Goal: Task Accomplishment & Management: Use online tool/utility

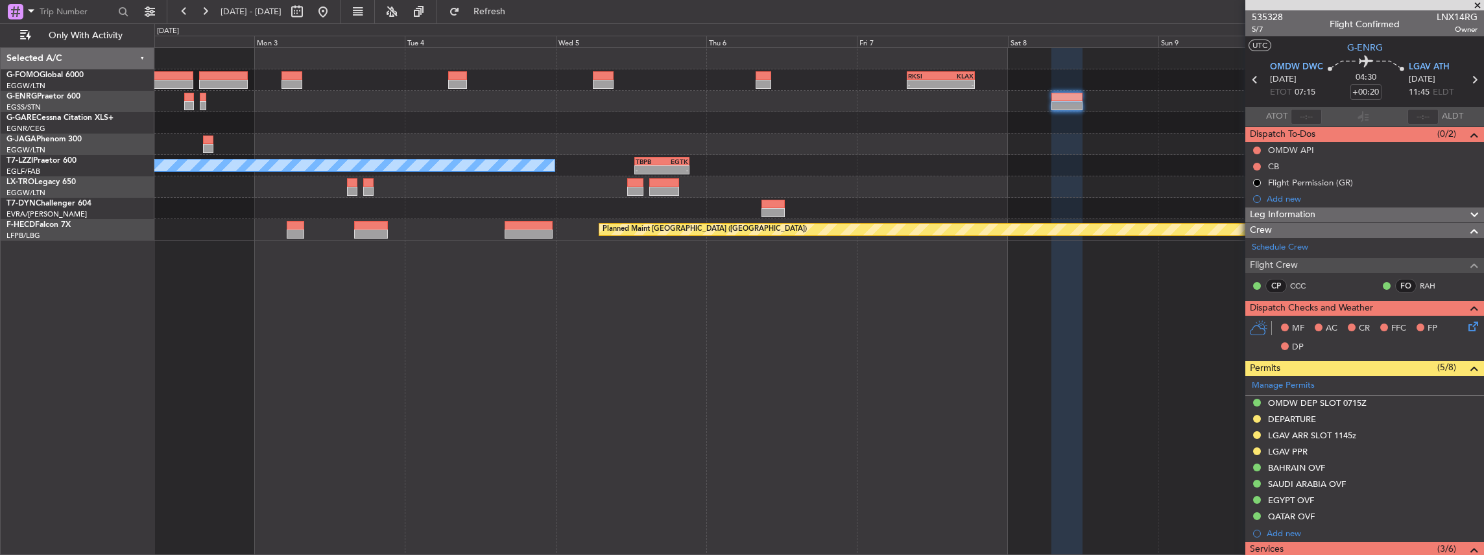
scroll to position [165, 0]
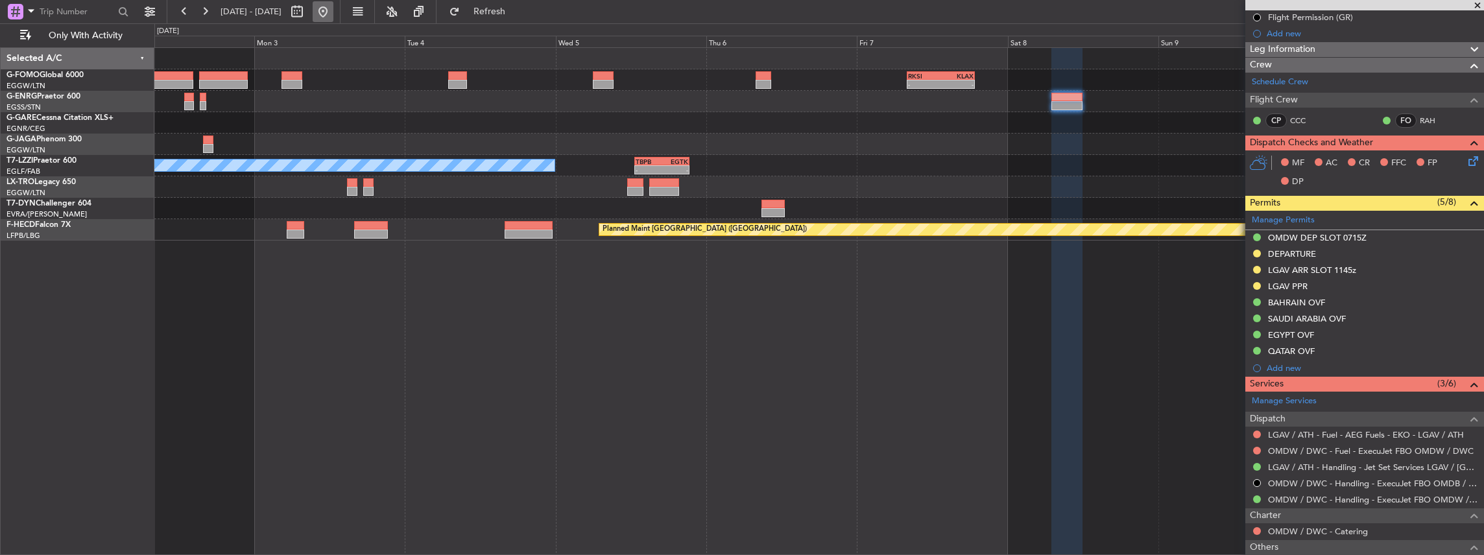
click at [333, 17] on button at bounding box center [323, 11] width 21 height 21
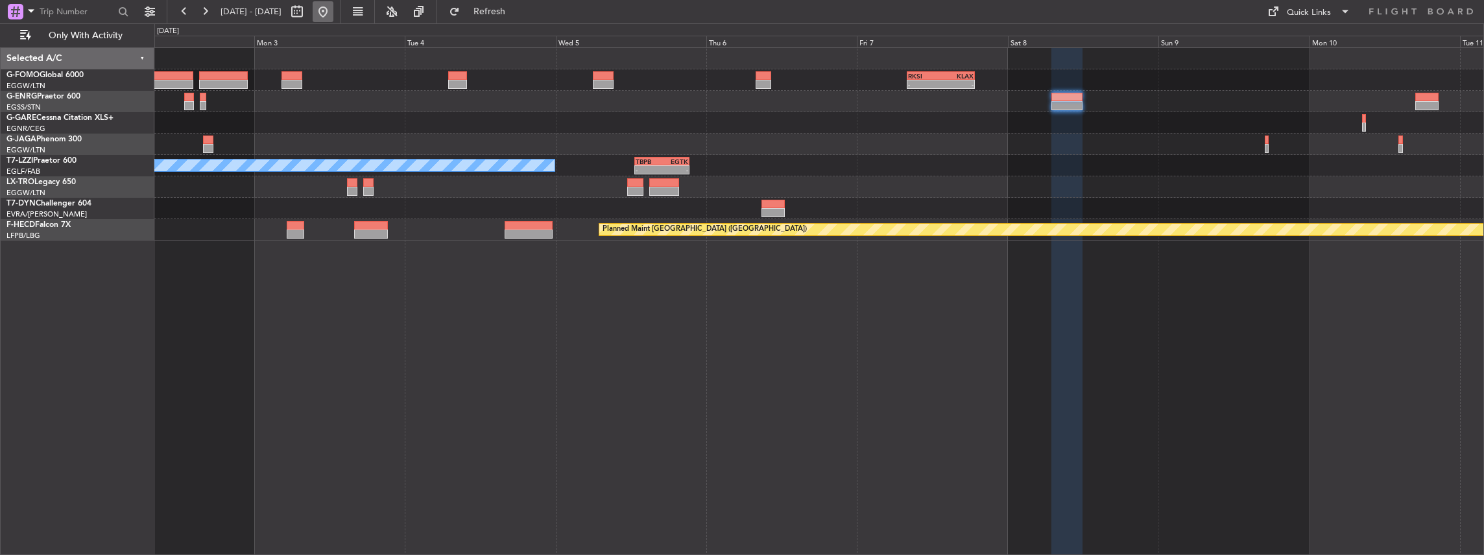
scroll to position [0, 0]
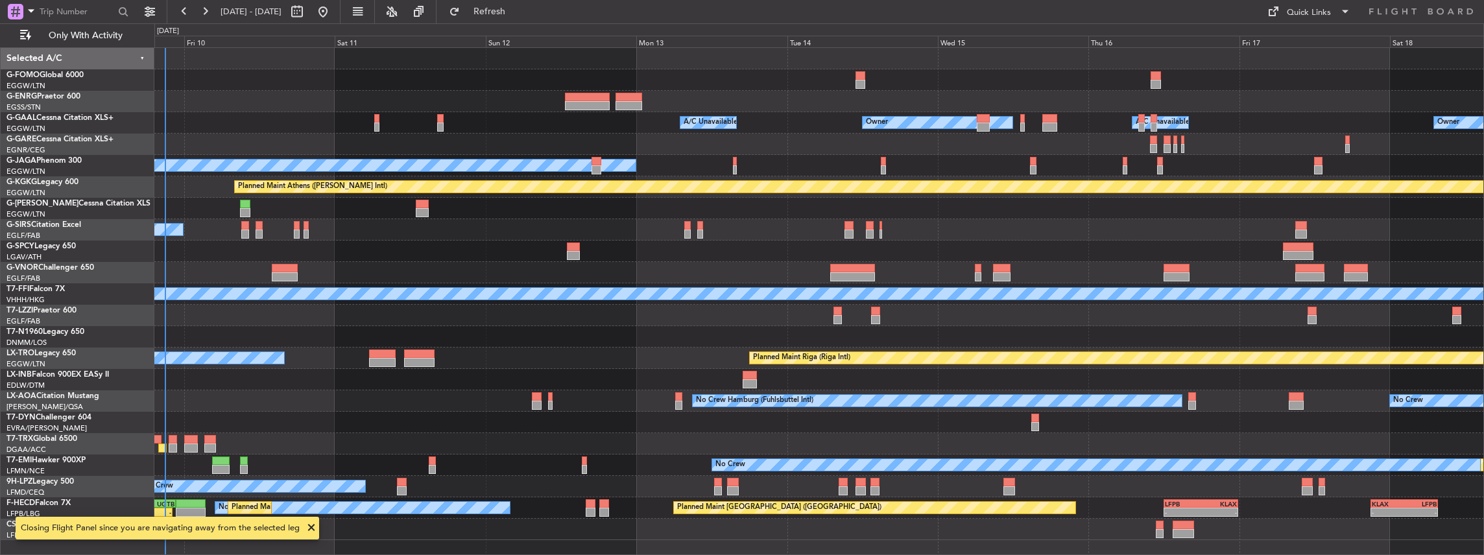
click at [682, 332] on div at bounding box center [818, 336] width 1329 height 21
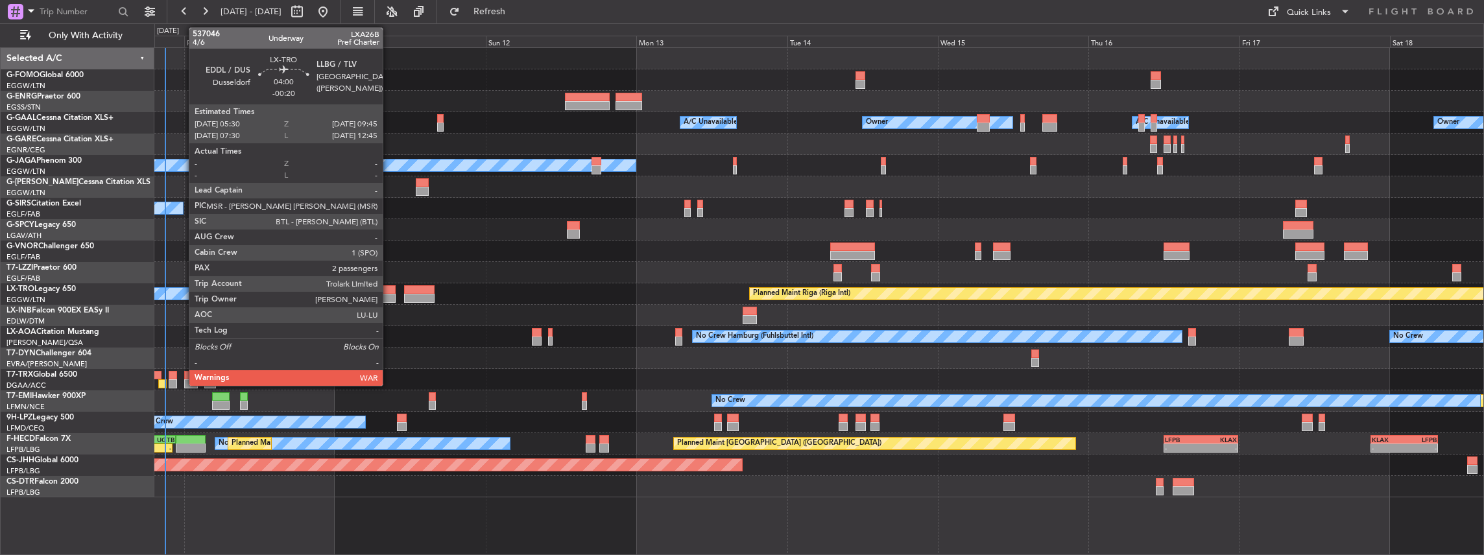
click at [389, 296] on div at bounding box center [382, 298] width 27 height 9
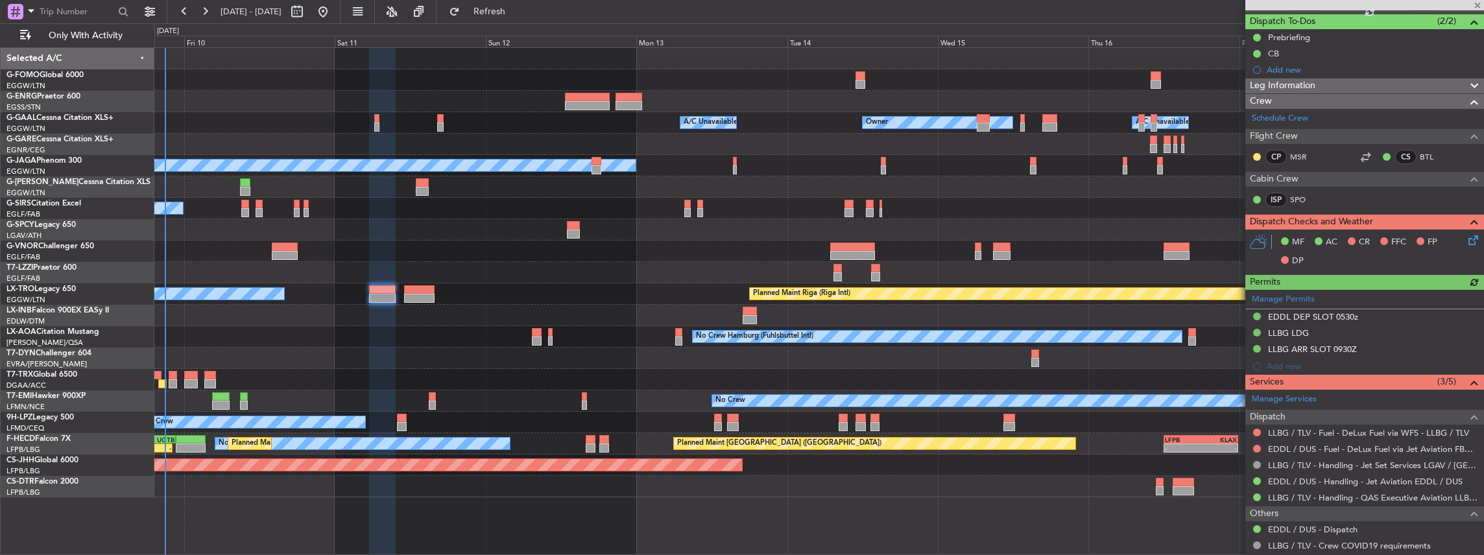
scroll to position [130, 0]
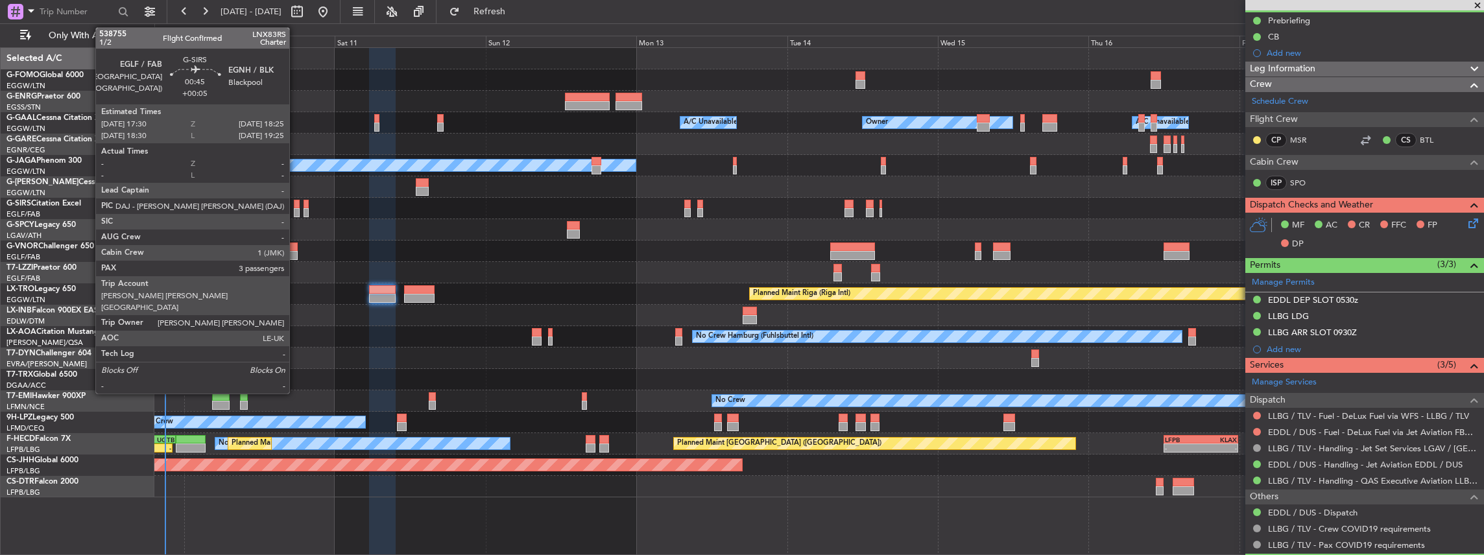
click at [296, 211] on div at bounding box center [297, 212] width 6 height 9
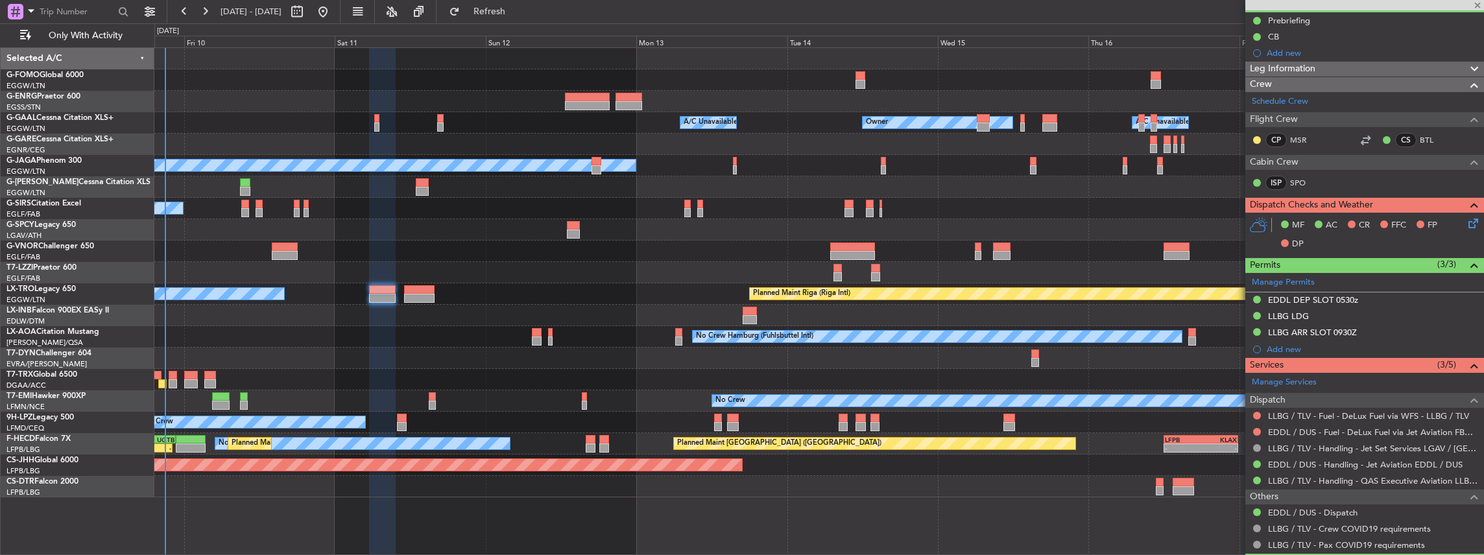
type input "+00:05"
type input "3"
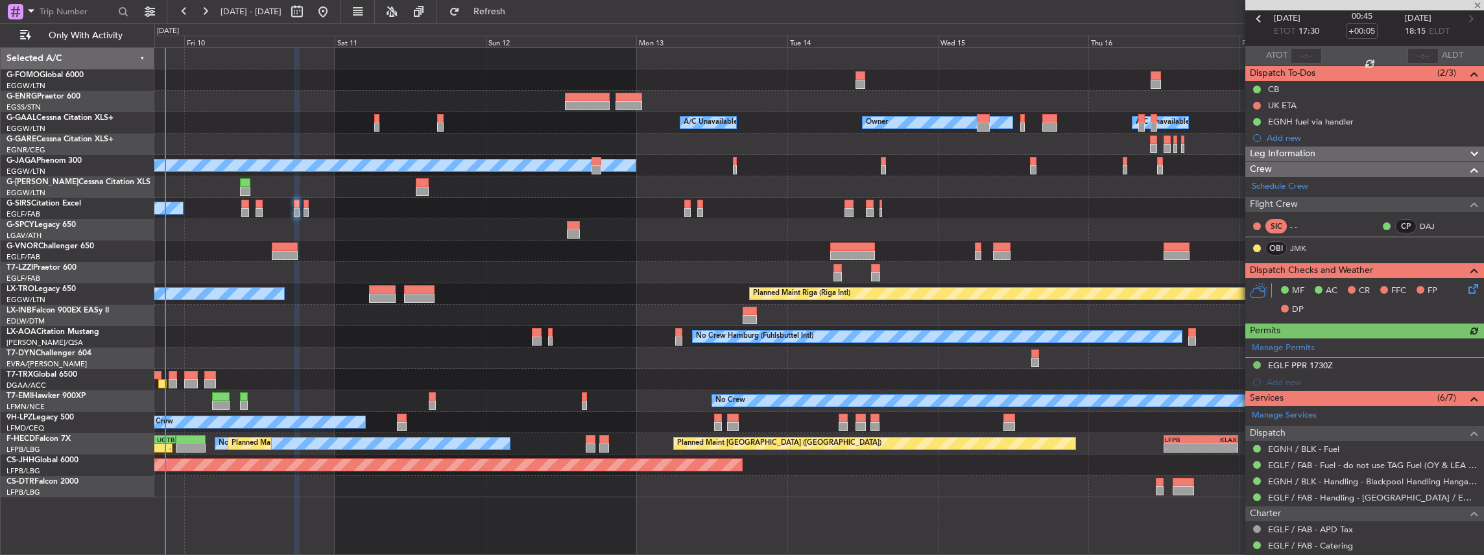
scroll to position [86, 0]
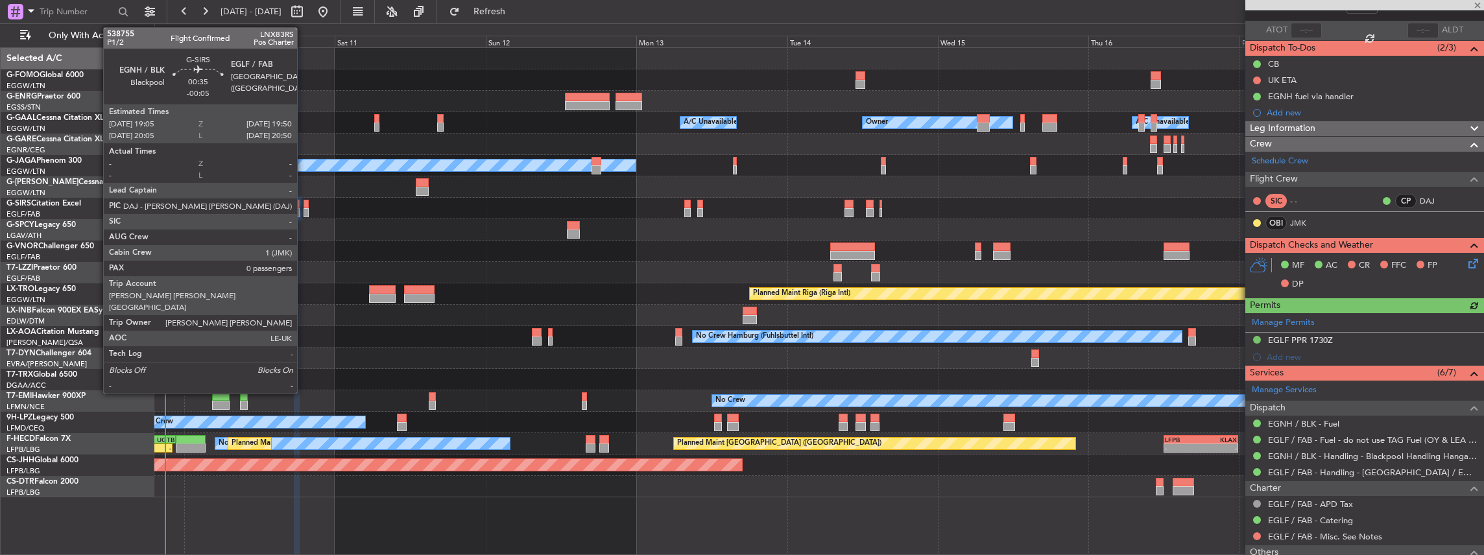
click at [304, 212] on div at bounding box center [306, 212] width 5 height 9
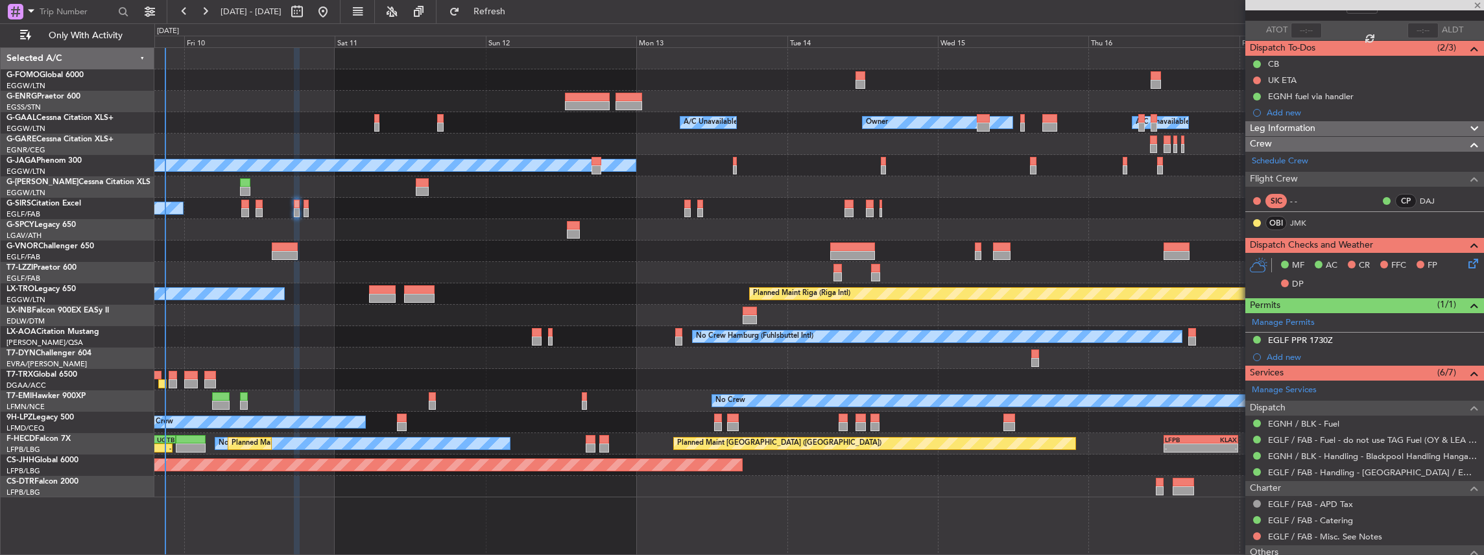
type input "-00:05"
type input "0"
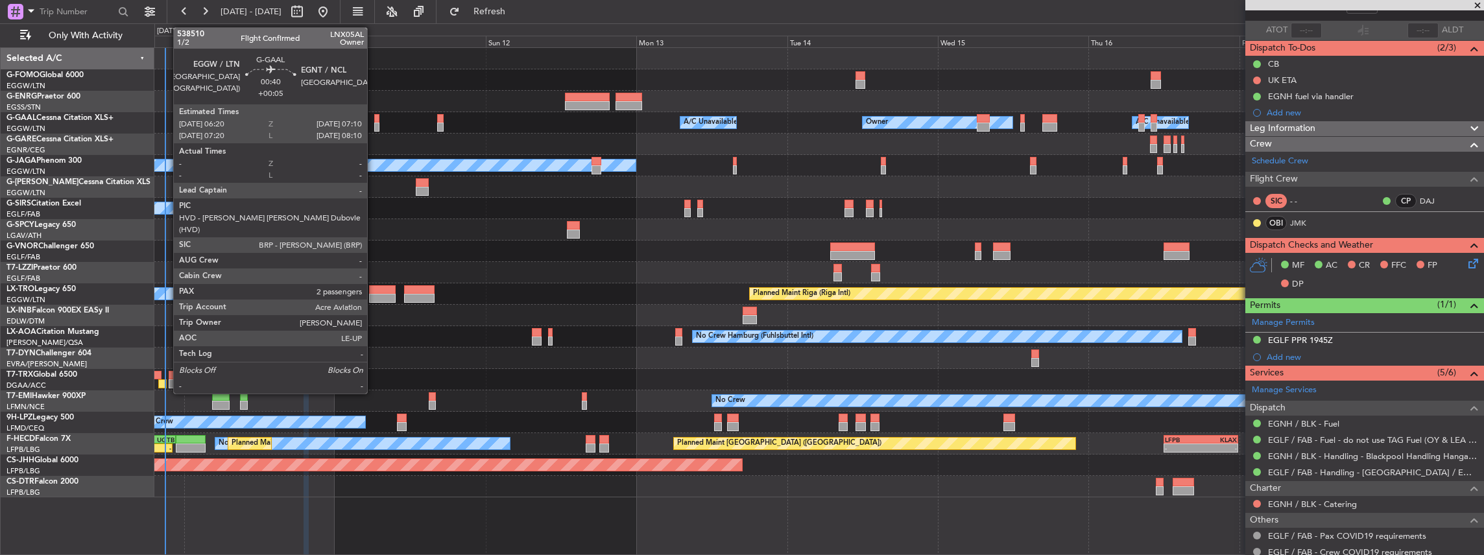
click at [374, 120] on div at bounding box center [377, 118] width 6 height 9
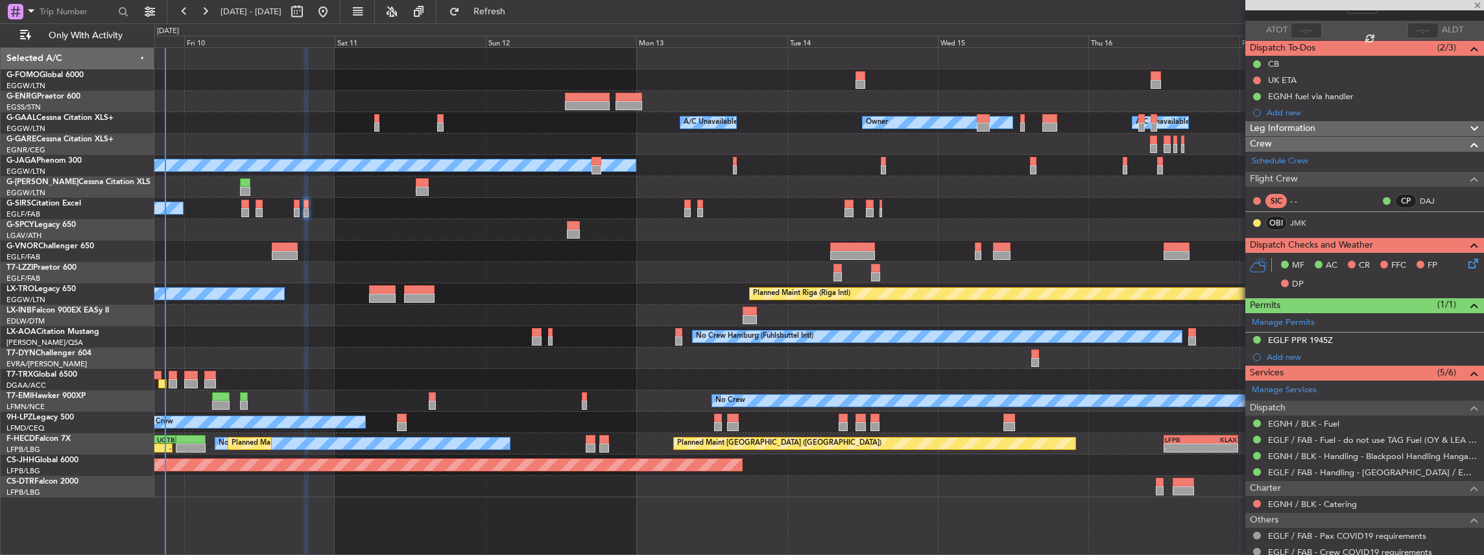
type input "+00:05"
type input "2"
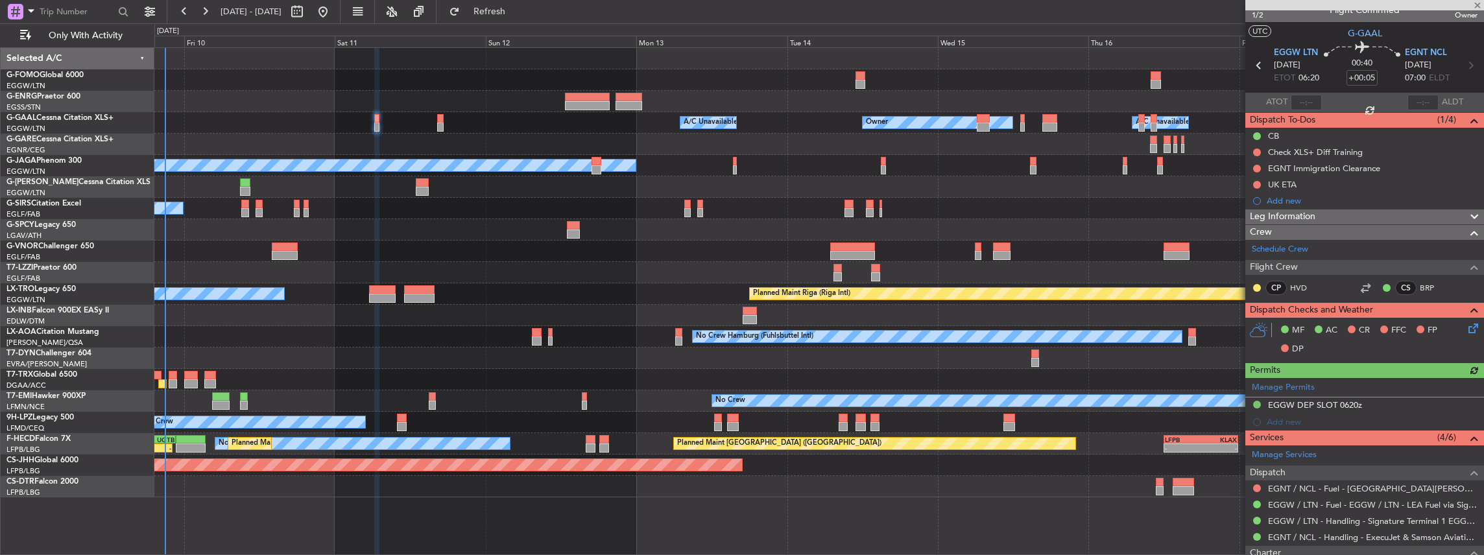
scroll to position [0, 0]
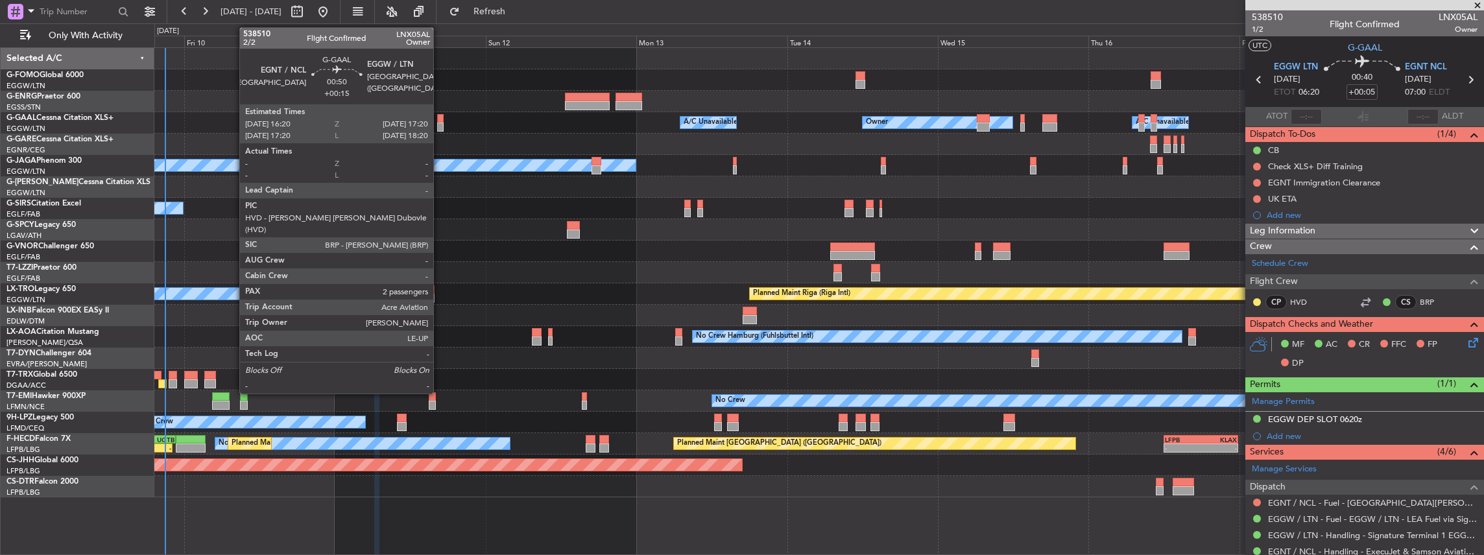
click at [437, 123] on div at bounding box center [440, 127] width 6 height 9
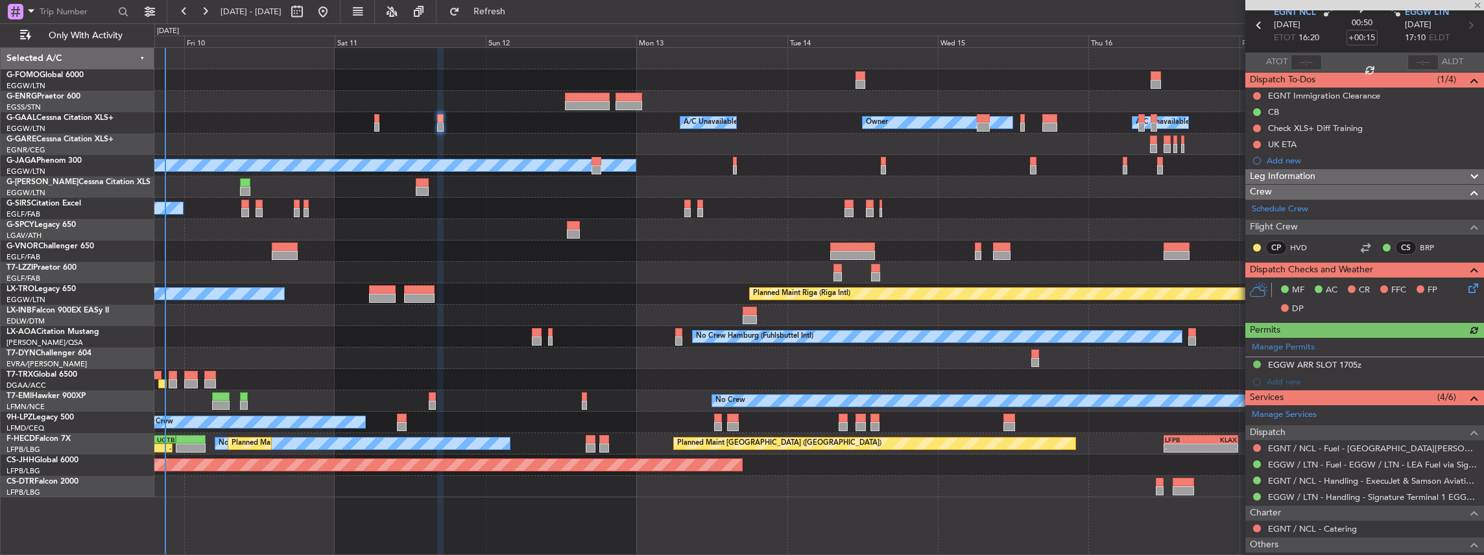
scroll to position [86, 0]
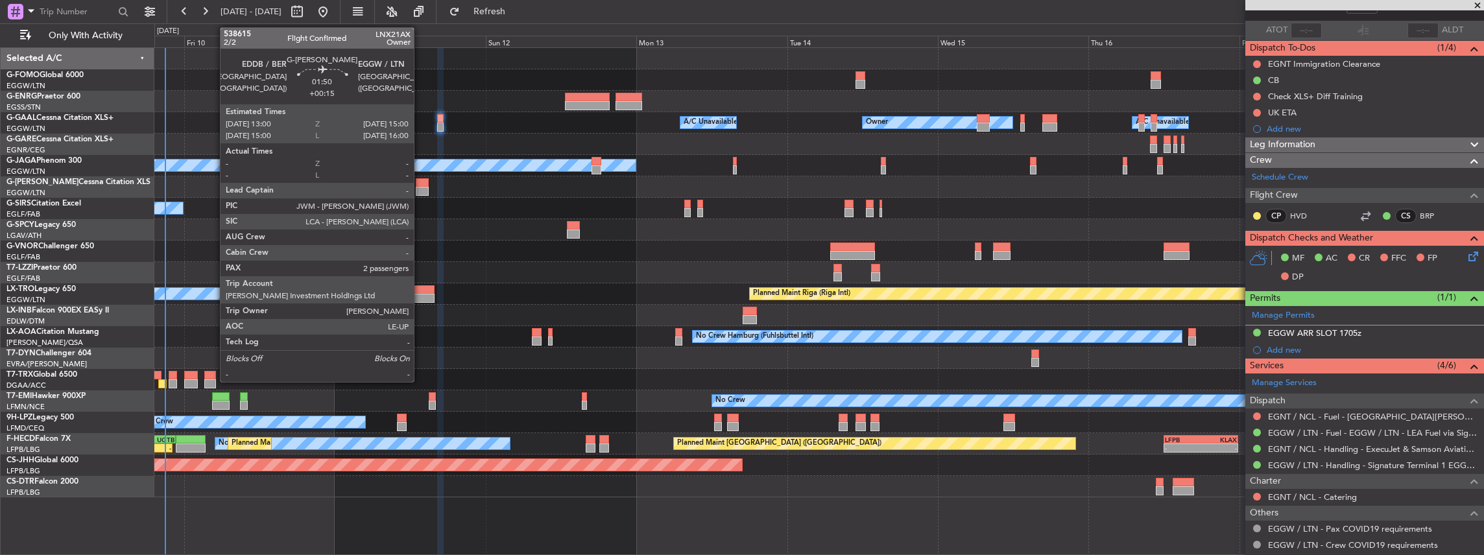
click at [420, 182] on div at bounding box center [422, 182] width 13 height 9
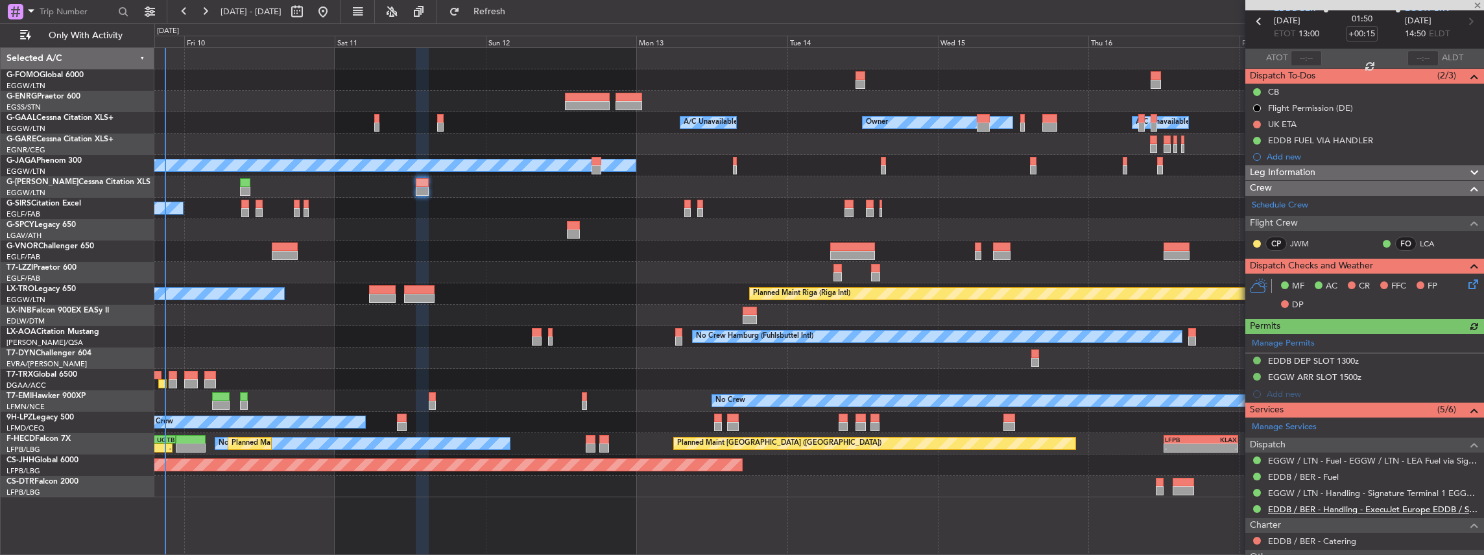
scroll to position [173, 0]
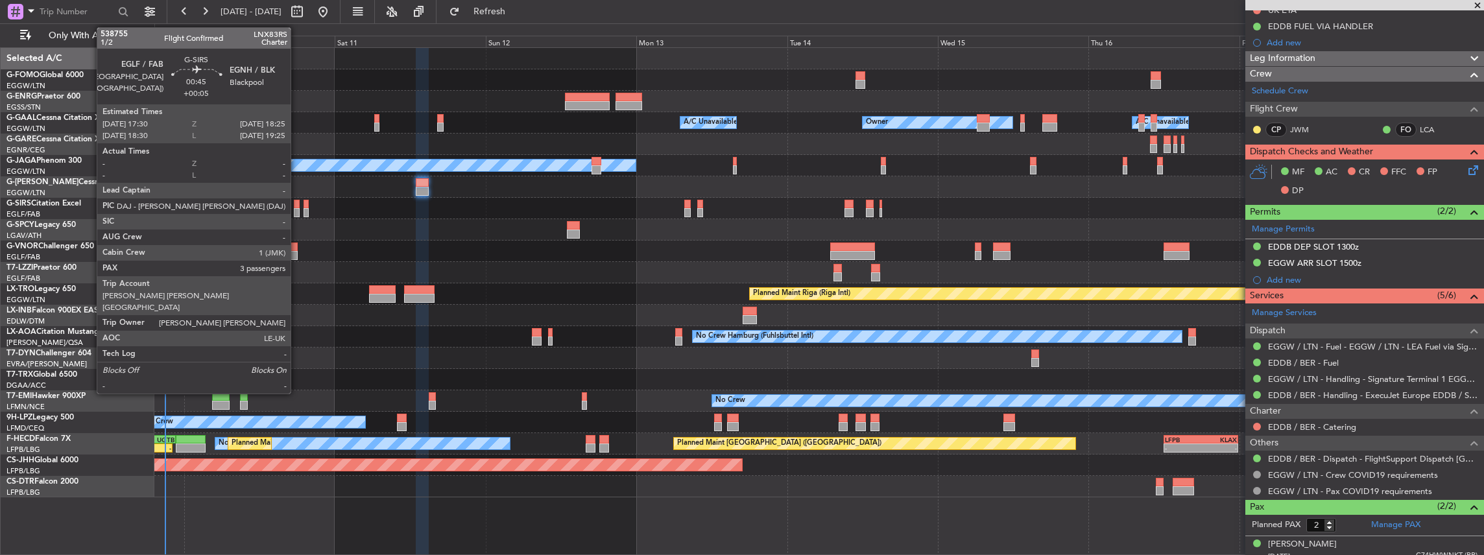
click at [297, 216] on div at bounding box center [297, 212] width 6 height 9
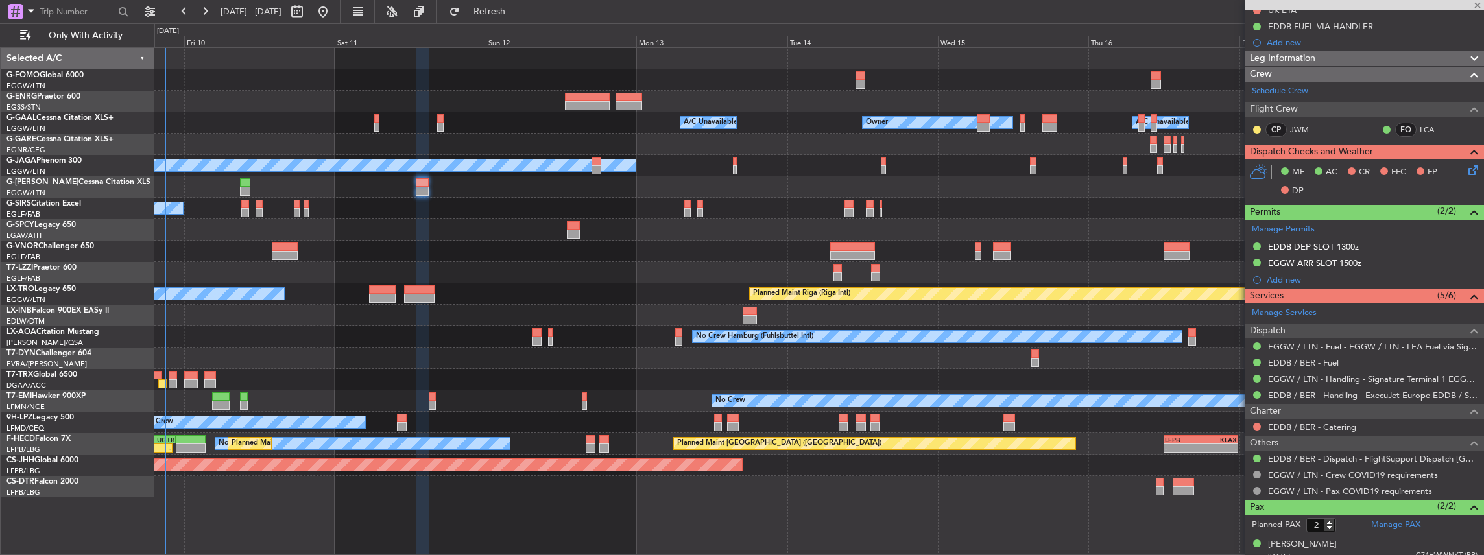
type input "+00:05"
type input "3"
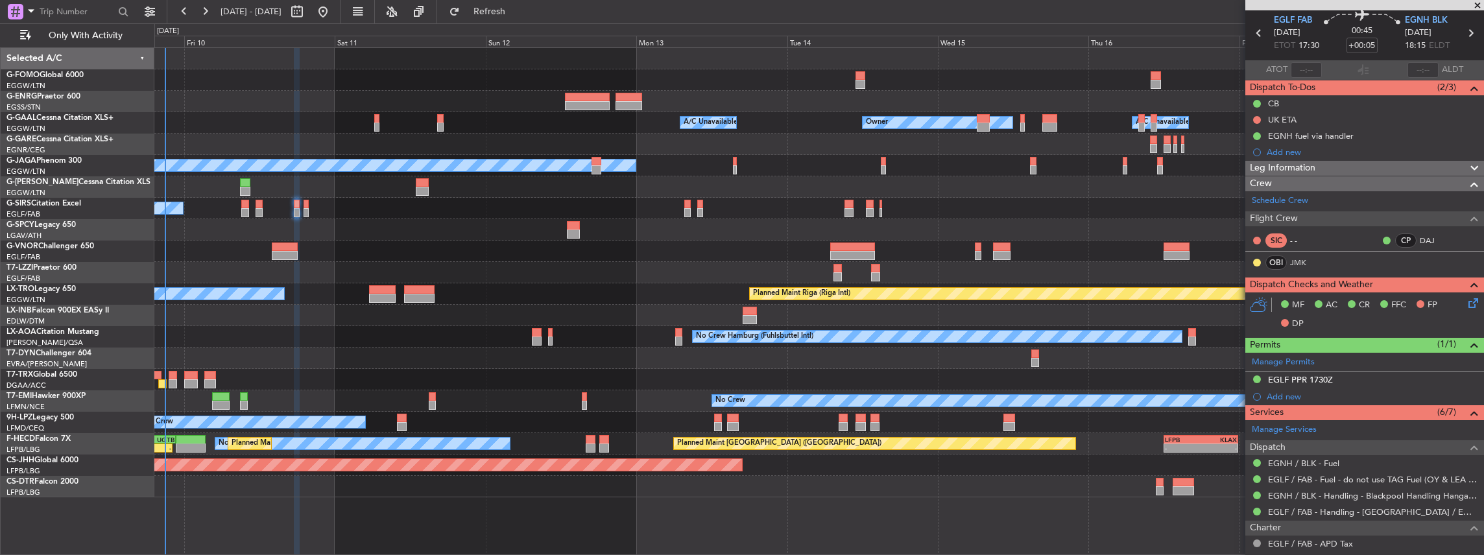
scroll to position [86, 0]
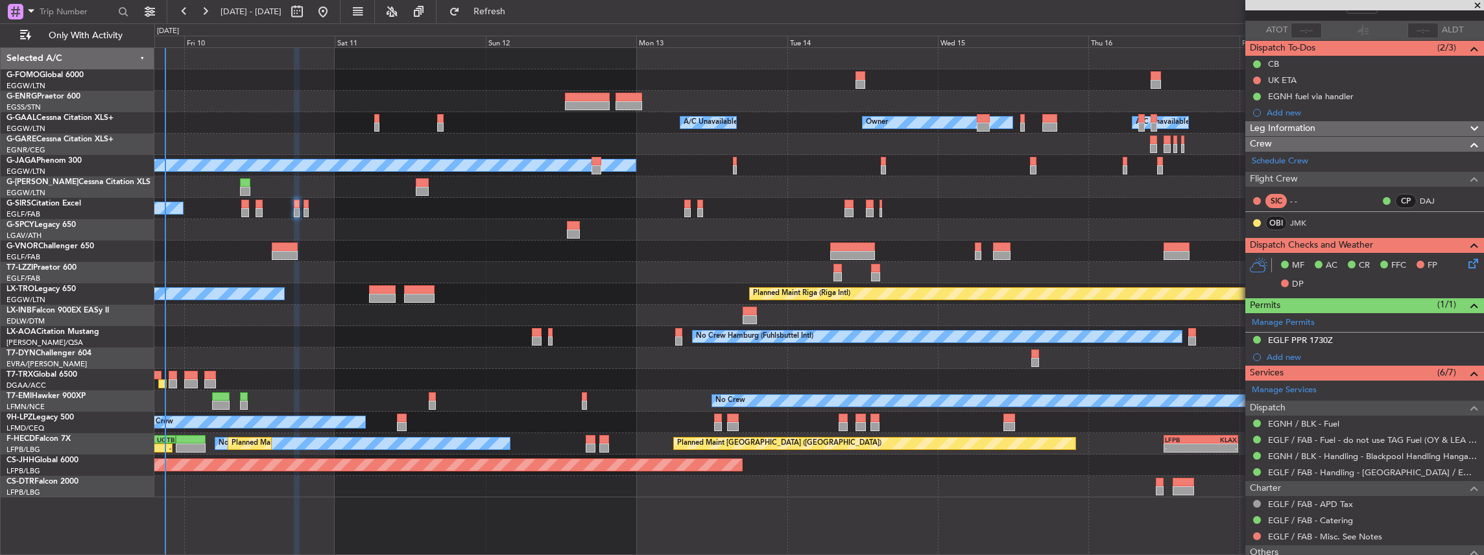
click at [302, 208] on div "A/C Unavailable Planned Maint [GEOGRAPHIC_DATA] ([GEOGRAPHIC_DATA])" at bounding box center [818, 208] width 1329 height 21
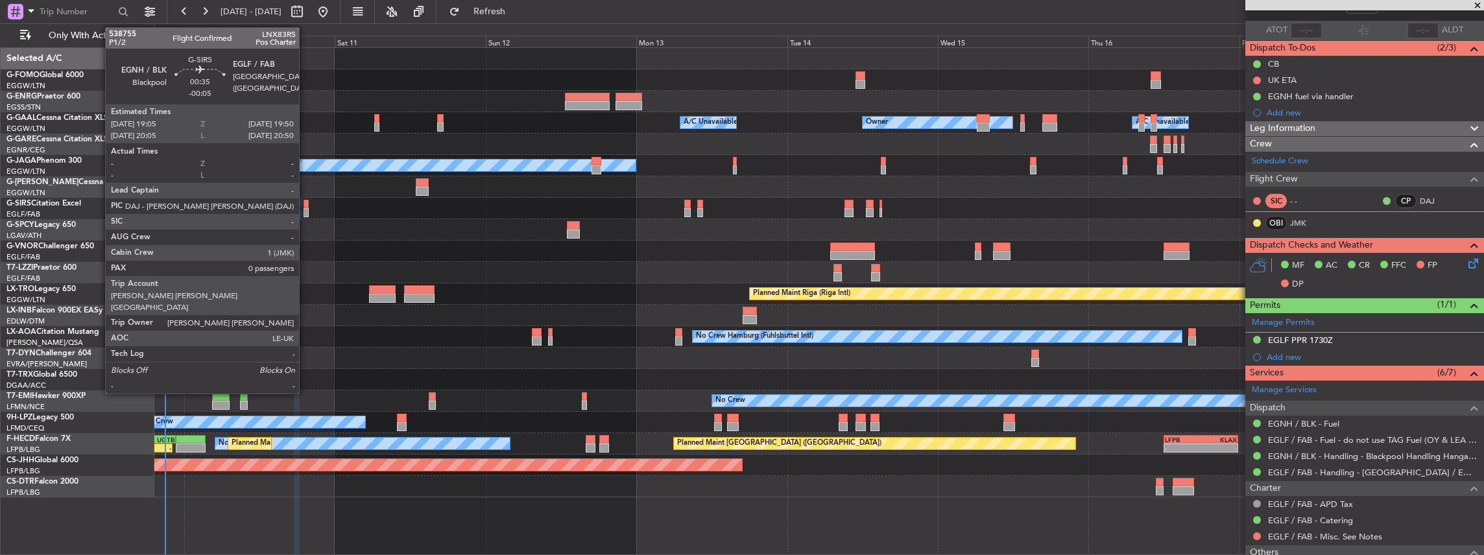
click at [305, 209] on div at bounding box center [306, 212] width 5 height 9
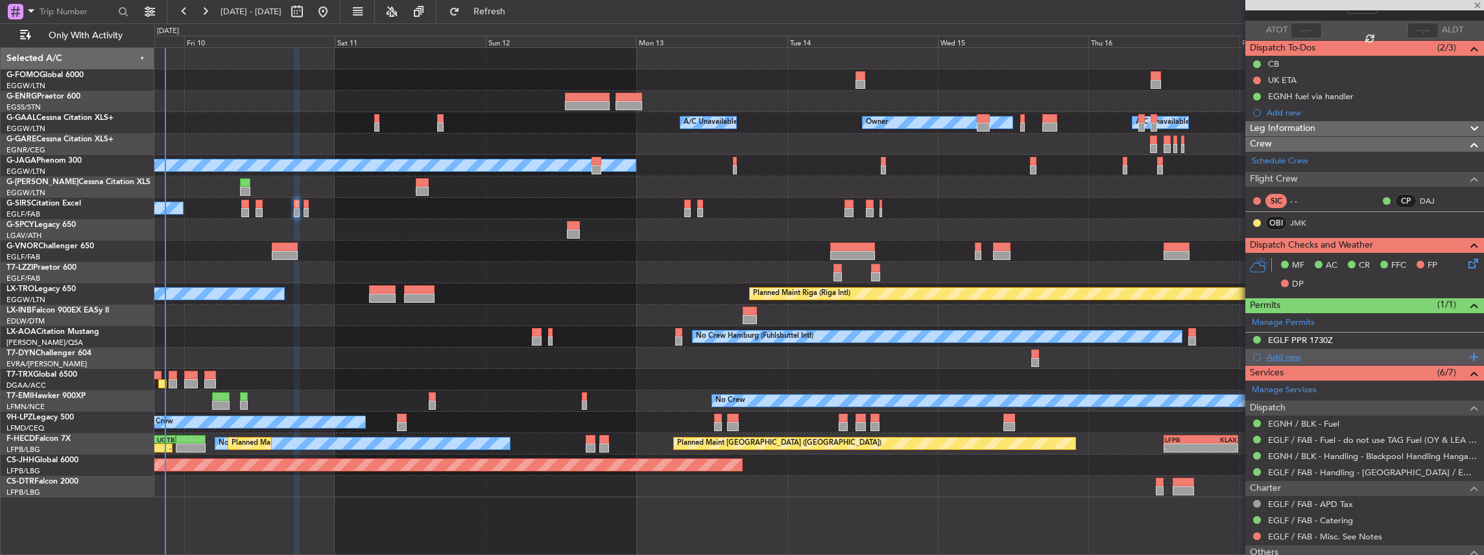
type input "-00:05"
type input "0"
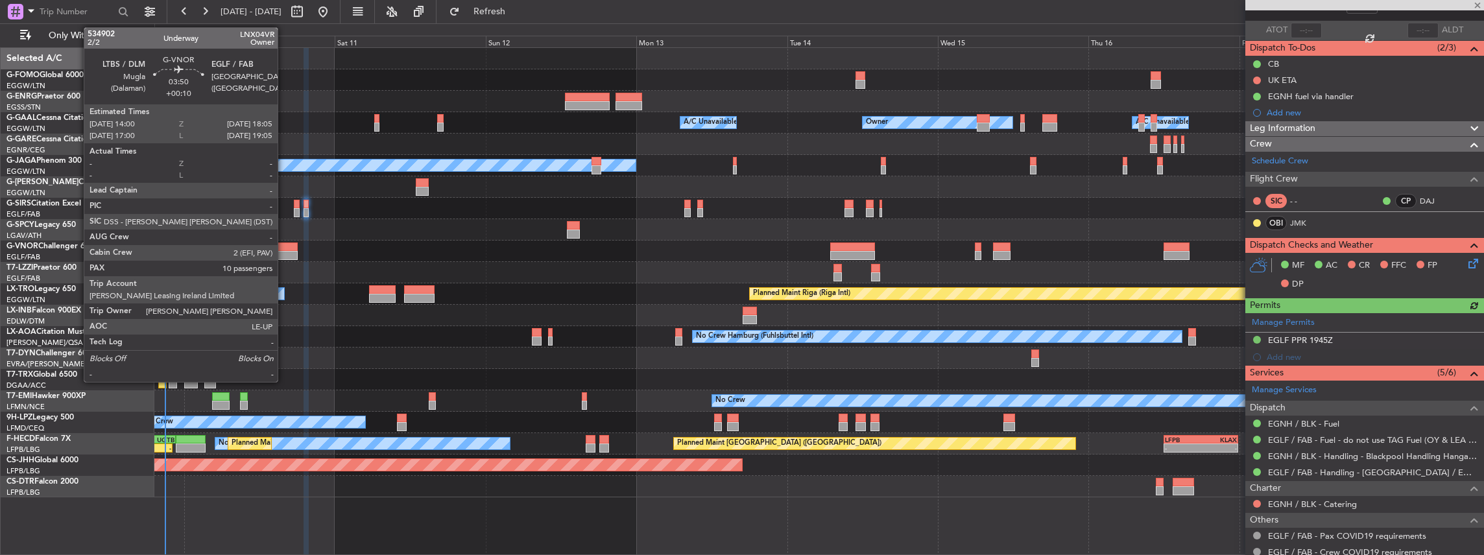
click at [284, 251] on div at bounding box center [285, 255] width 26 height 9
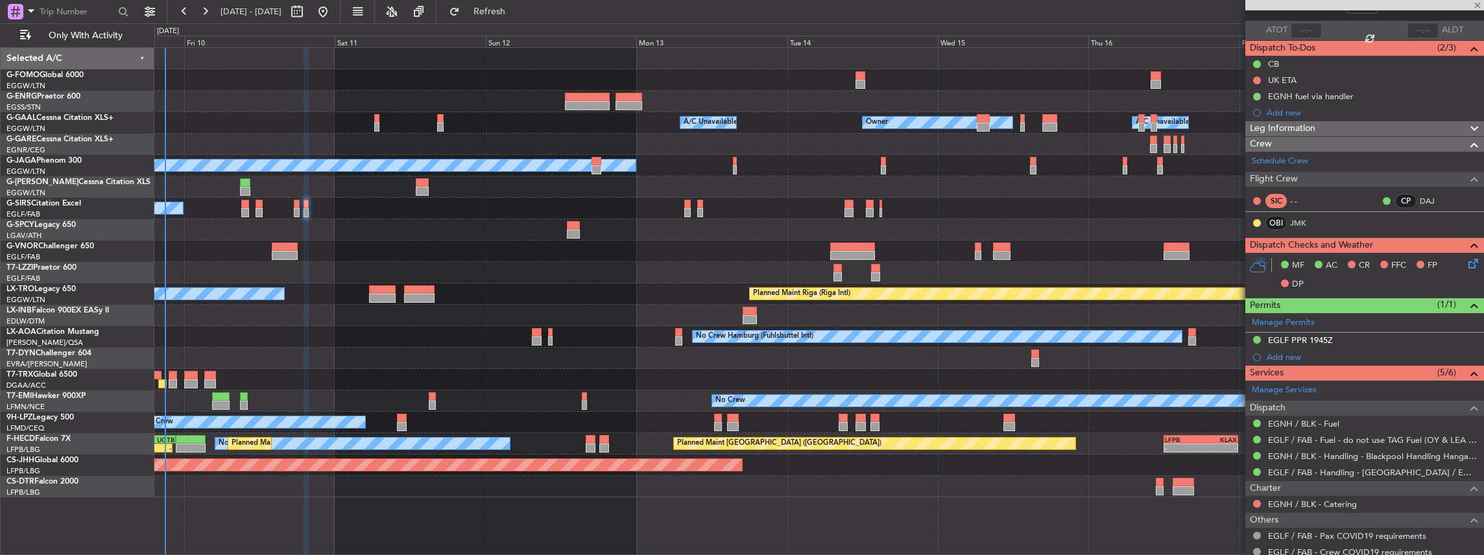
type input "+00:10"
type input "10"
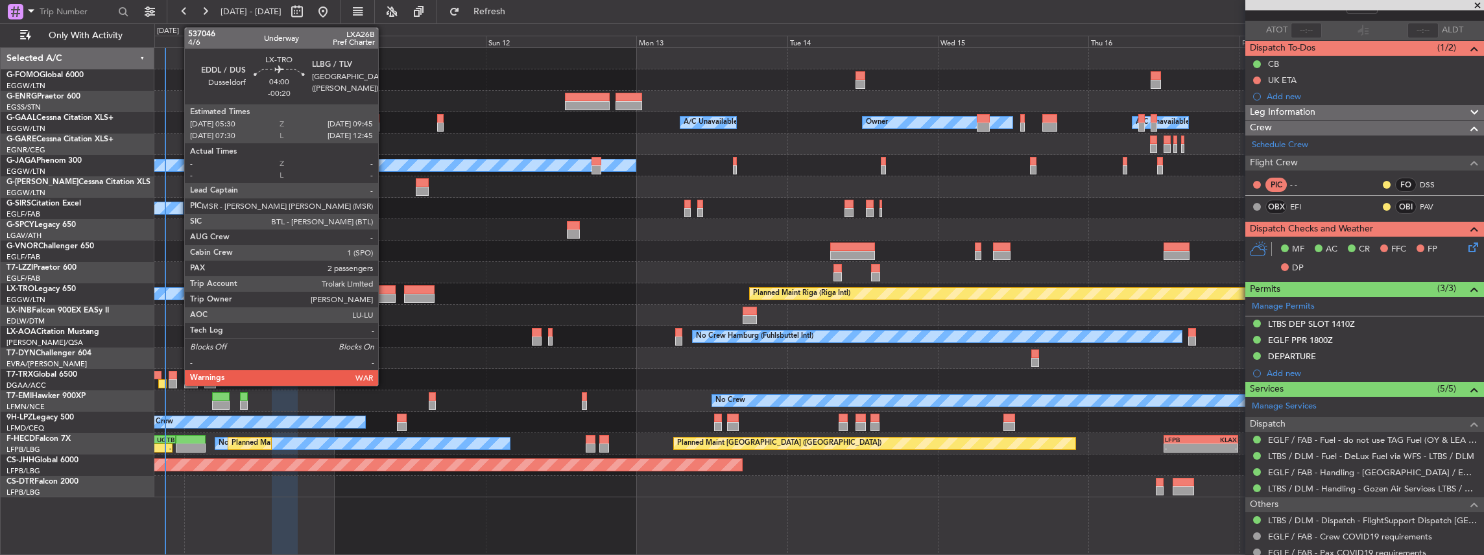
click at [385, 296] on div at bounding box center [382, 298] width 27 height 9
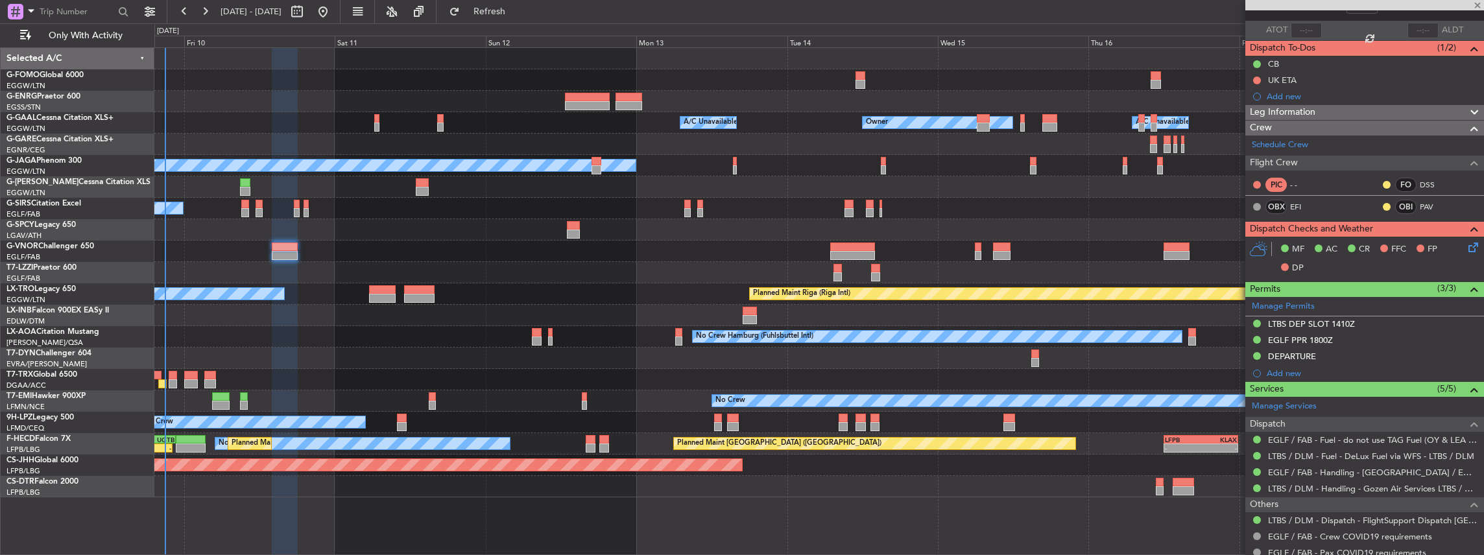
type input "-00:20"
type input "2"
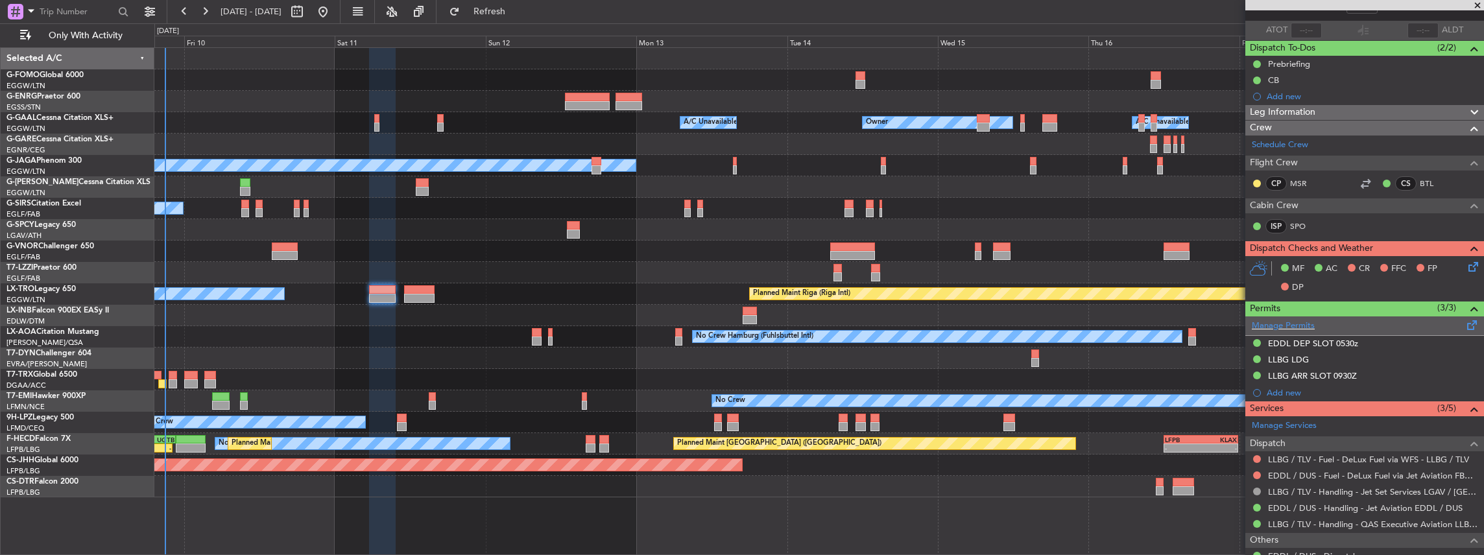
scroll to position [0, 0]
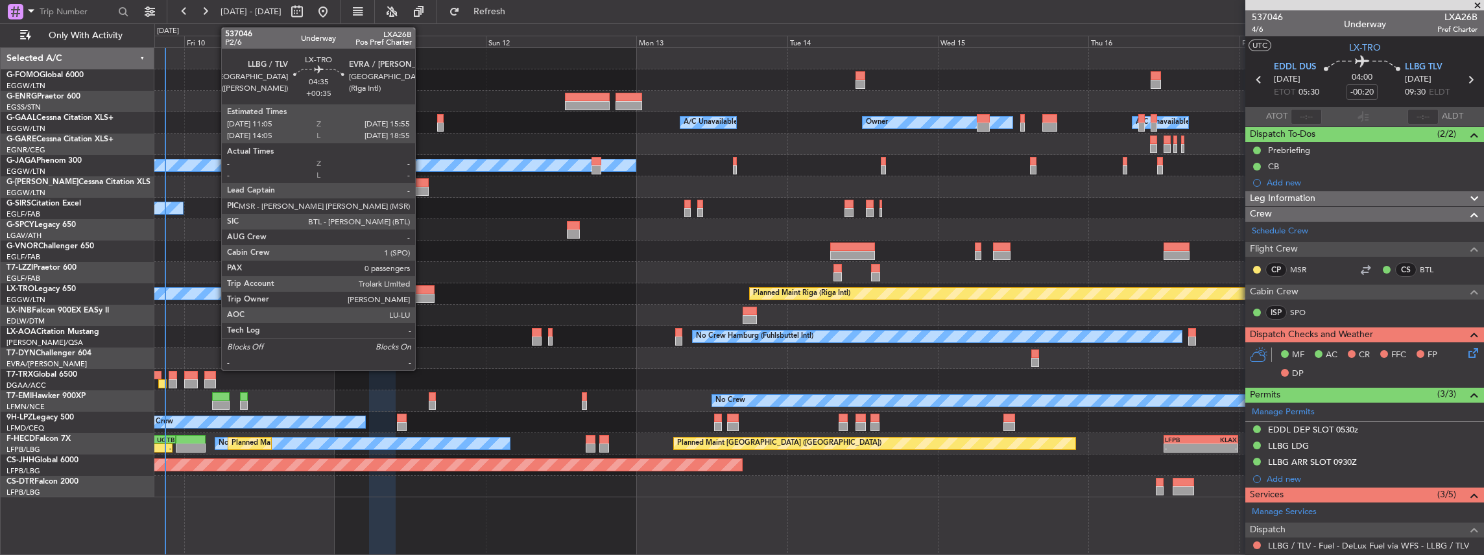
click at [422, 292] on div at bounding box center [419, 289] width 30 height 9
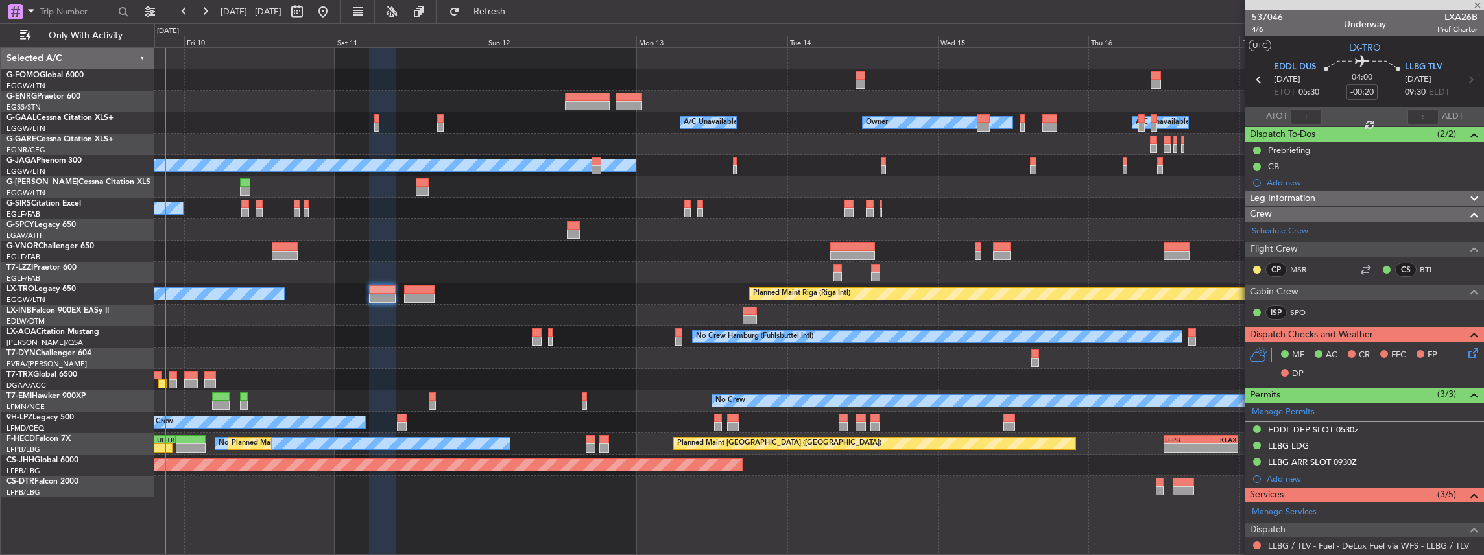
type input "+00:35"
type input "0"
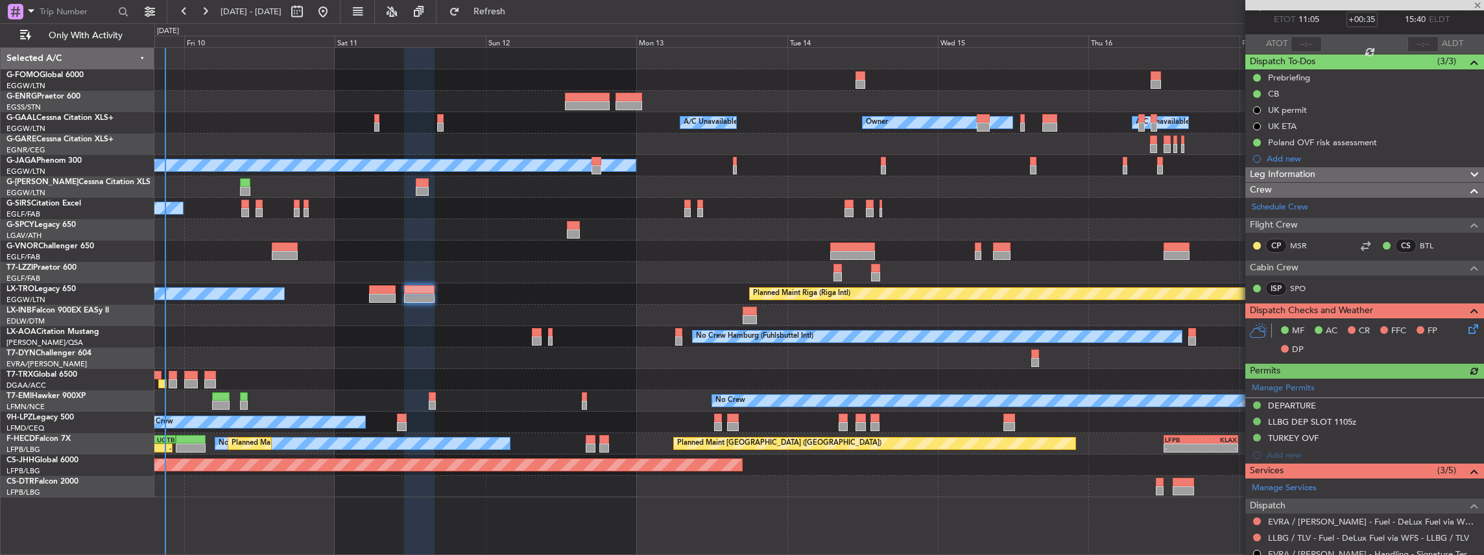
scroll to position [130, 0]
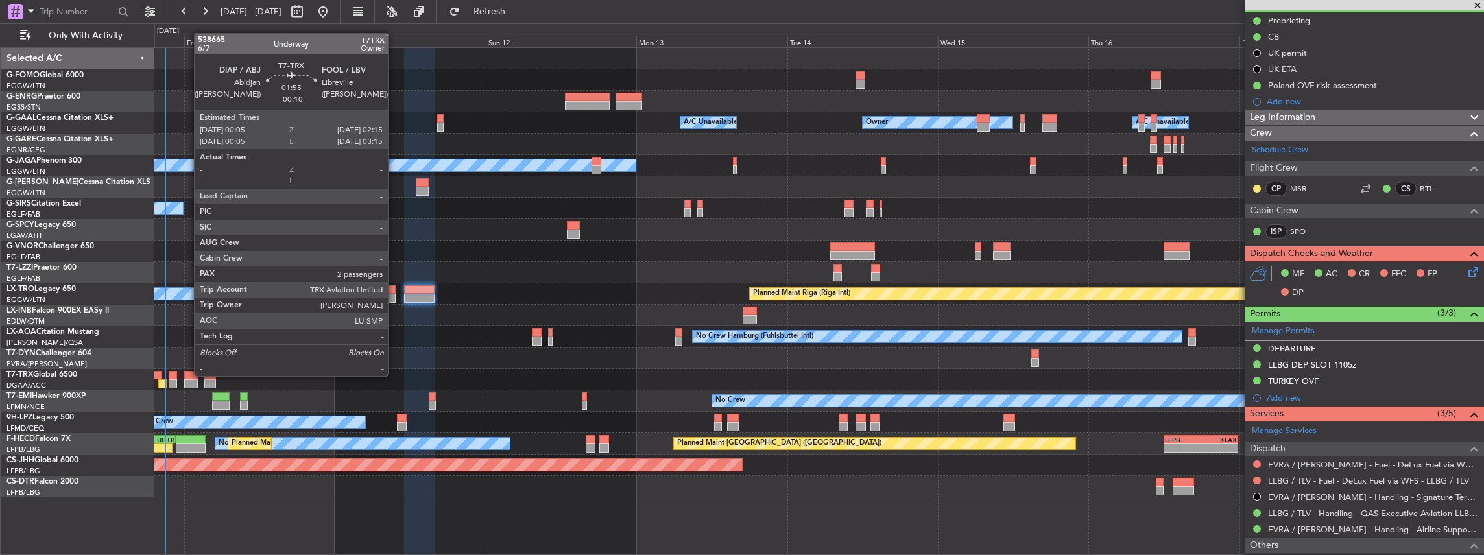
click at [187, 376] on div at bounding box center [191, 375] width 14 height 9
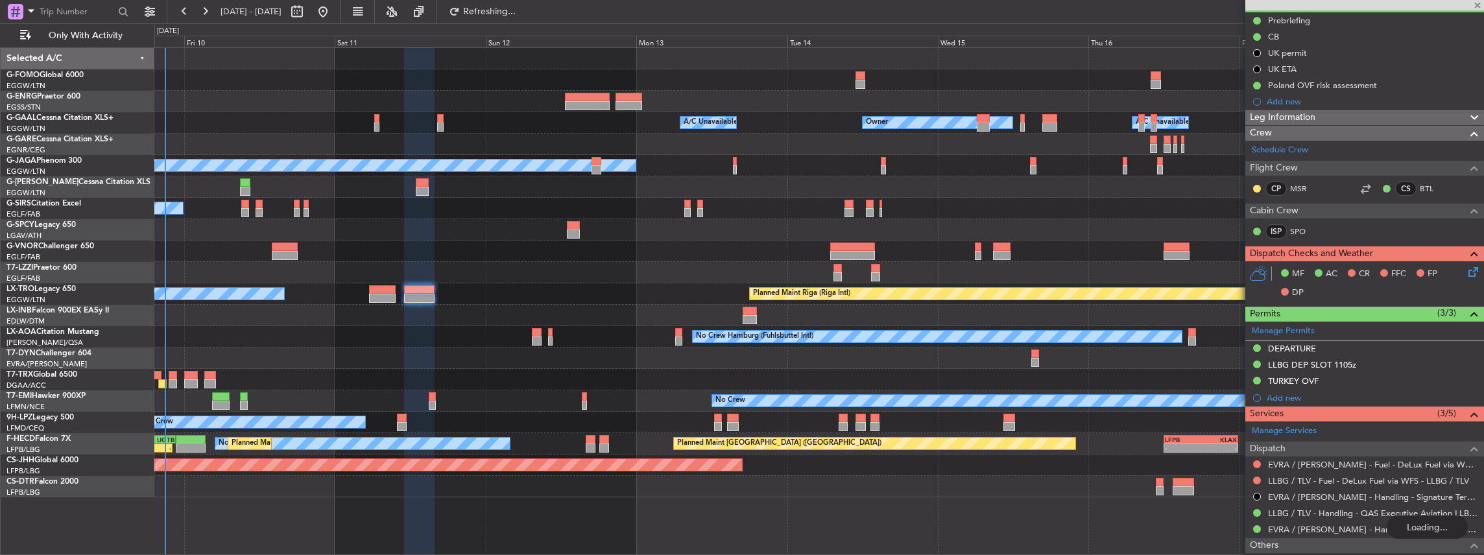
type input "-00:10"
type input "2"
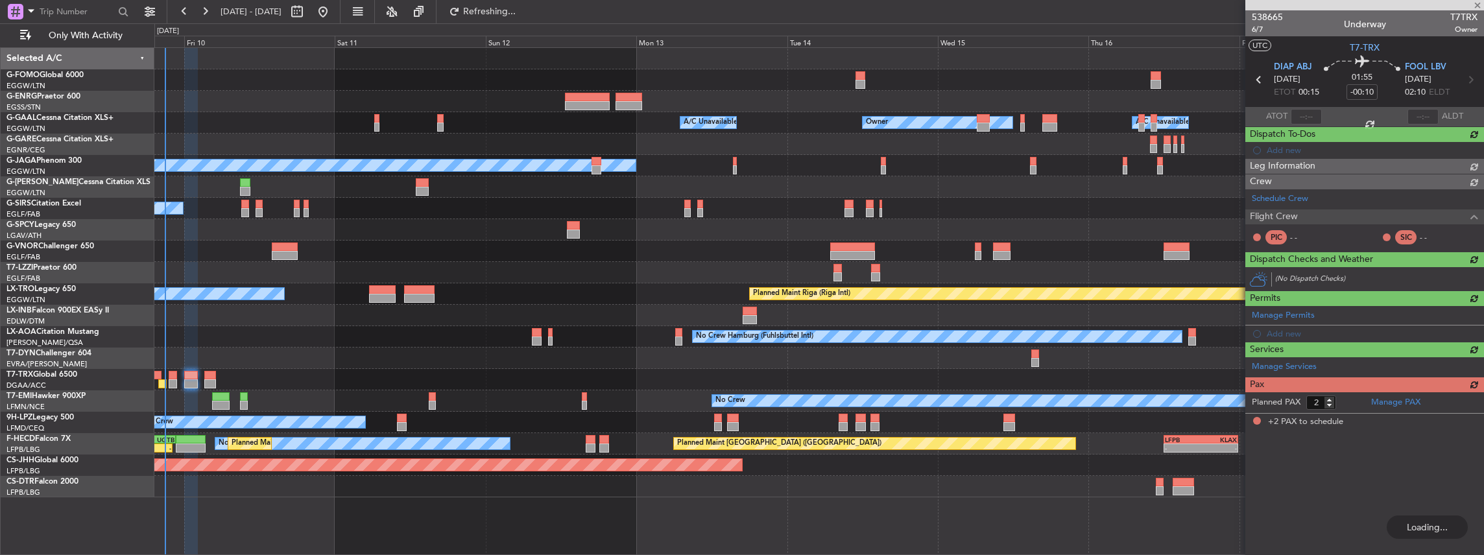
type input "+00:35"
type input "0"
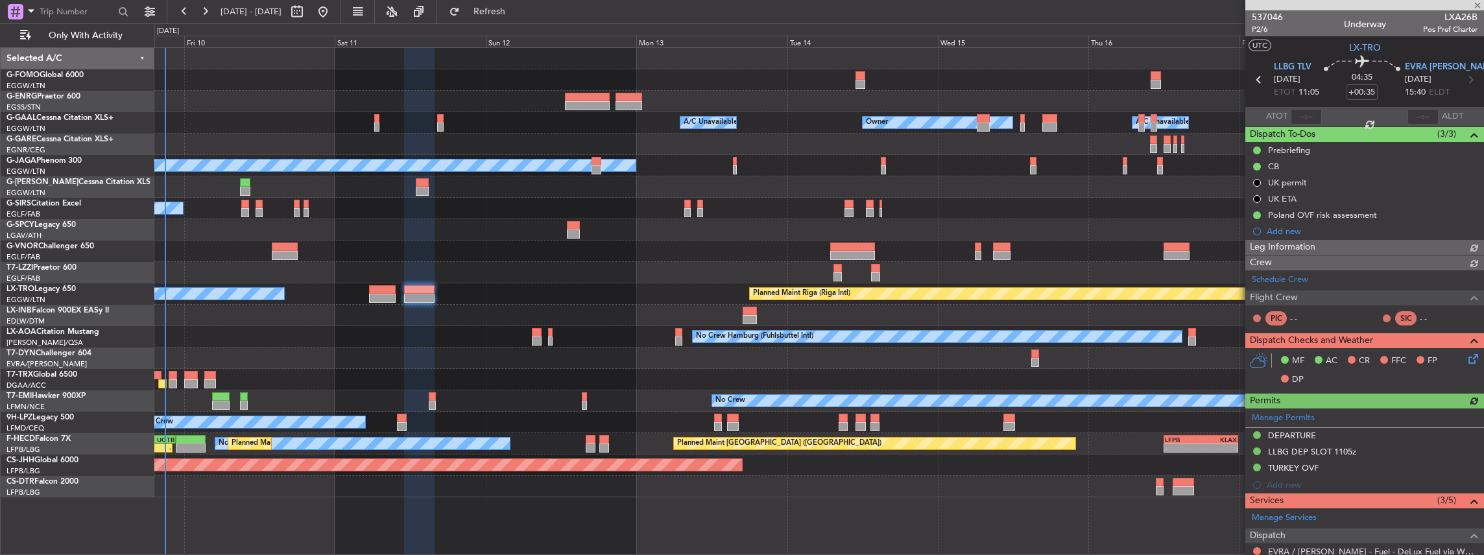
scroll to position [130, 0]
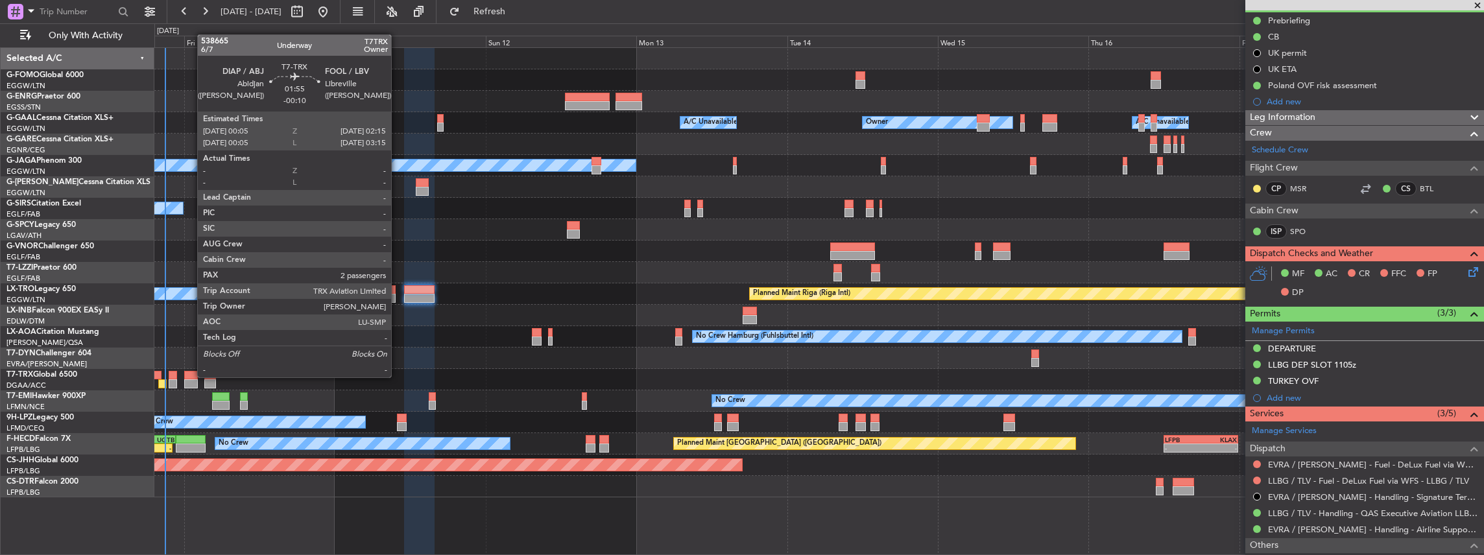
click at [191, 377] on div at bounding box center [191, 375] width 14 height 9
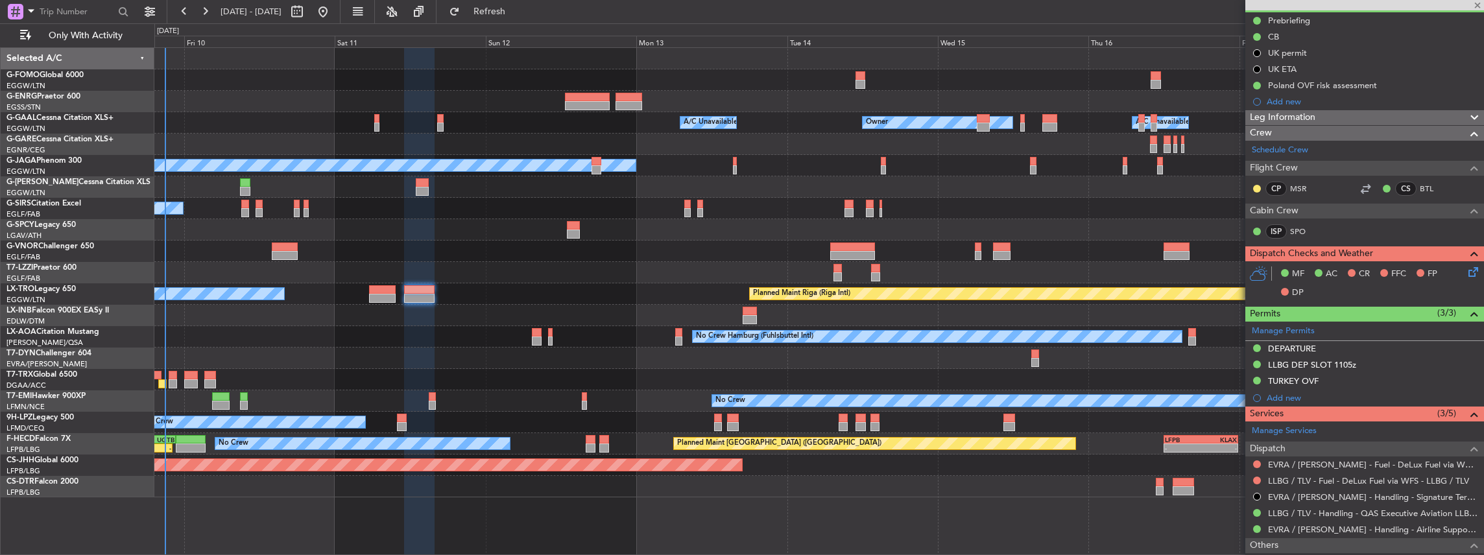
type input "-00:10"
type input "2"
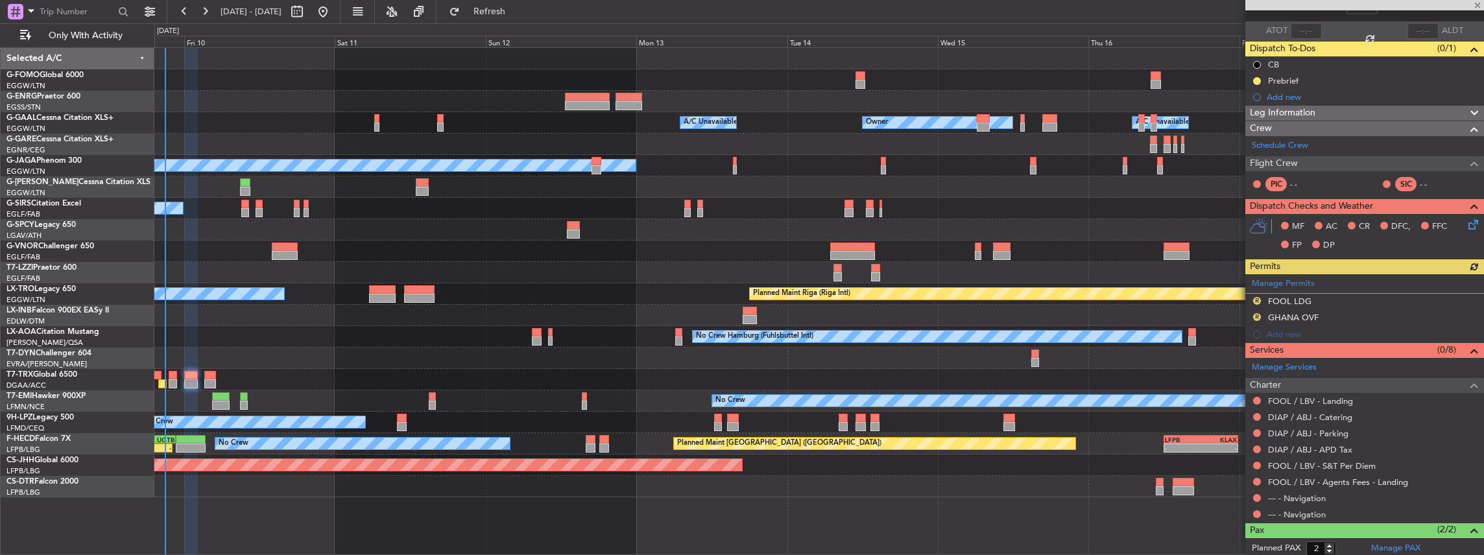
scroll to position [86, 0]
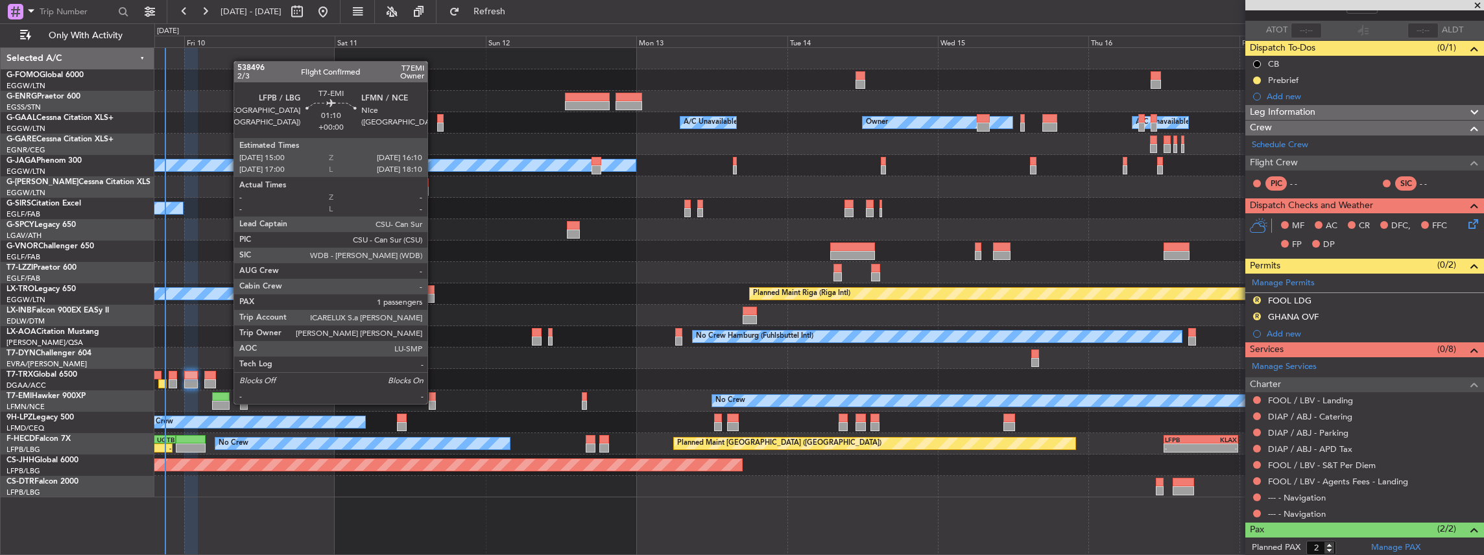
click at [434, 403] on div at bounding box center [433, 405] width 8 height 9
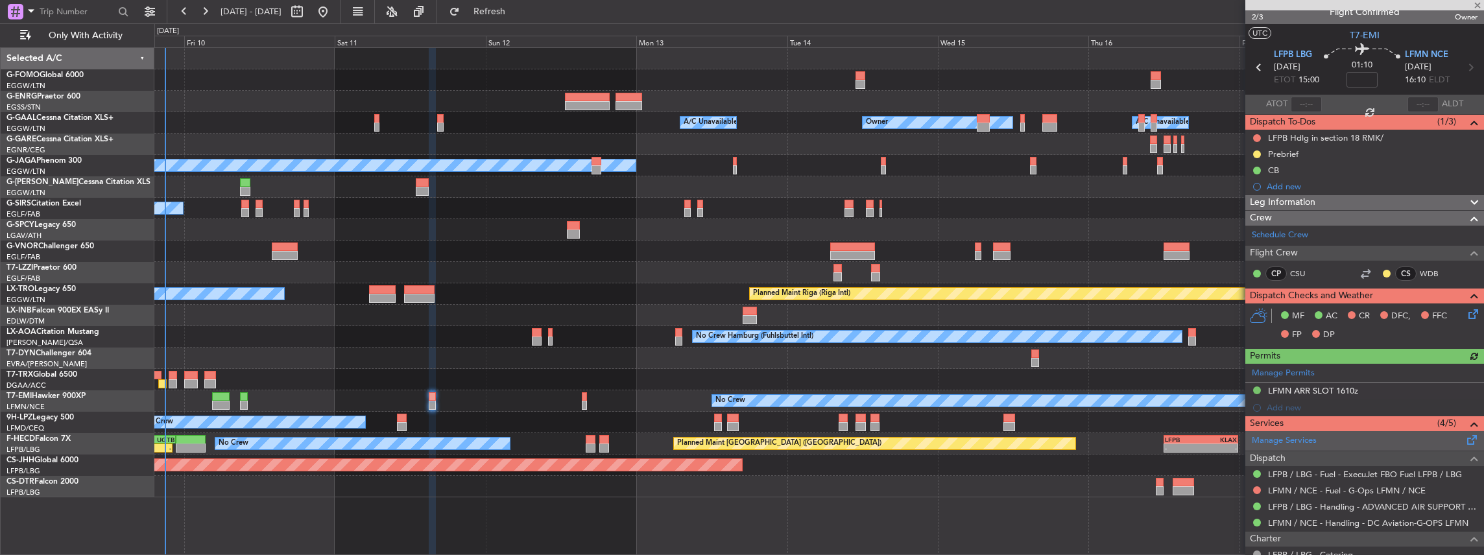
scroll to position [0, 0]
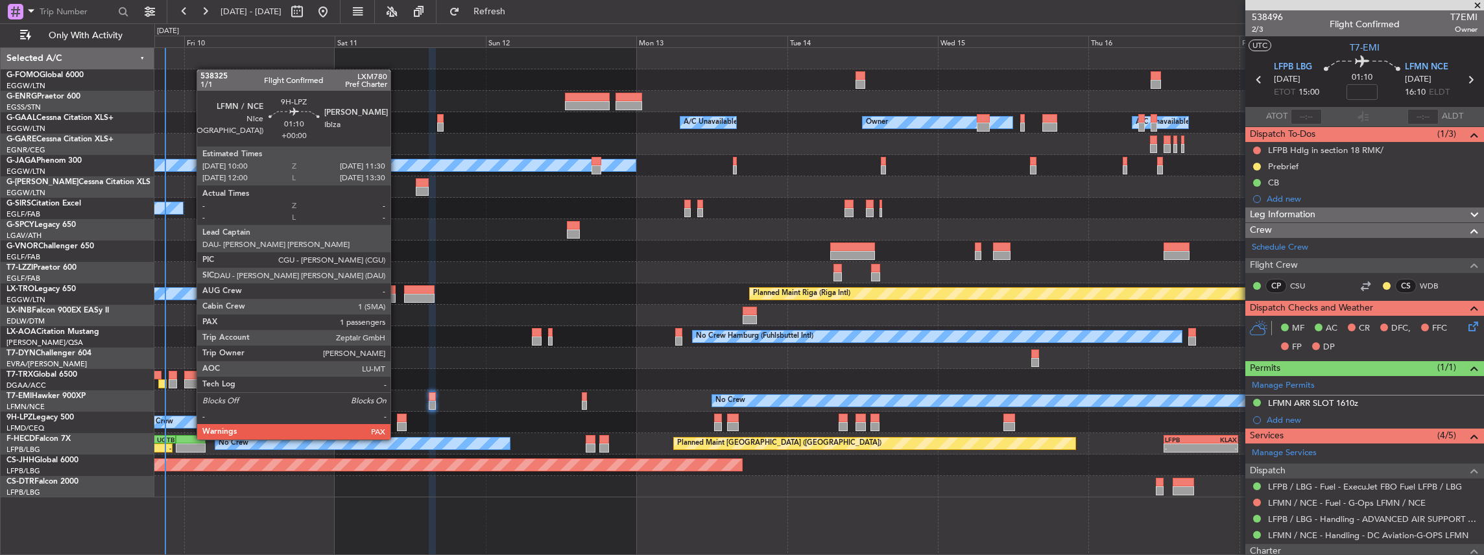
click at [397, 427] on div at bounding box center [402, 426] width 10 height 9
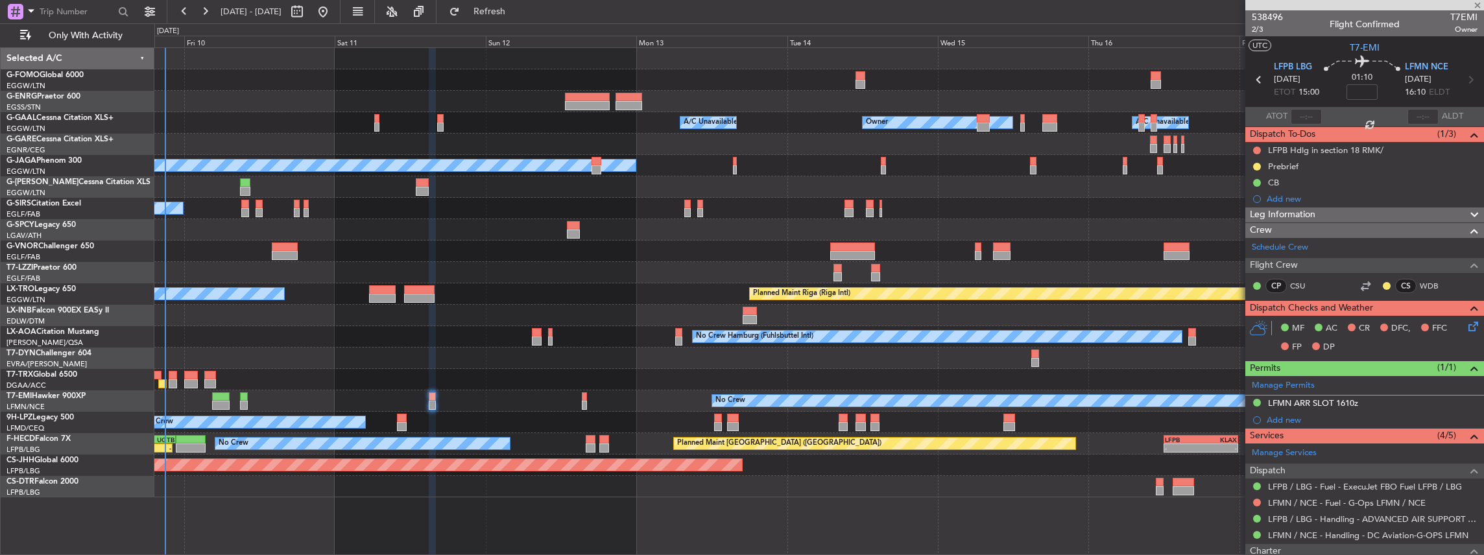
type input "2"
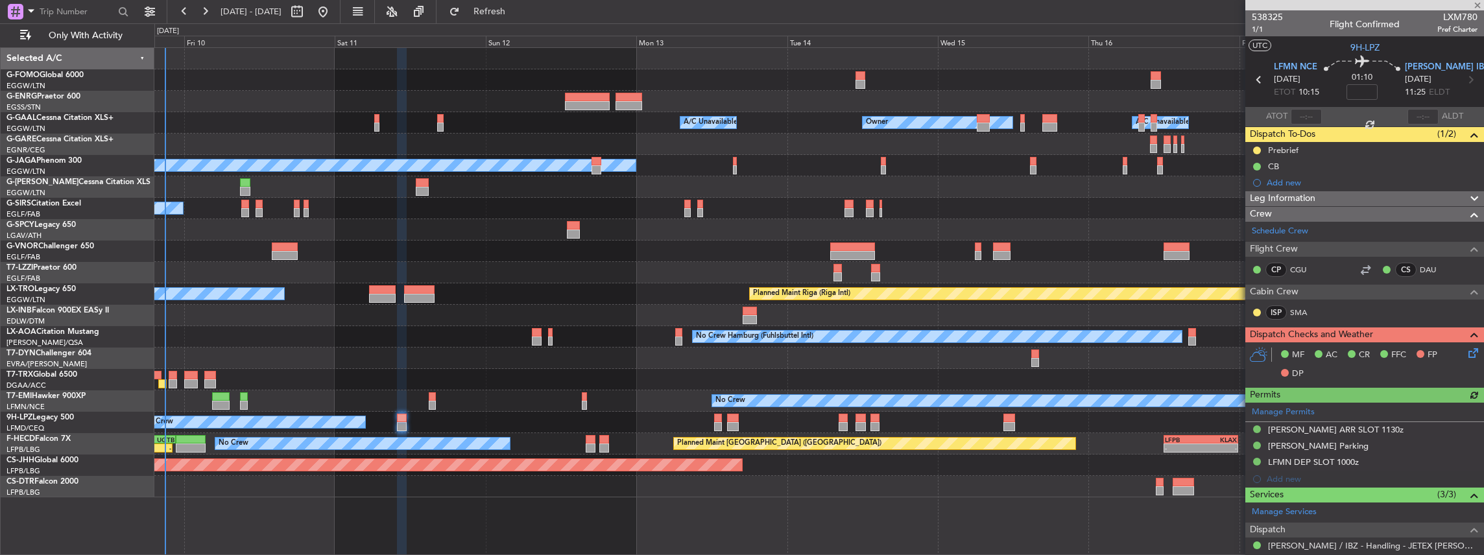
scroll to position [173, 0]
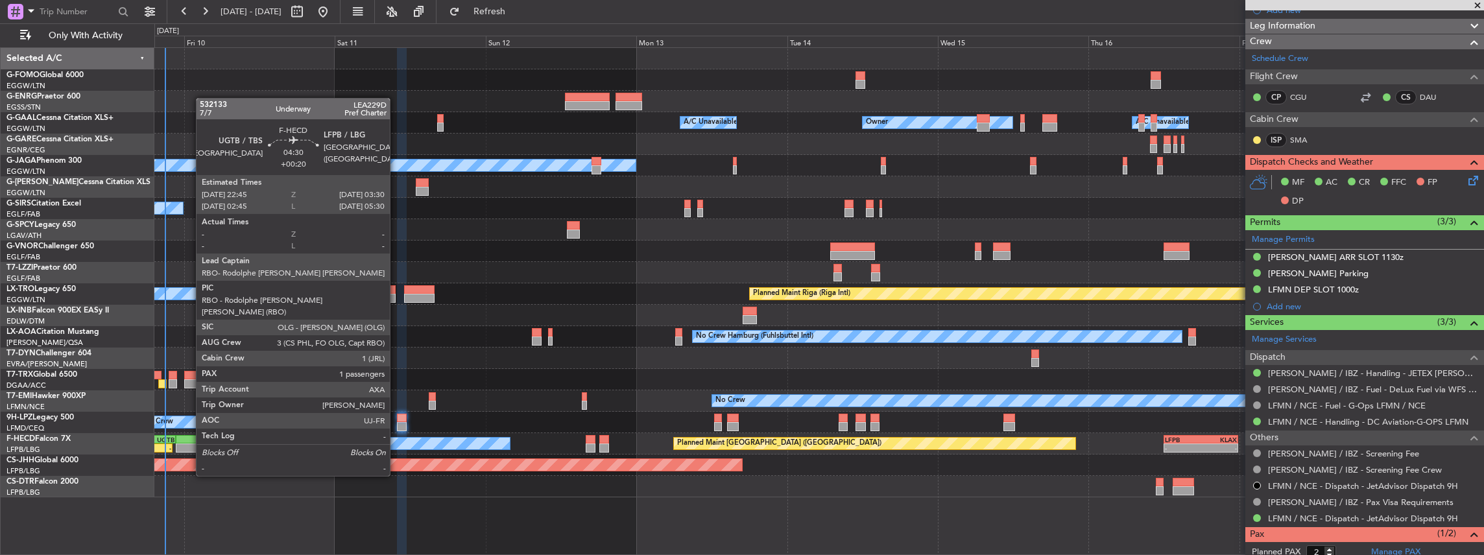
click at [189, 440] on div at bounding box center [191, 439] width 30 height 9
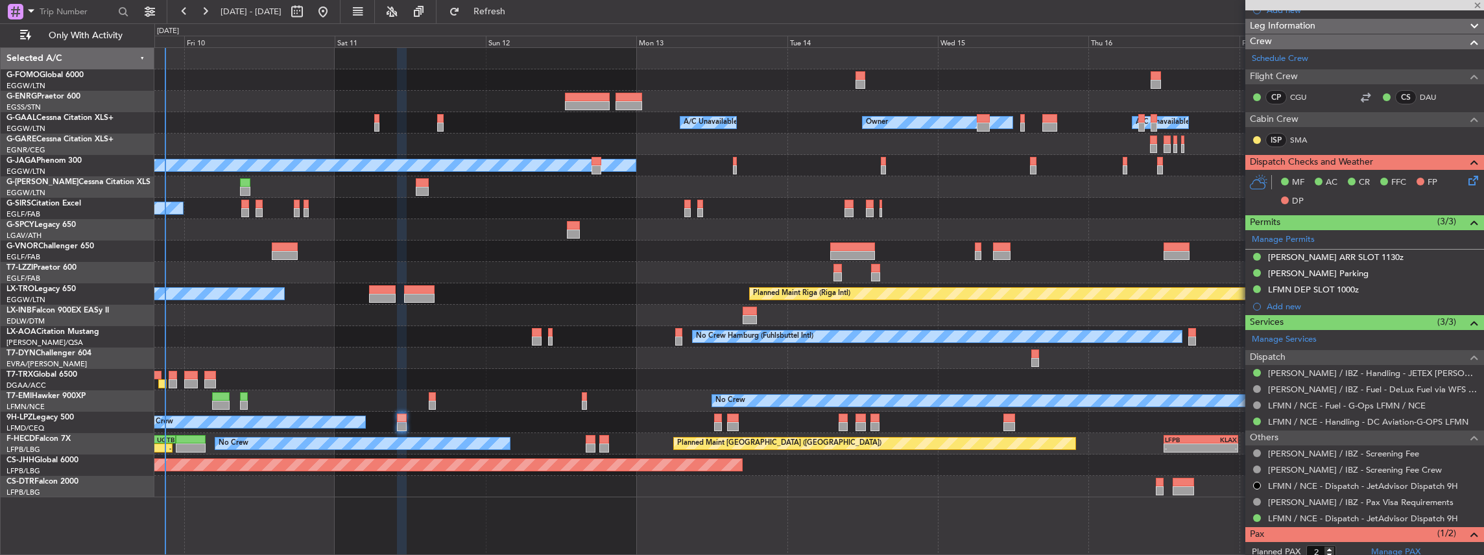
type input "+00:20"
type input "1"
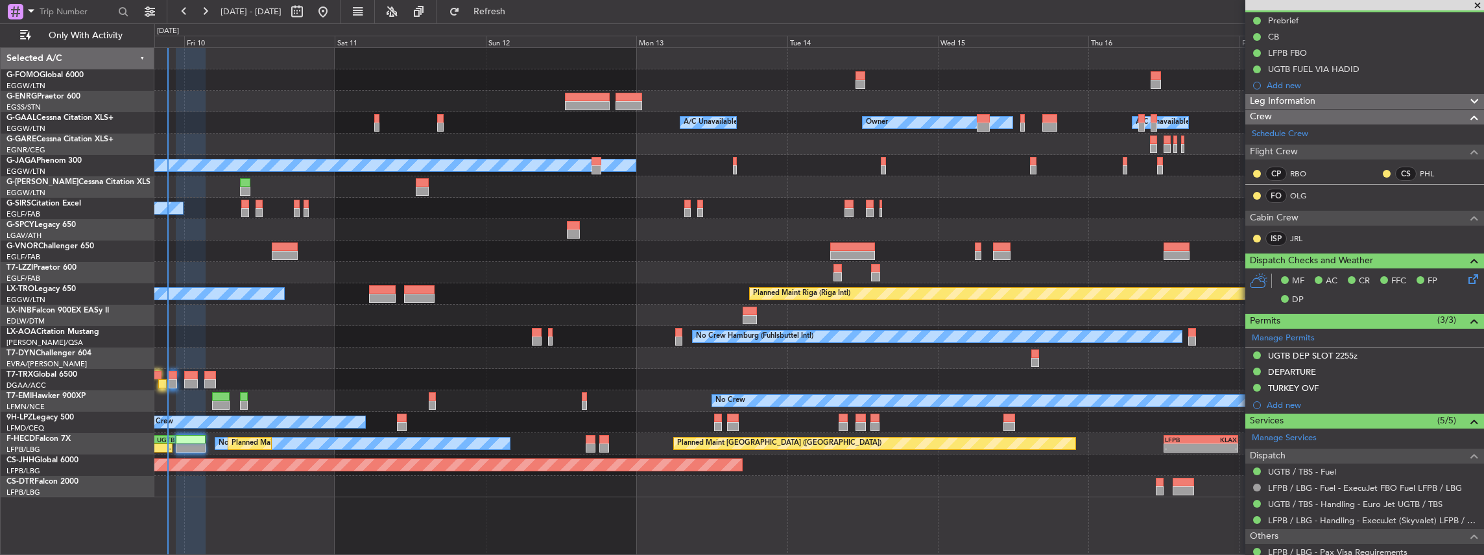
scroll to position [130, 0]
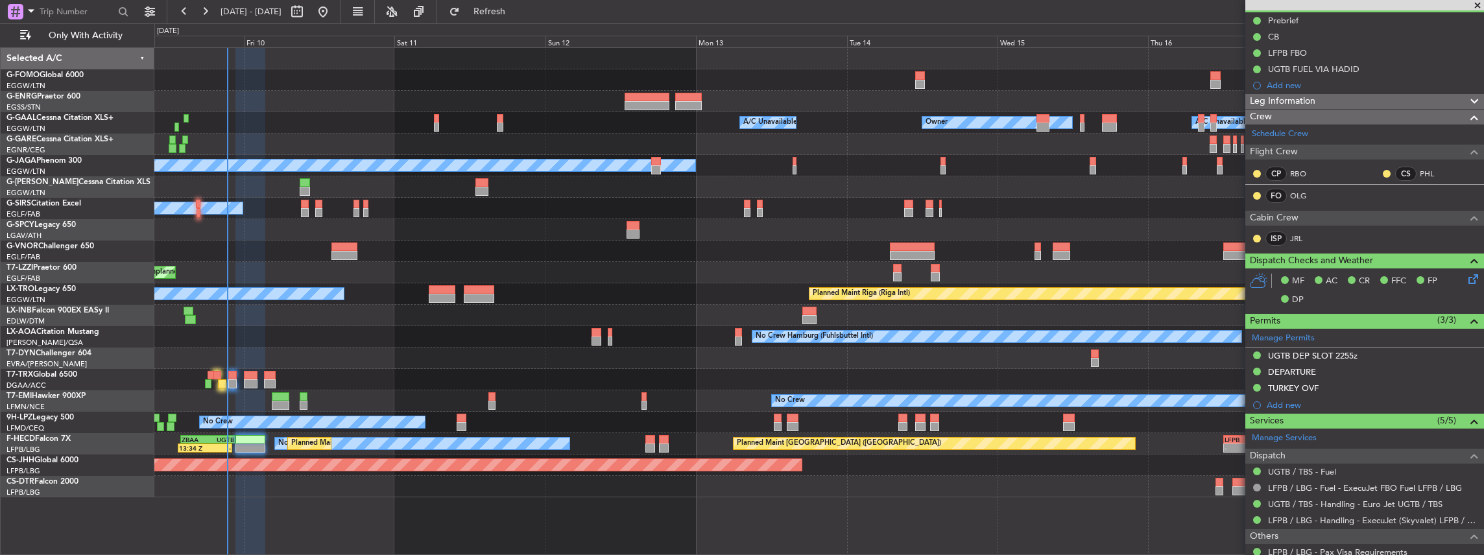
click at [366, 381] on div at bounding box center [818, 379] width 1329 height 21
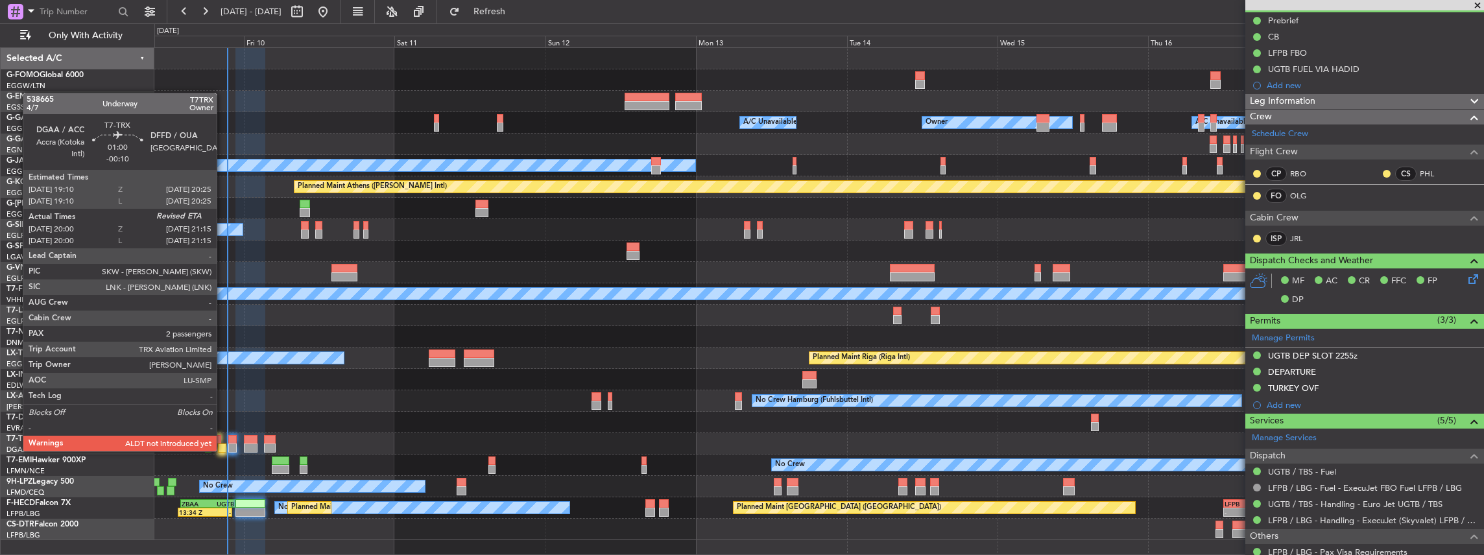
click at [223, 450] on div at bounding box center [222, 448] width 8 height 9
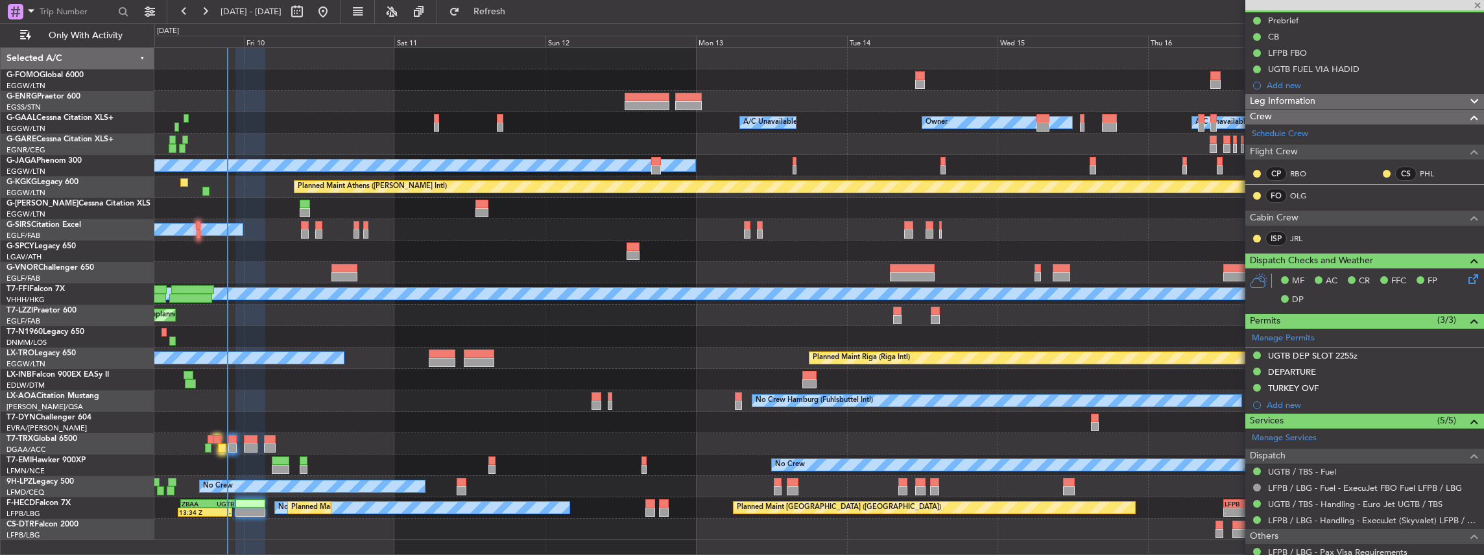
type input "-00:10"
type input "20:10"
type input "2"
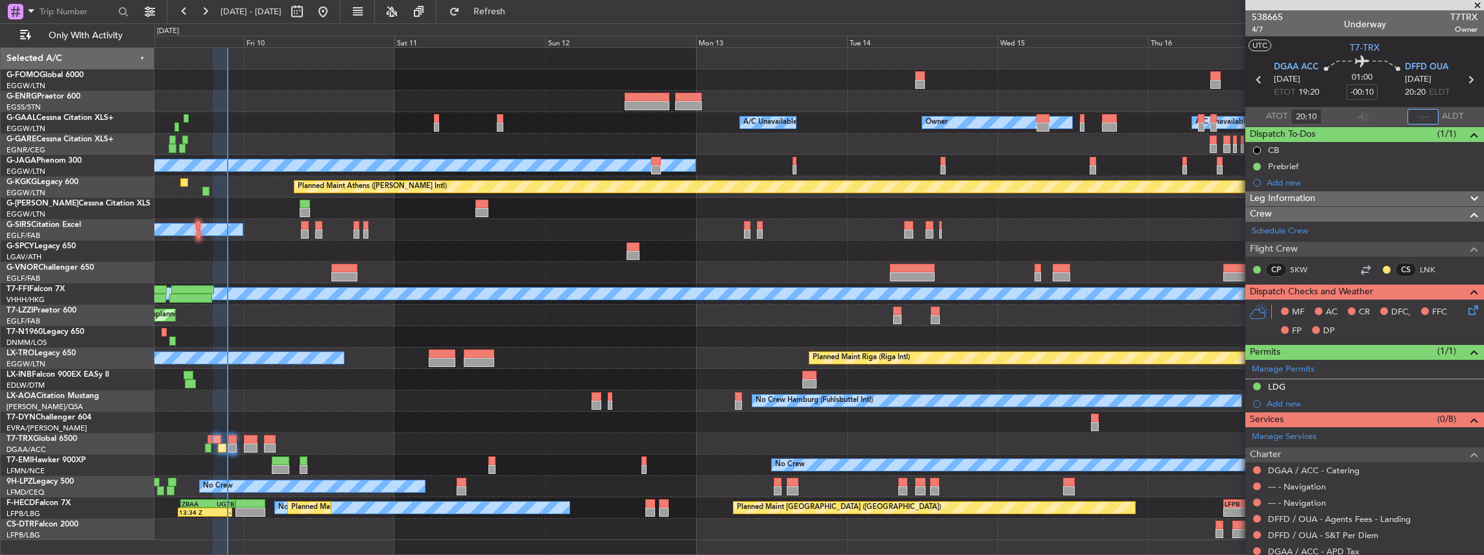
click at [1413, 110] on input "text" at bounding box center [1422, 117] width 31 height 16
click at [1356, 113] on div "Flight Time Correction" at bounding box center [1360, 120] width 78 height 16
click at [515, 7] on span "Refresh" at bounding box center [489, 11] width 54 height 9
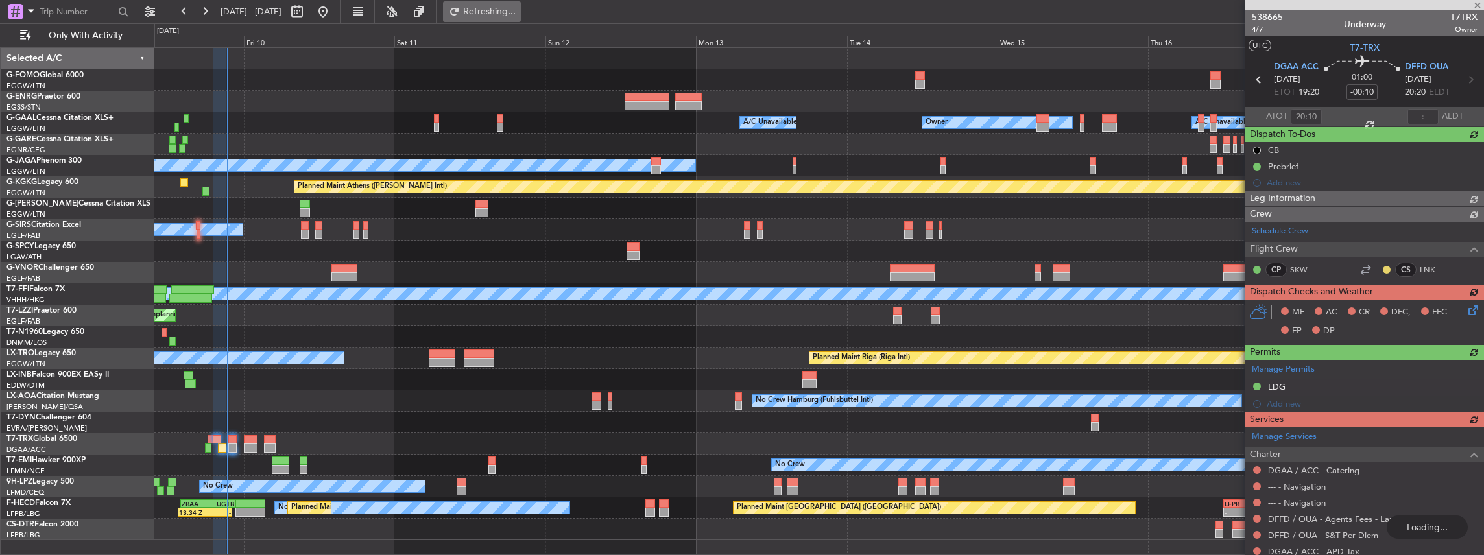
type input "21:13"
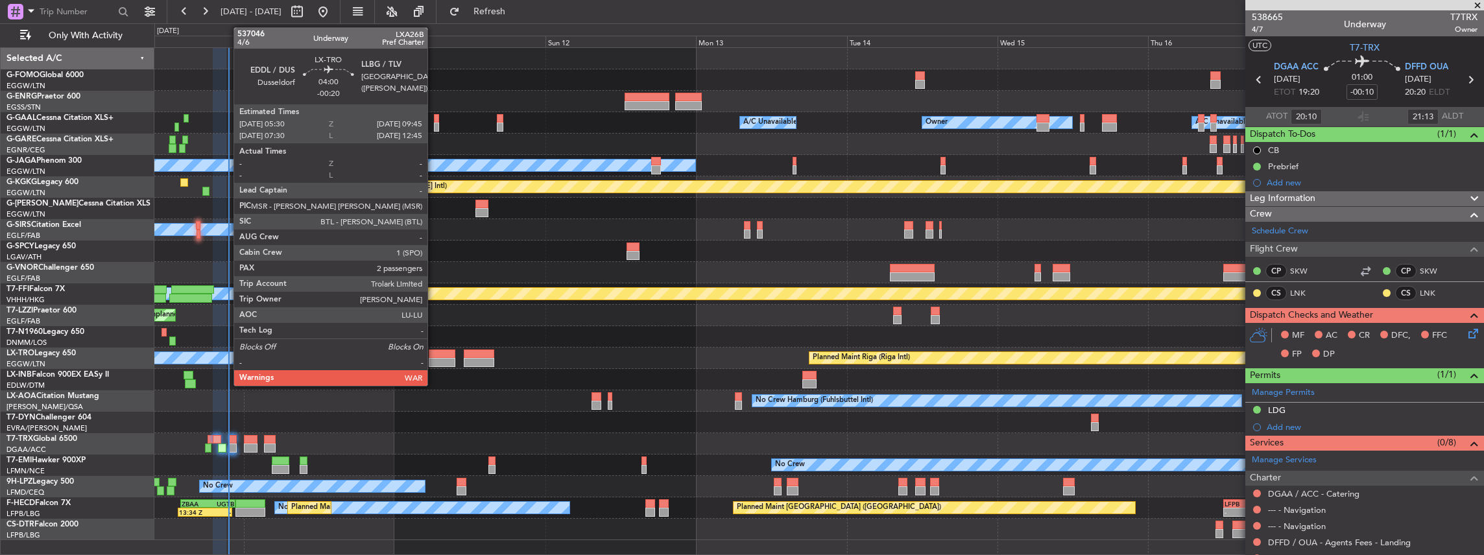
click at [434, 361] on div at bounding box center [442, 362] width 27 height 9
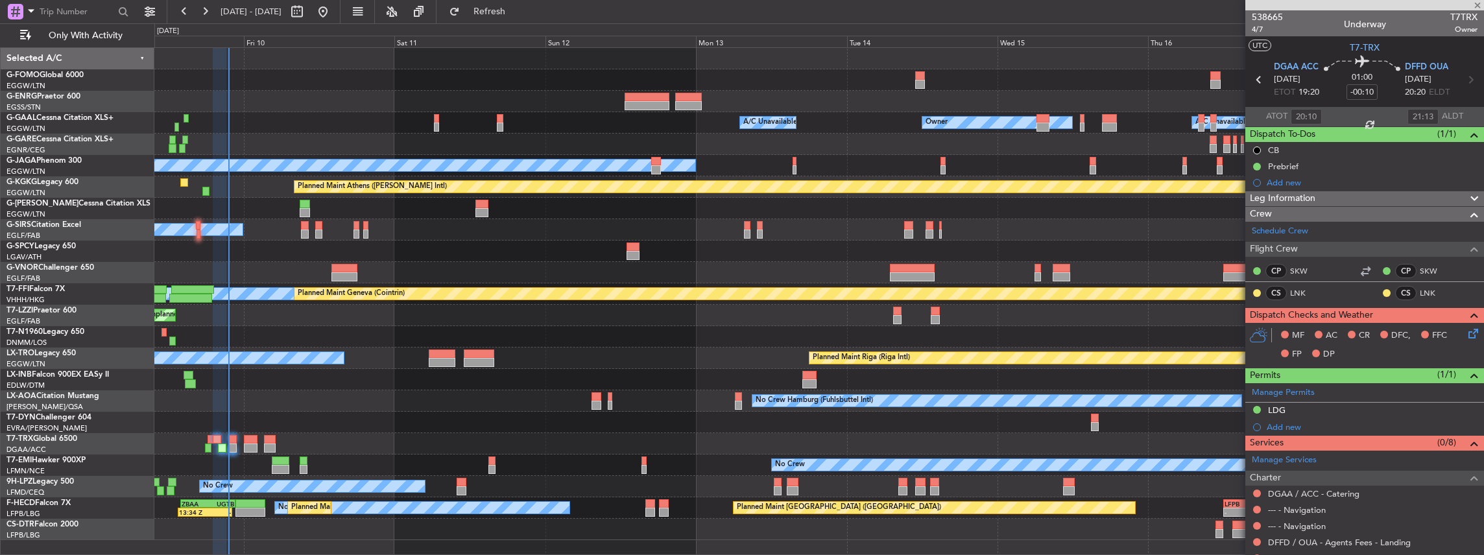
type input "-00:20"
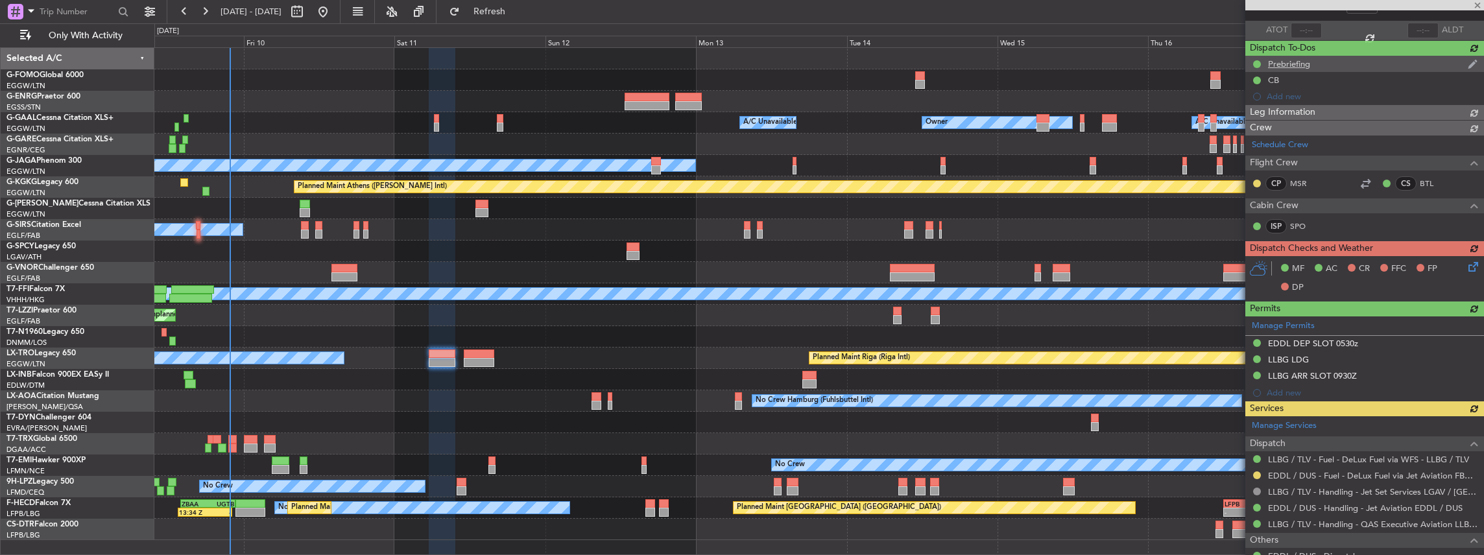
scroll to position [130, 0]
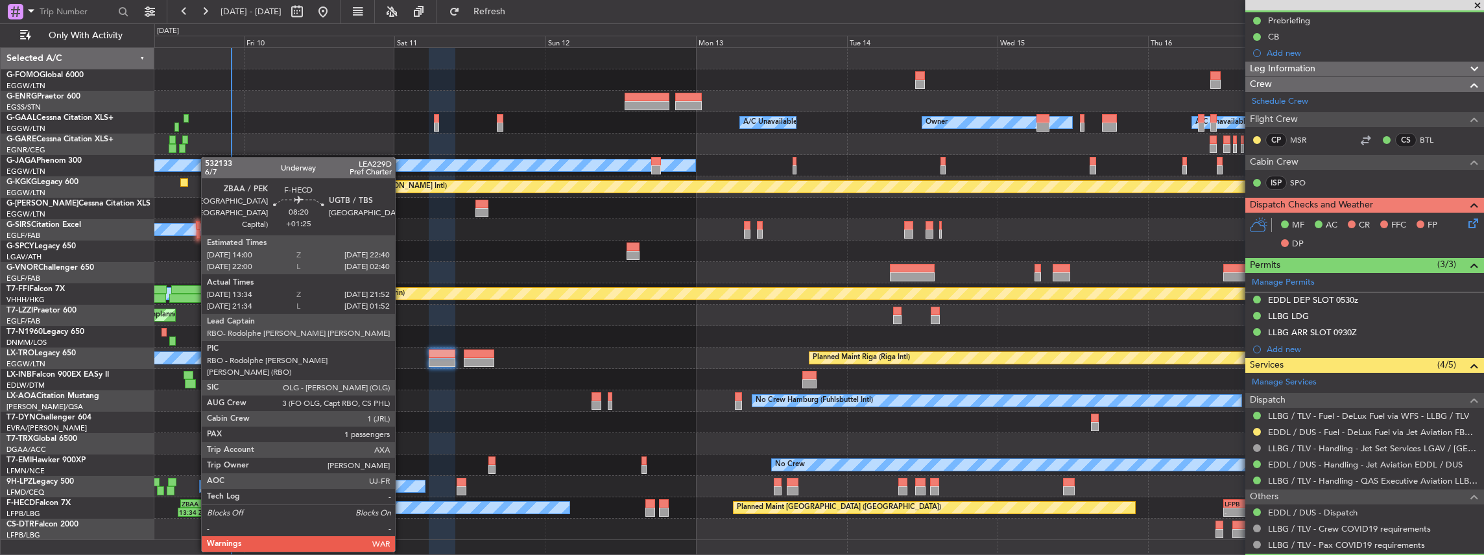
click at [195, 513] on div "13:34 Z" at bounding box center [191, 512] width 25 height 8
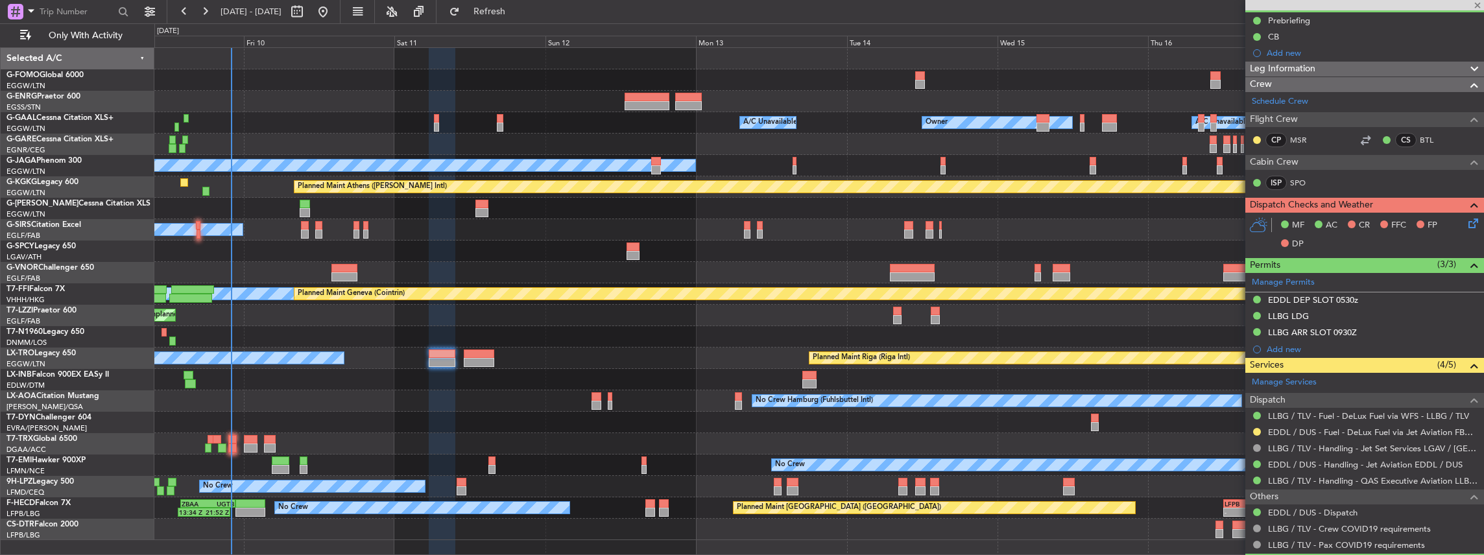
type input "+01:25"
type input "13:49"
type input "21:47"
type input "1"
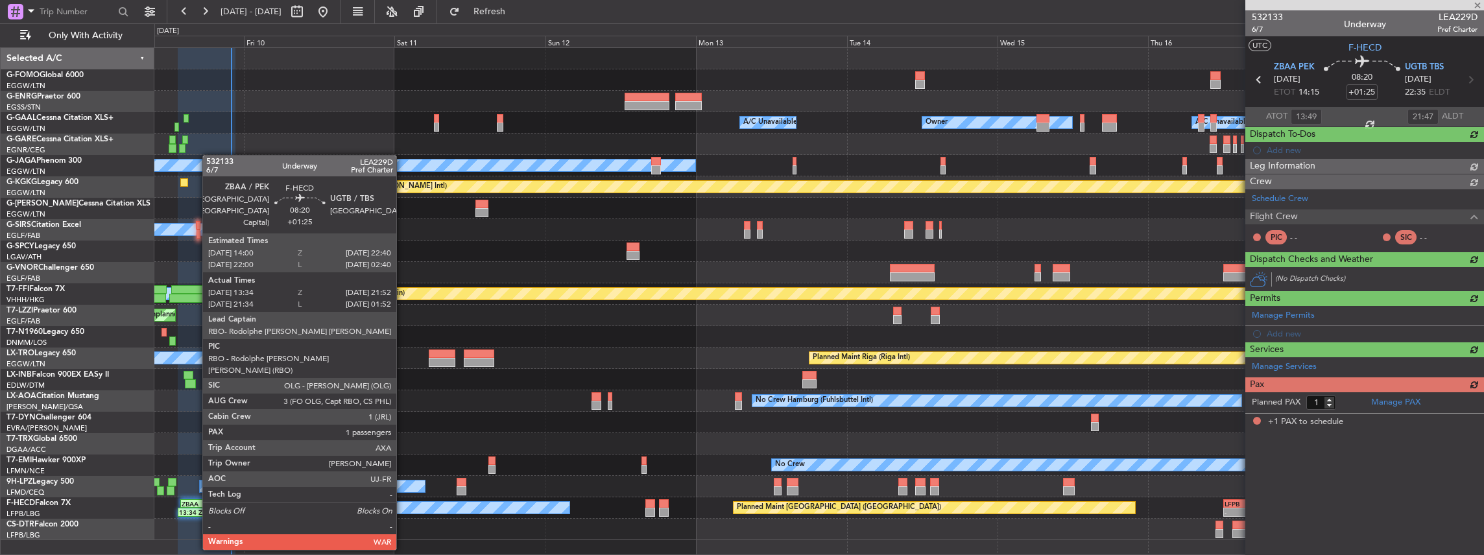
scroll to position [0, 0]
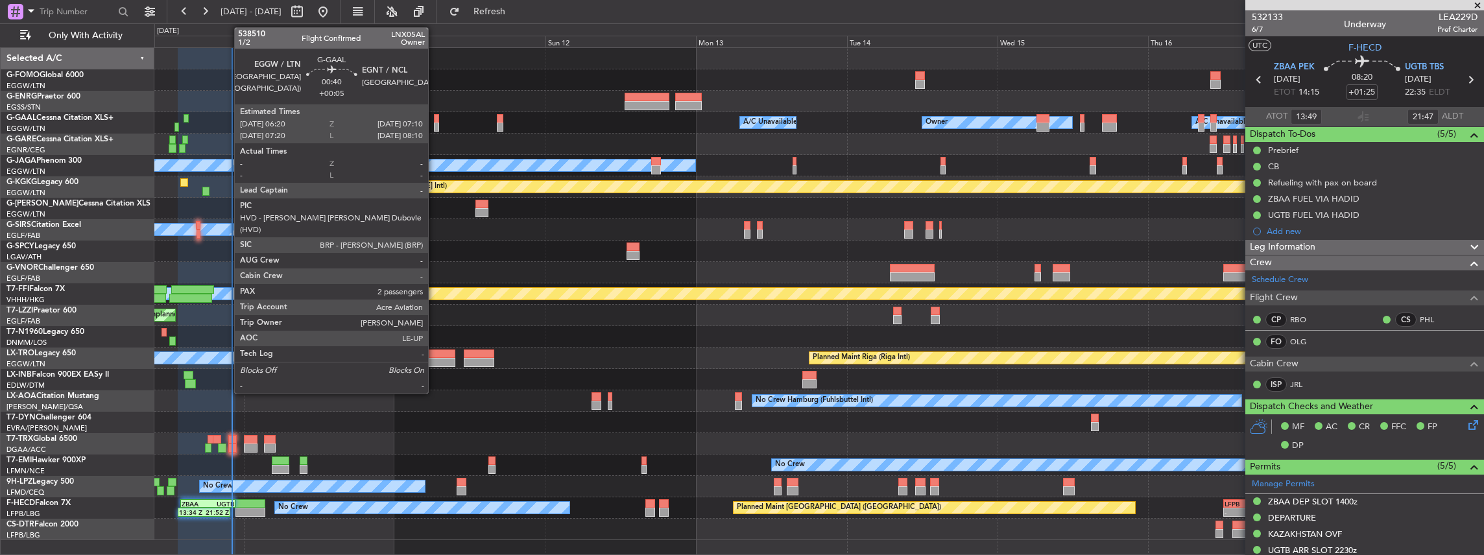
click at [435, 123] on div at bounding box center [437, 127] width 6 height 9
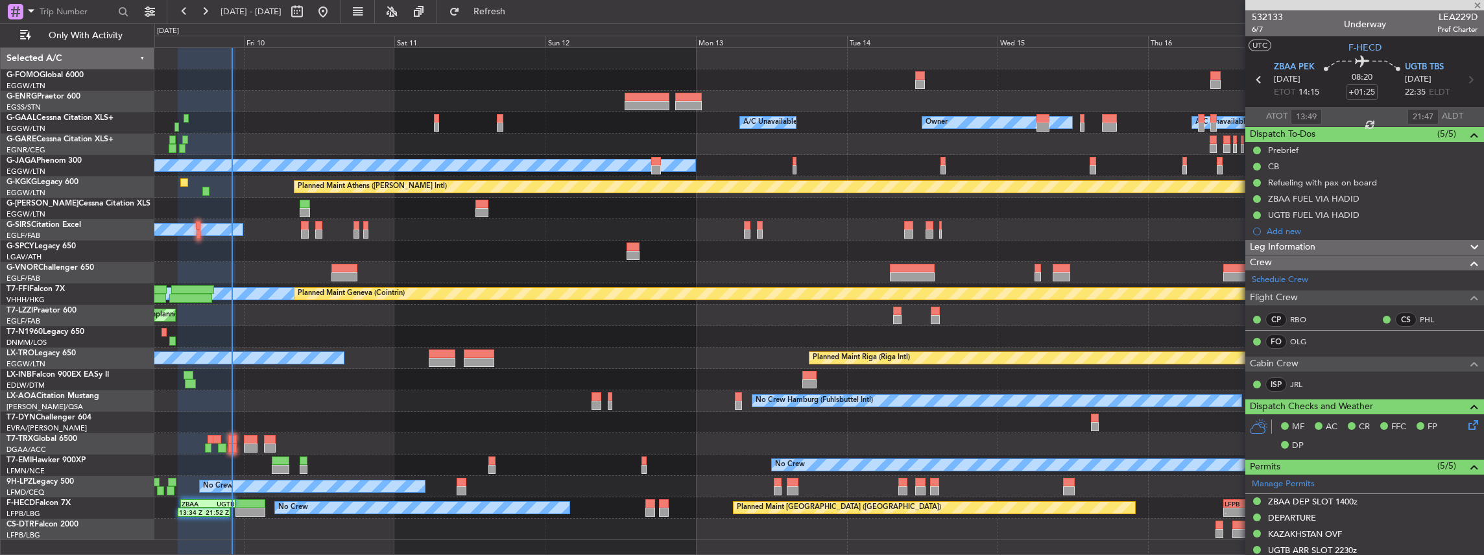
type input "+00:05"
type input "2"
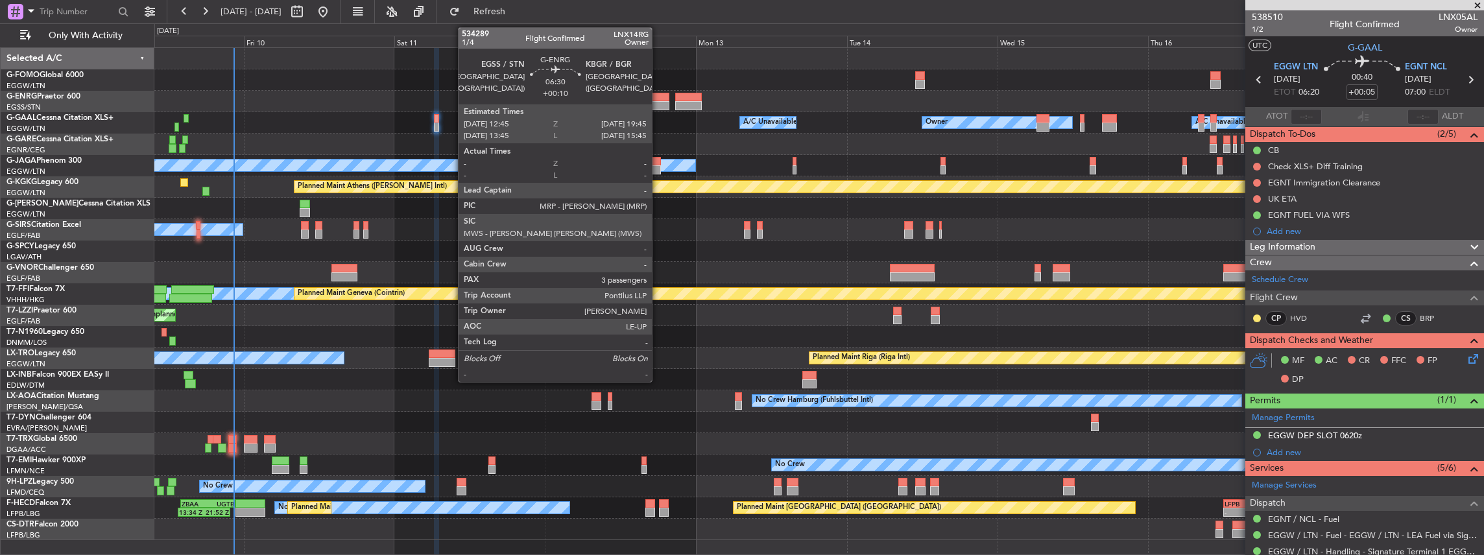
click at [658, 101] on div at bounding box center [647, 105] width 44 height 9
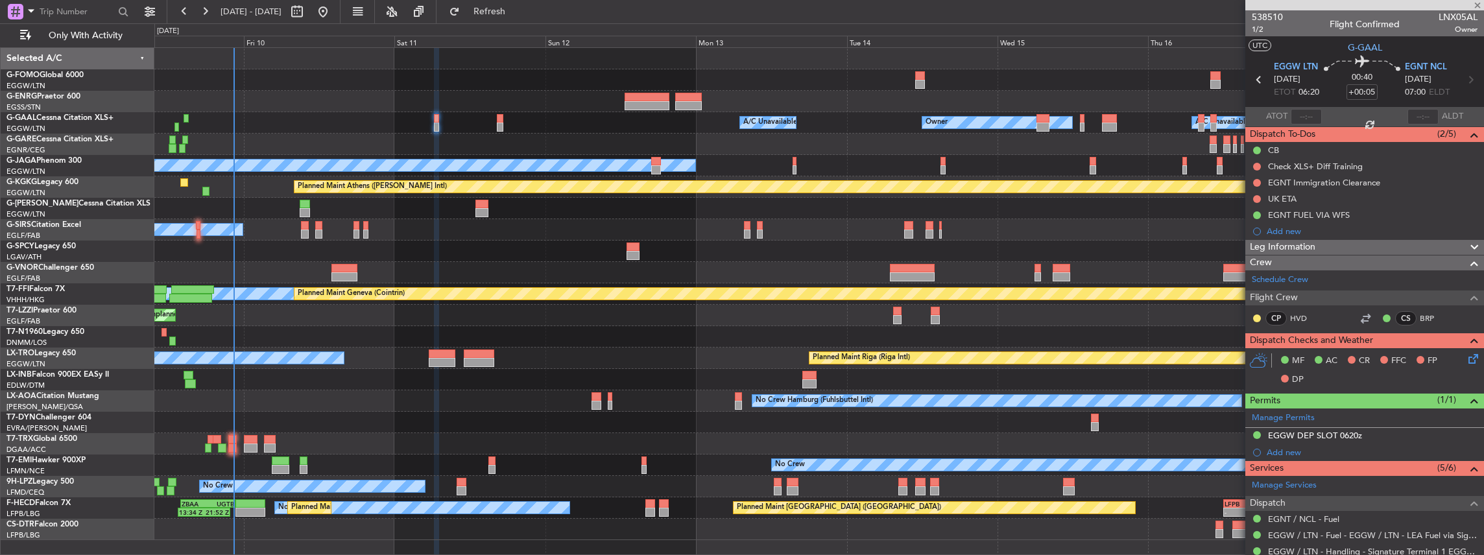
type input "+00:10"
type input "3"
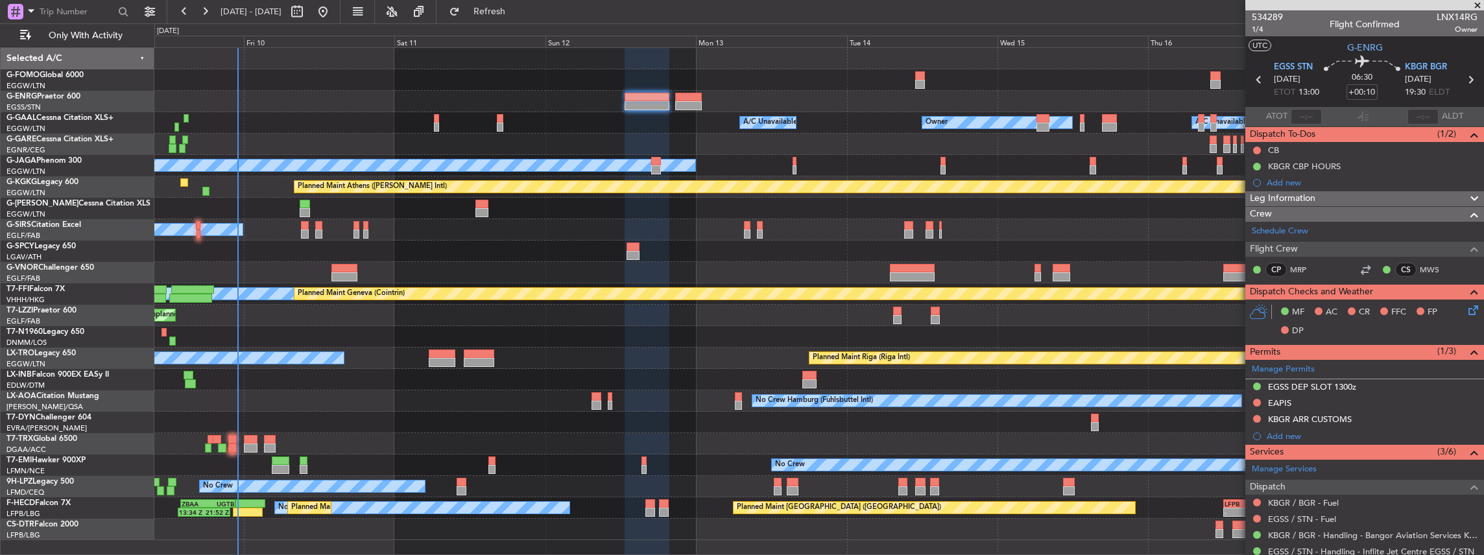
click at [227, 445] on div at bounding box center [818, 443] width 1329 height 21
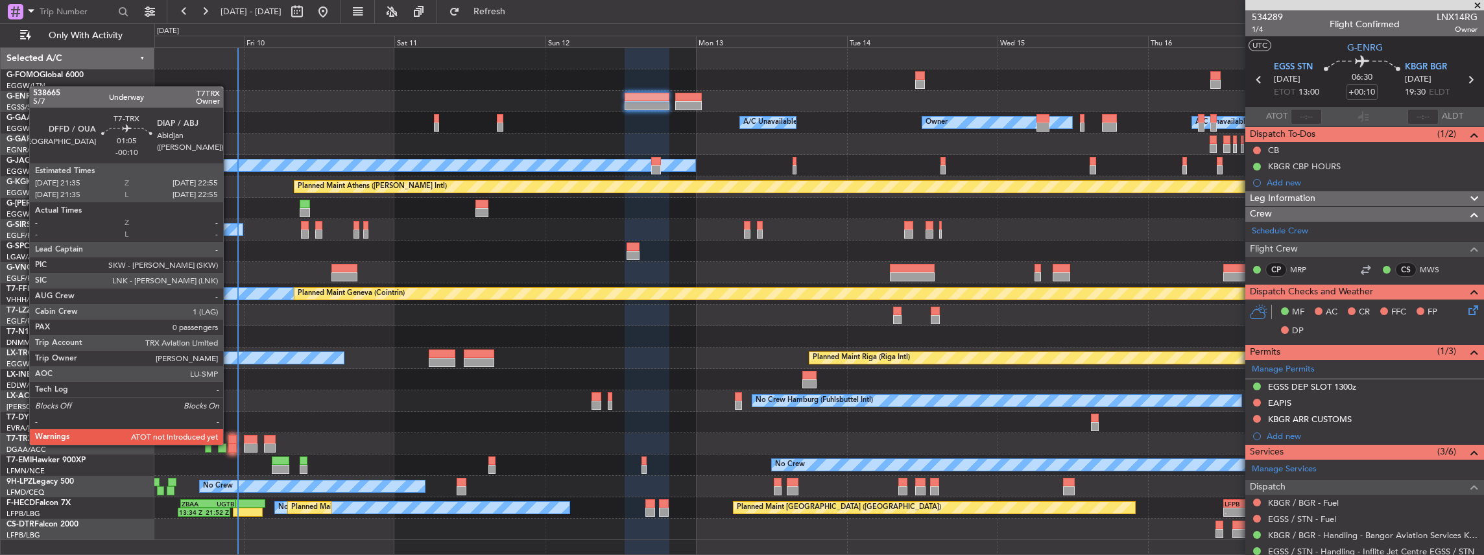
click at [230, 445] on div at bounding box center [232, 448] width 8 height 9
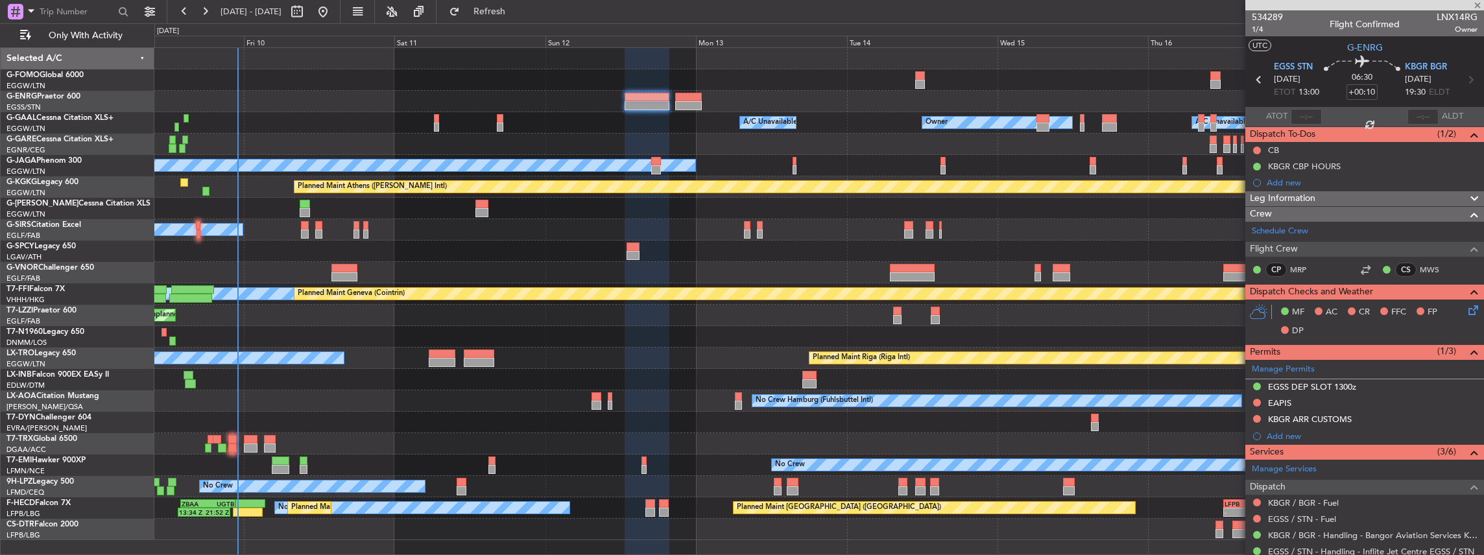
type input "-00:10"
type input "0"
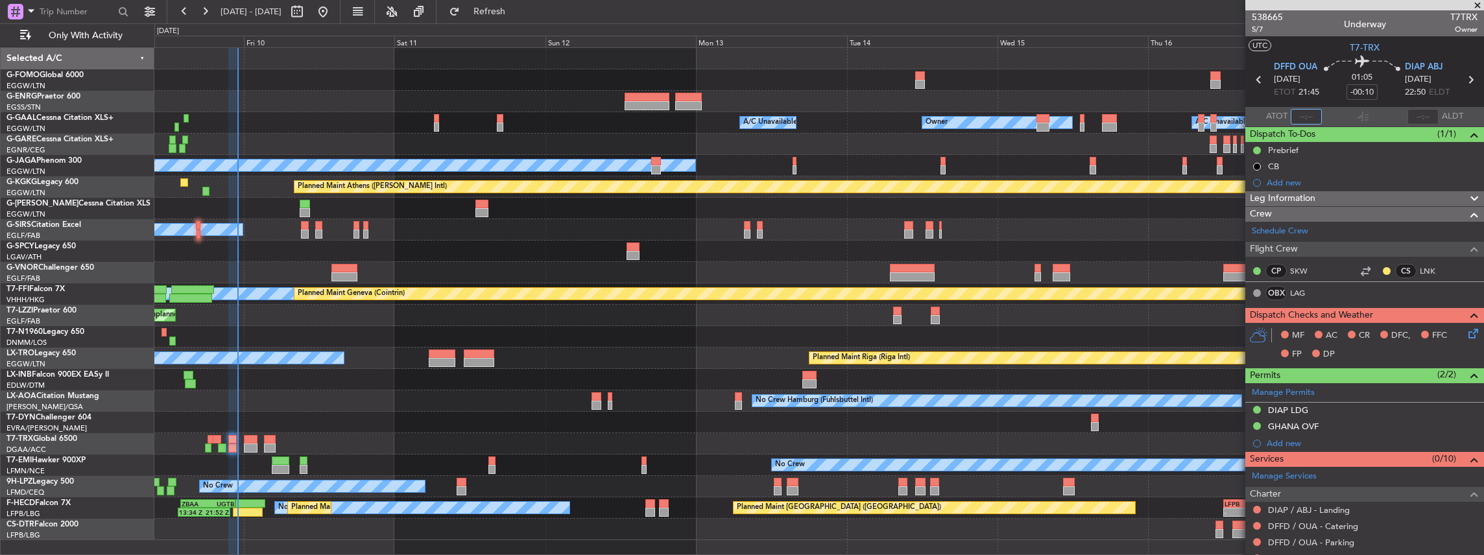
click at [1305, 115] on input "text" at bounding box center [1306, 117] width 31 height 16
type input "22:45"
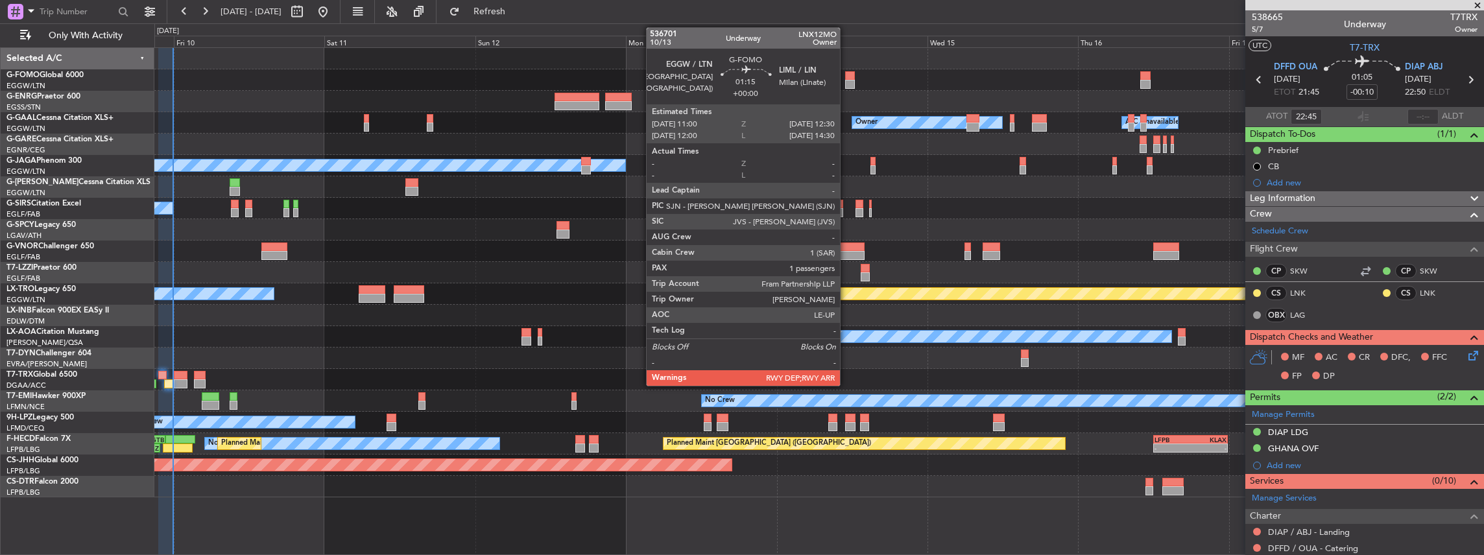
click at [846, 78] on div at bounding box center [850, 75] width 10 height 9
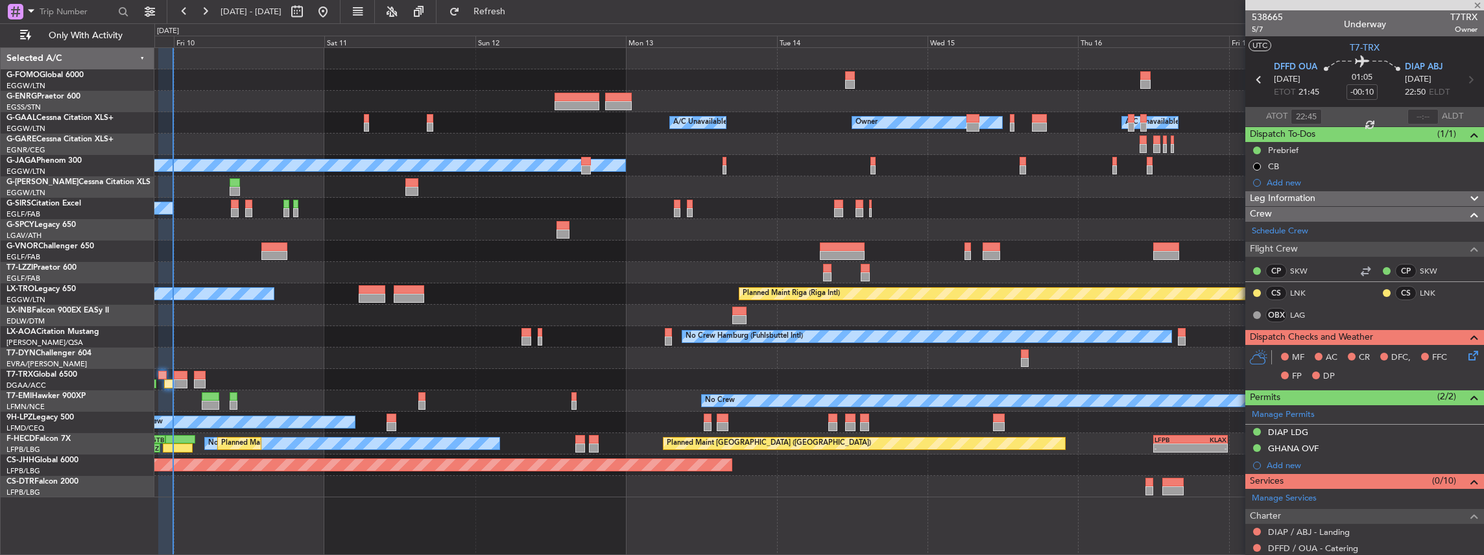
type input "1"
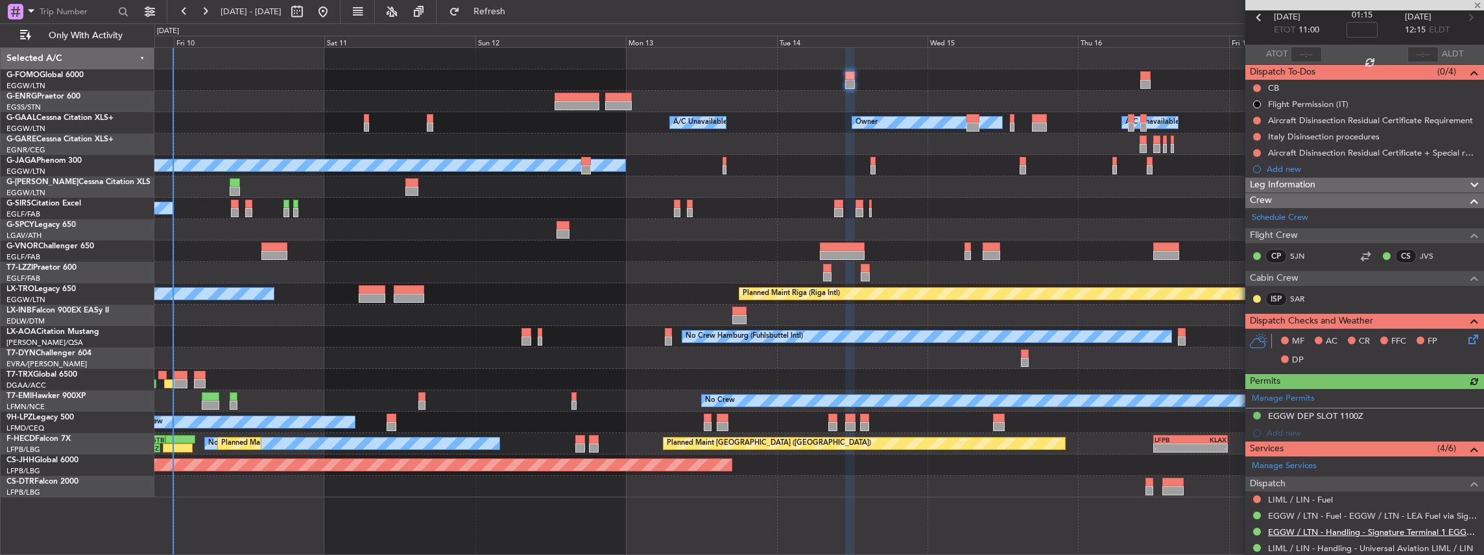
scroll to position [173, 0]
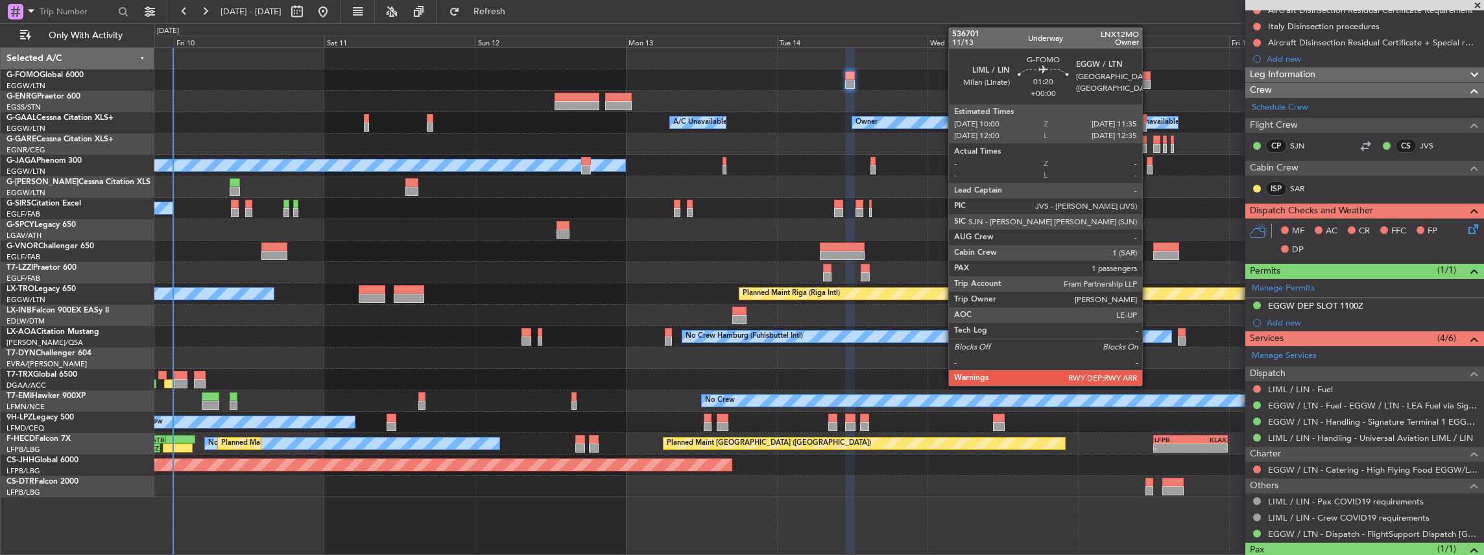
click at [1149, 80] on div at bounding box center [1145, 84] width 10 height 9
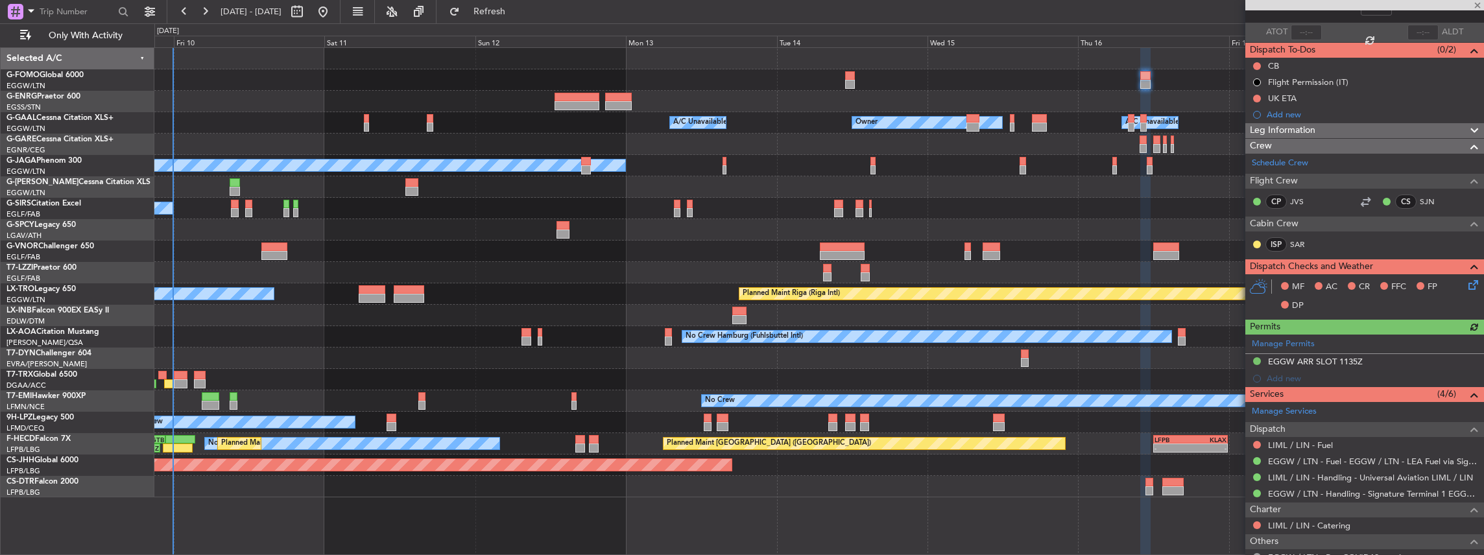
scroll to position [86, 0]
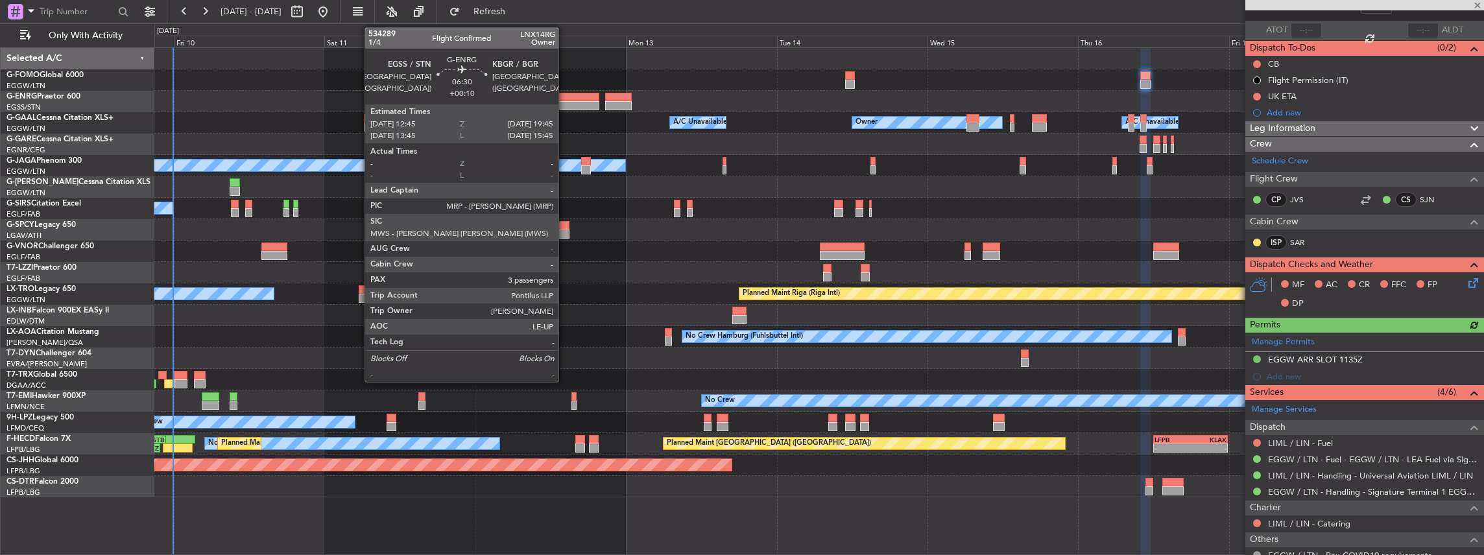
click at [565, 102] on div at bounding box center [576, 105] width 44 height 9
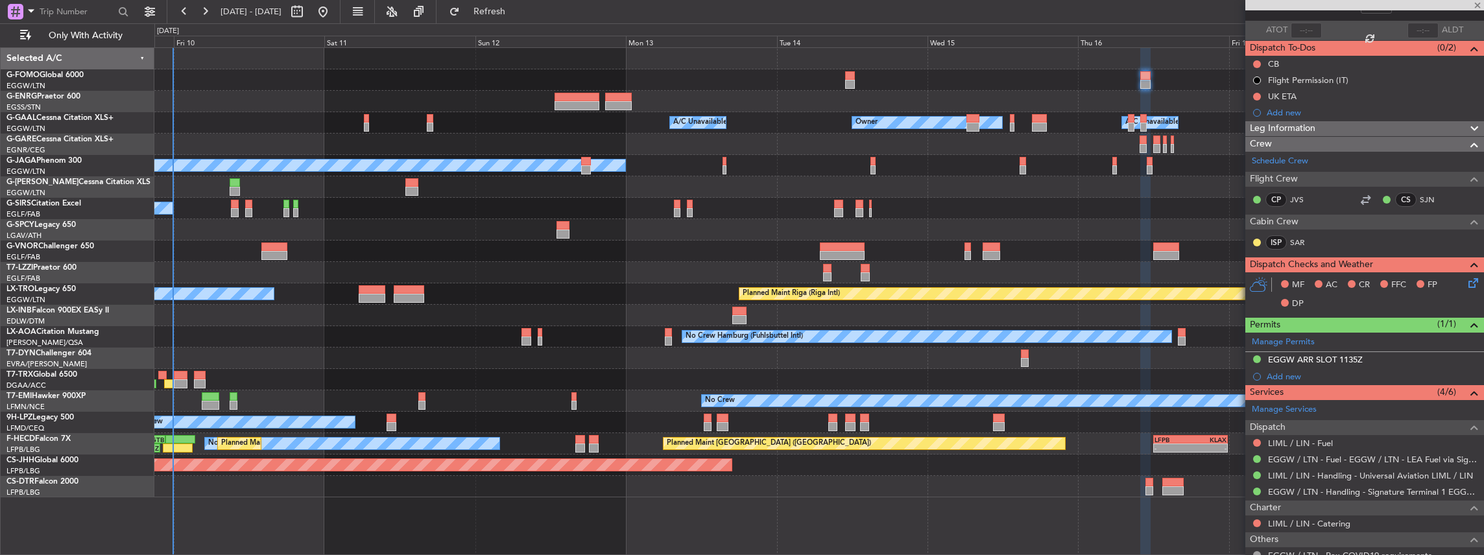
type input "+00:10"
type input "3"
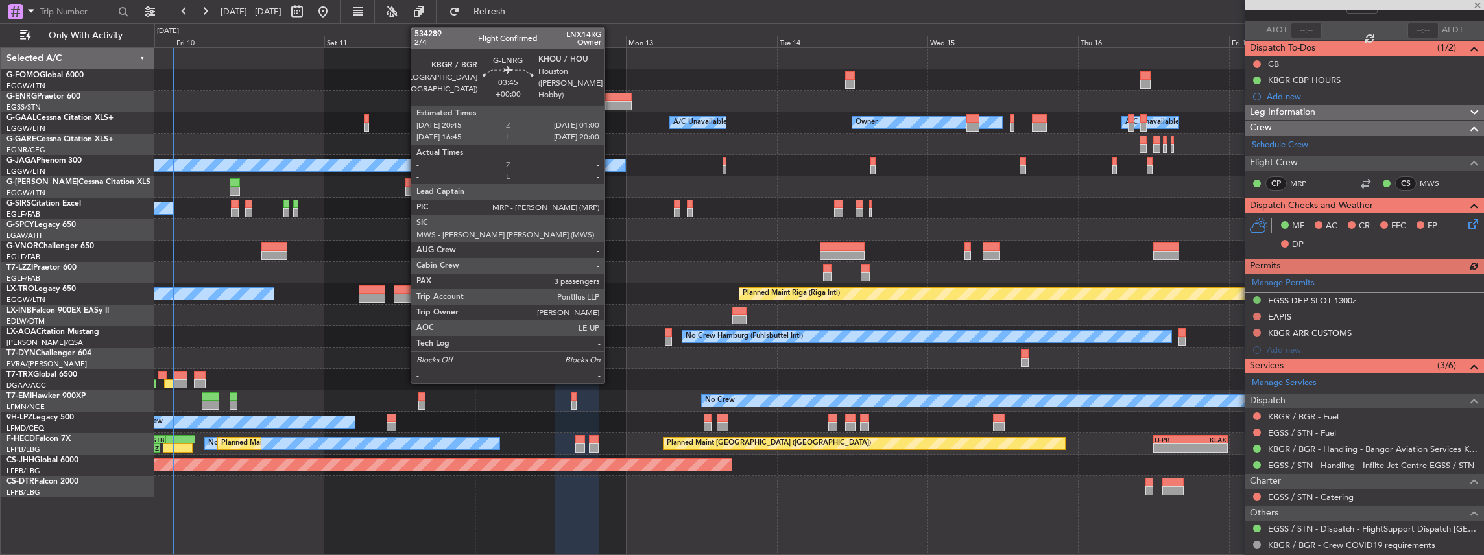
click at [611, 95] on div at bounding box center [618, 97] width 27 height 9
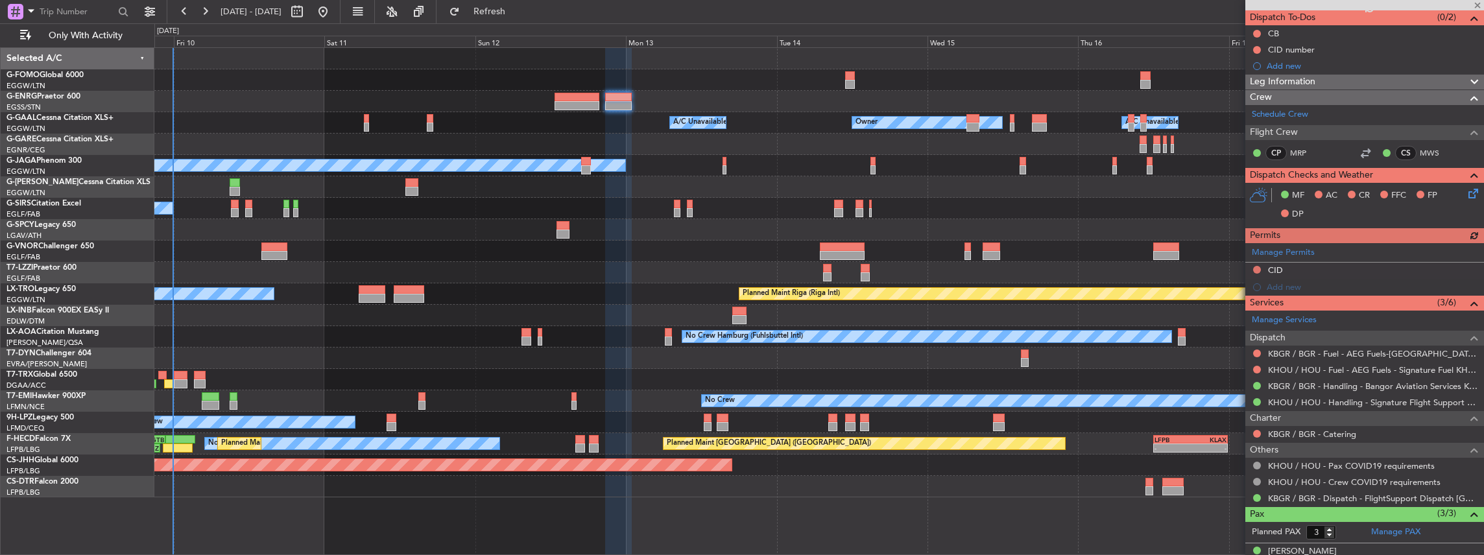
scroll to position [130, 0]
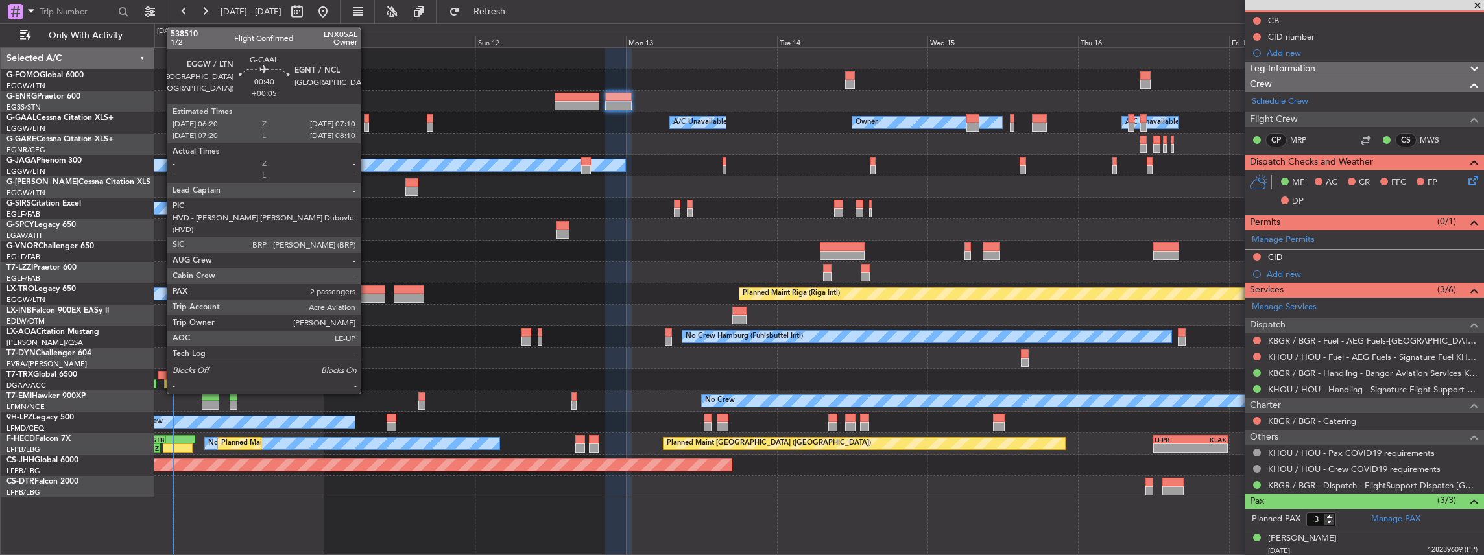
click at [367, 125] on div at bounding box center [367, 127] width 6 height 9
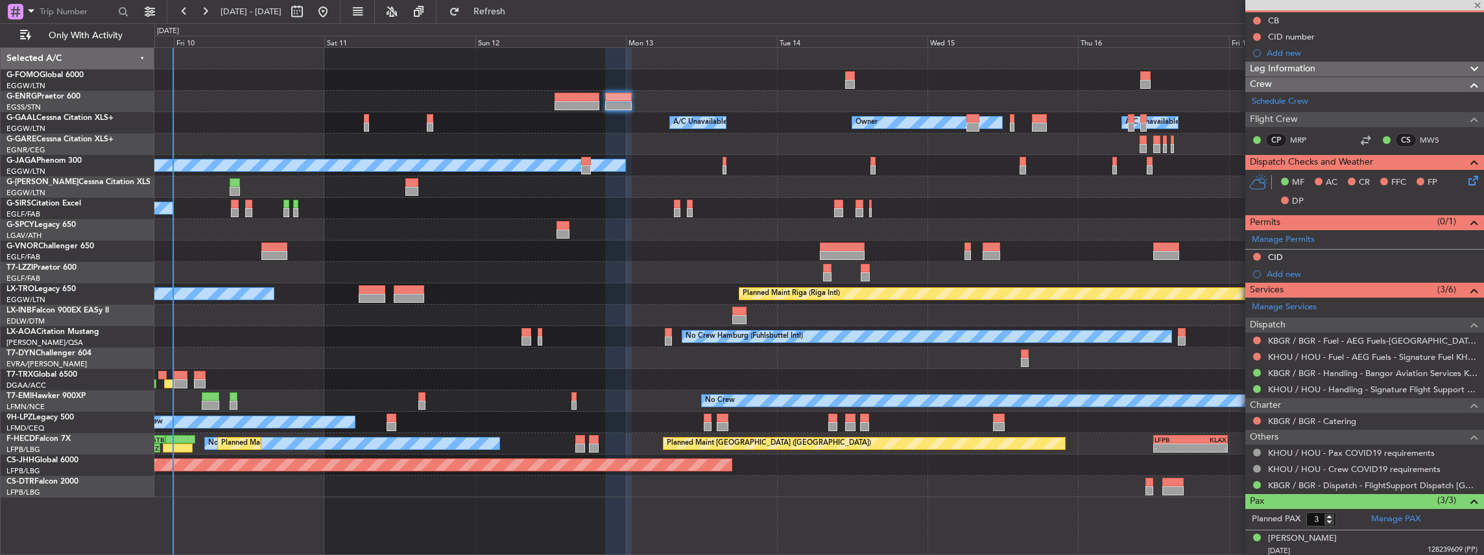
type input "+00:05"
type input "2"
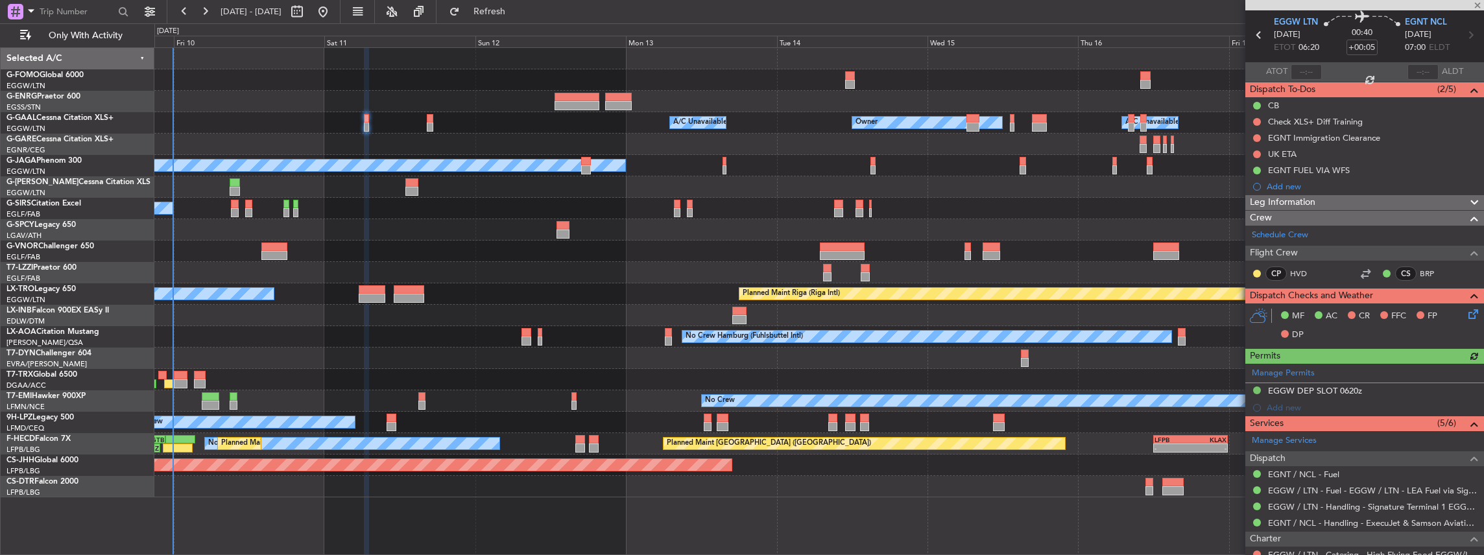
scroll to position [86, 0]
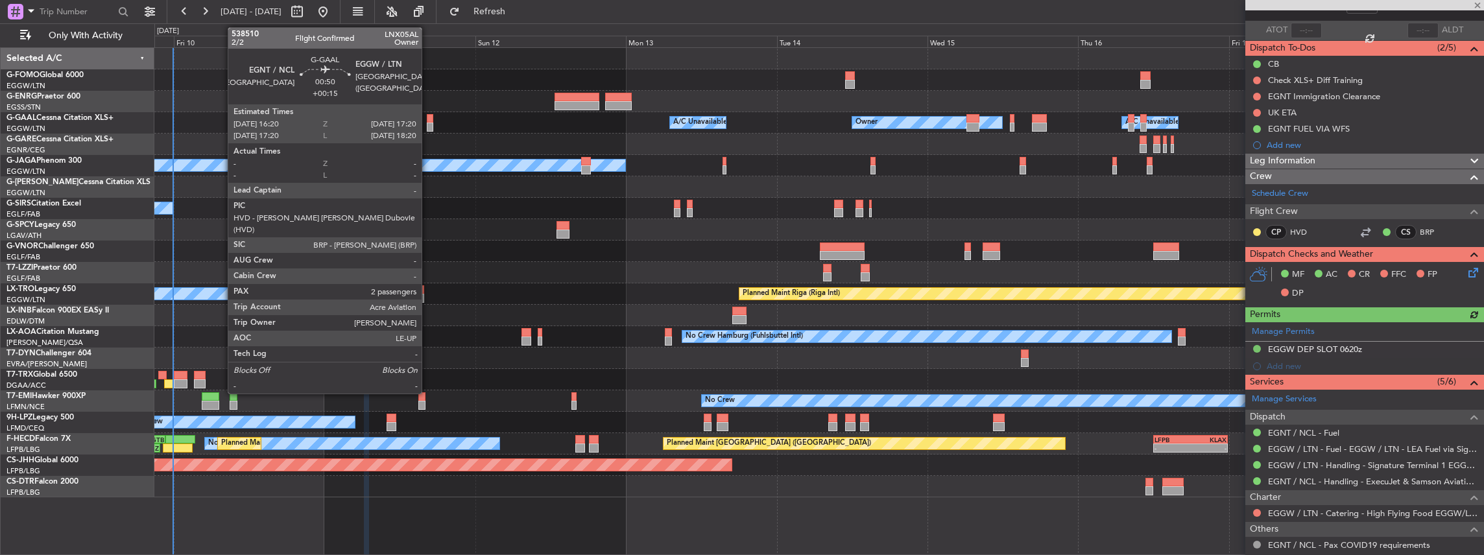
click at [428, 123] on div at bounding box center [430, 127] width 6 height 9
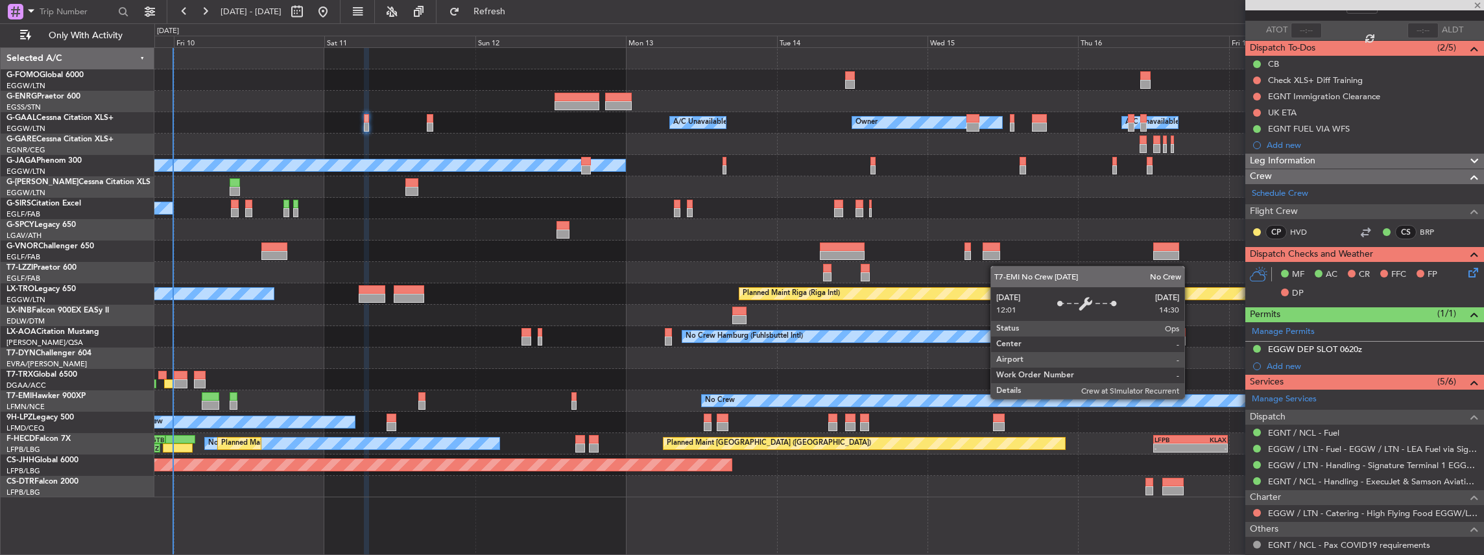
type input "+00:15"
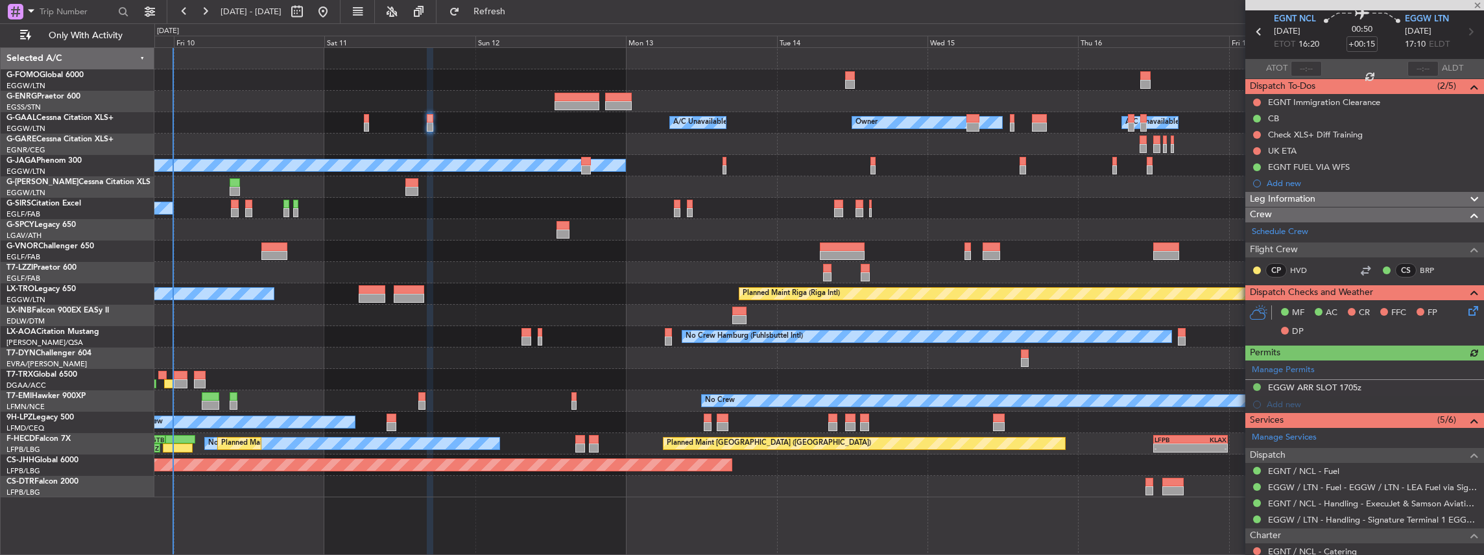
scroll to position [130, 0]
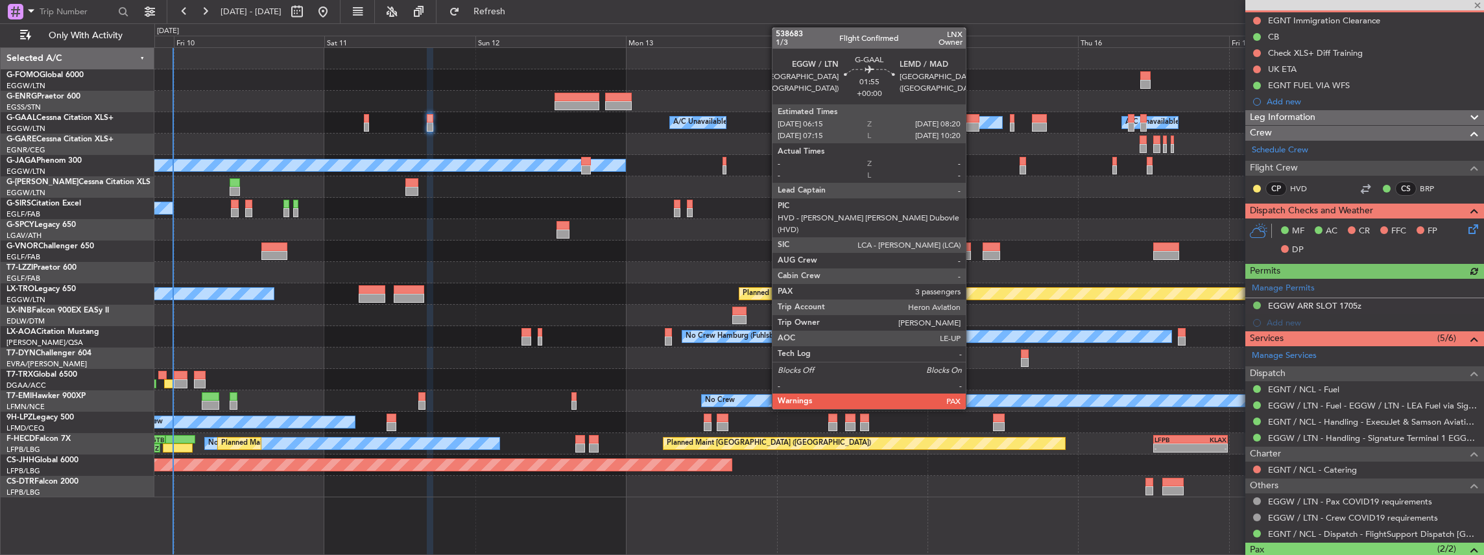
click at [972, 123] on div at bounding box center [973, 127] width 14 height 9
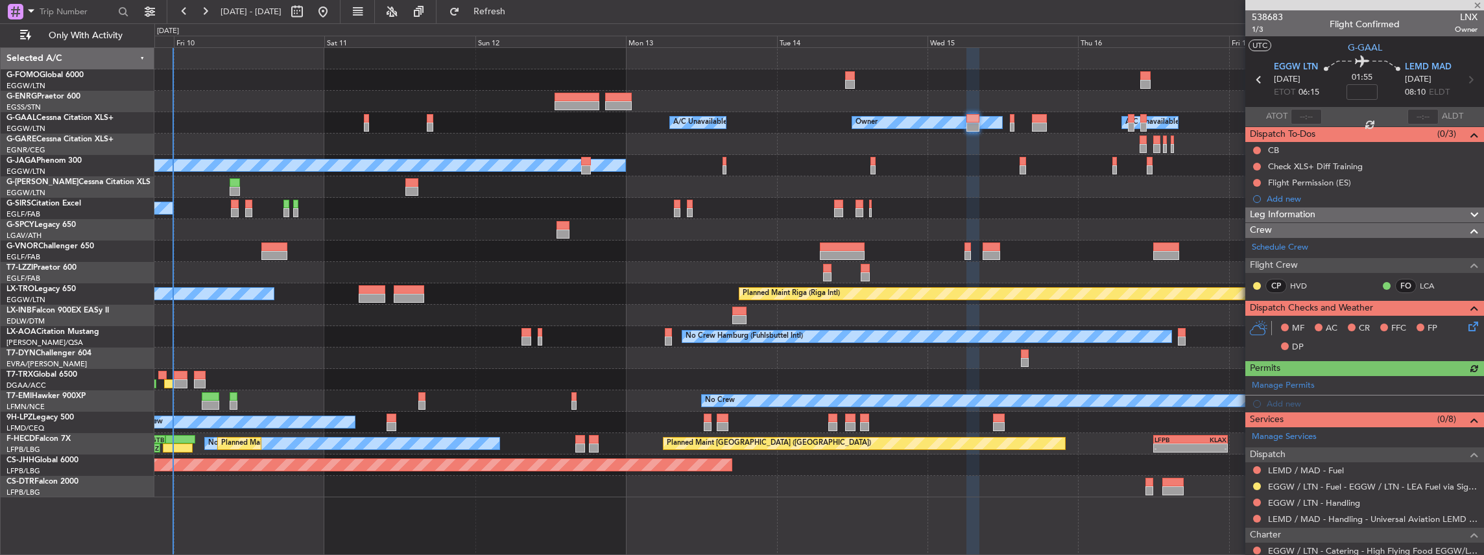
scroll to position [43, 0]
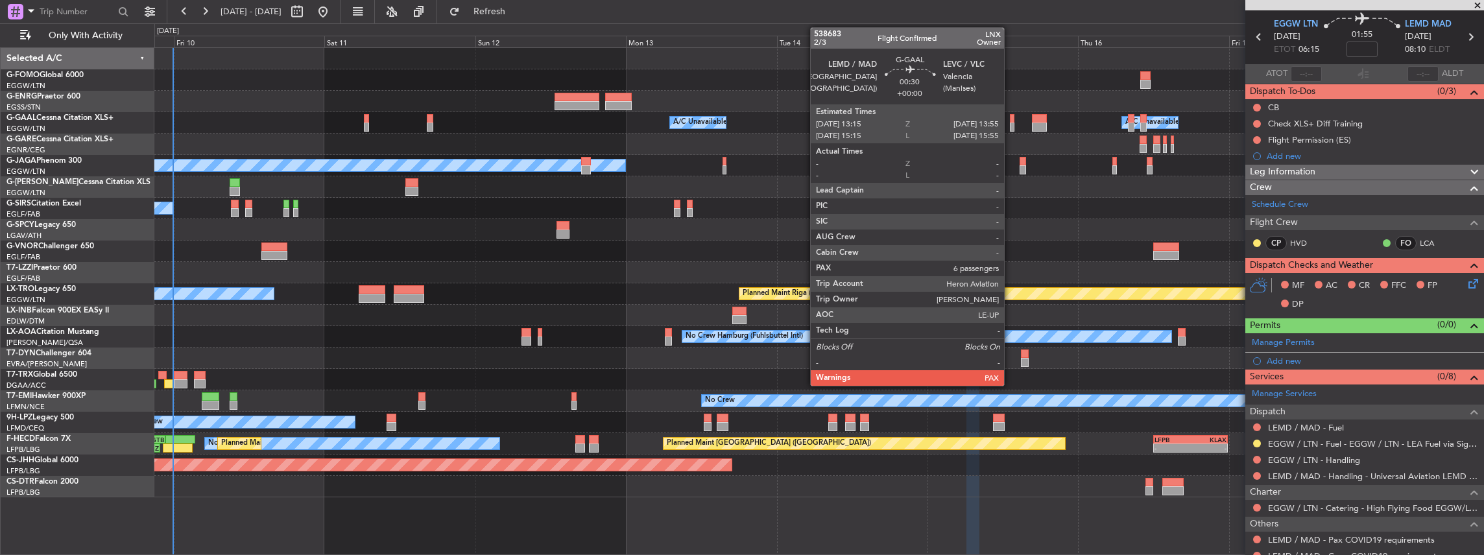
click at [1010, 123] on div at bounding box center [1012, 127] width 5 height 9
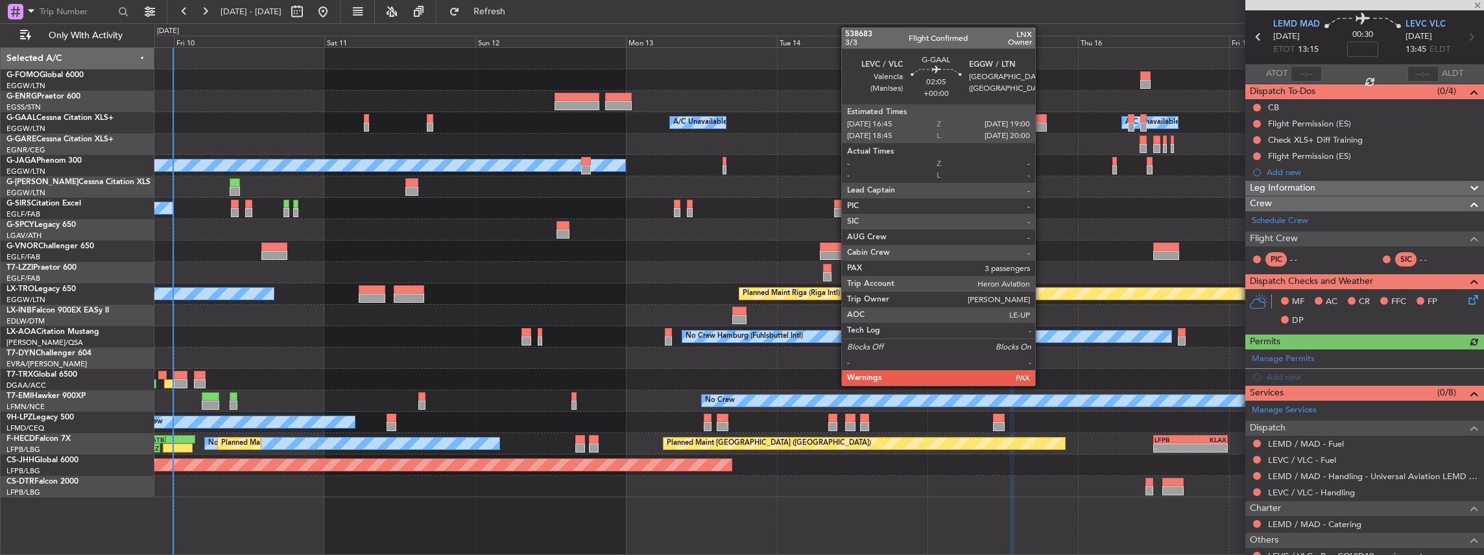
click at [1042, 123] on div at bounding box center [1039, 127] width 14 height 9
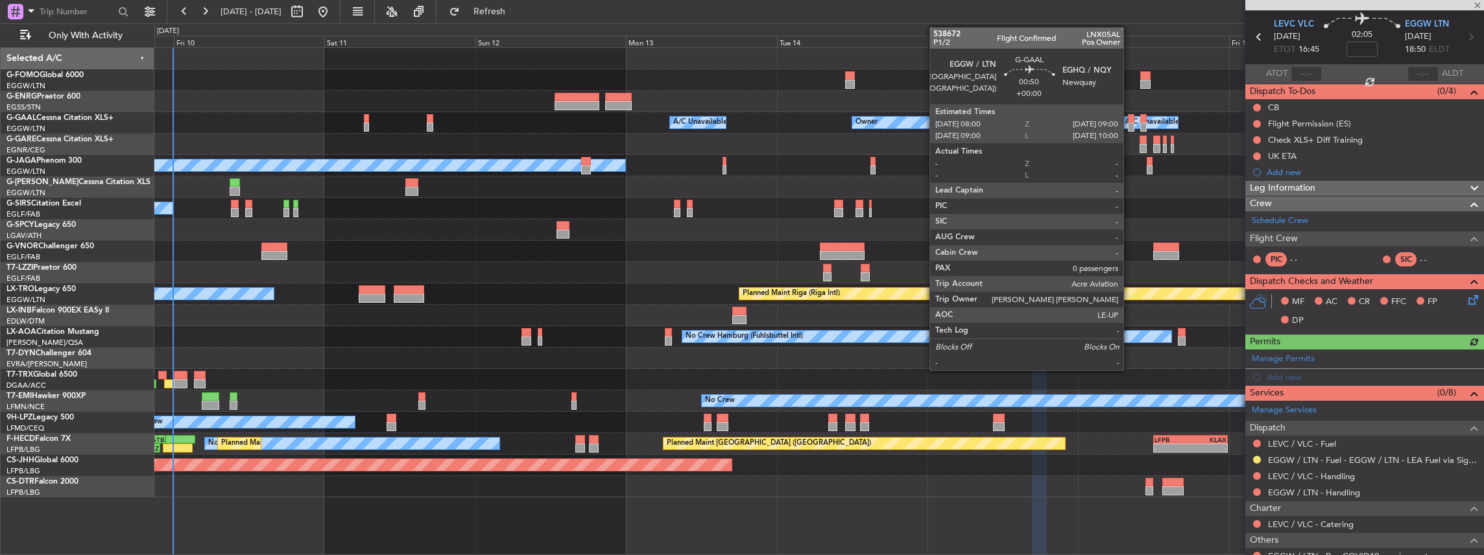
click at [1130, 123] on div at bounding box center [1131, 127] width 6 height 9
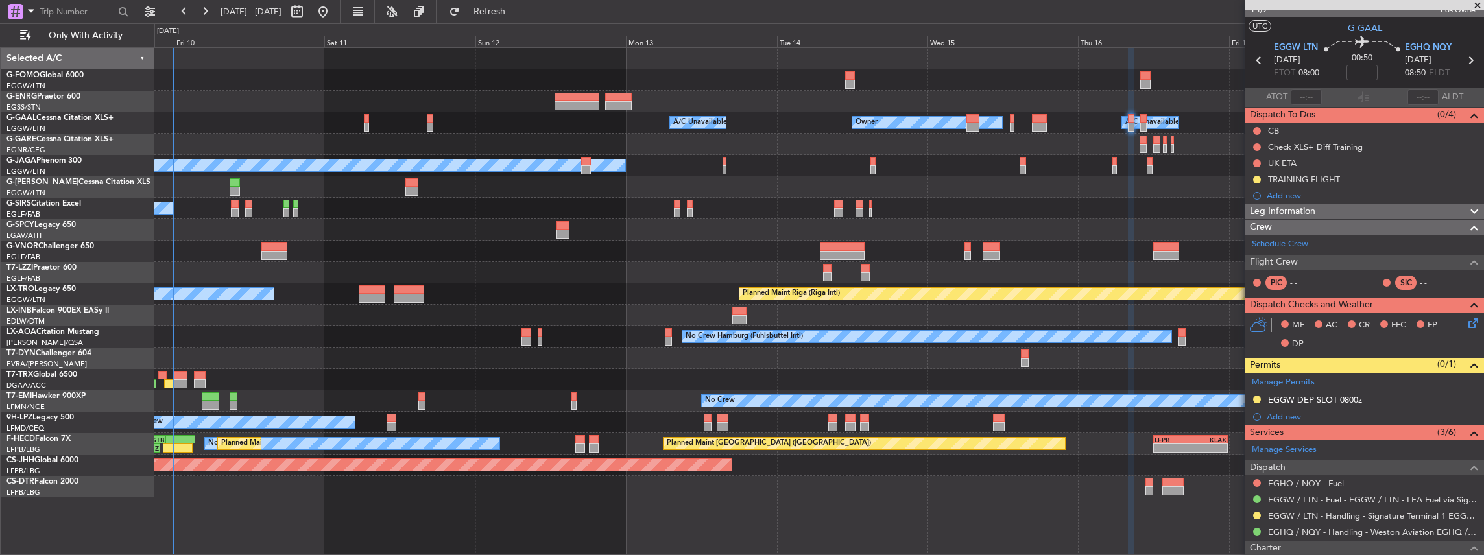
scroll to position [0, 0]
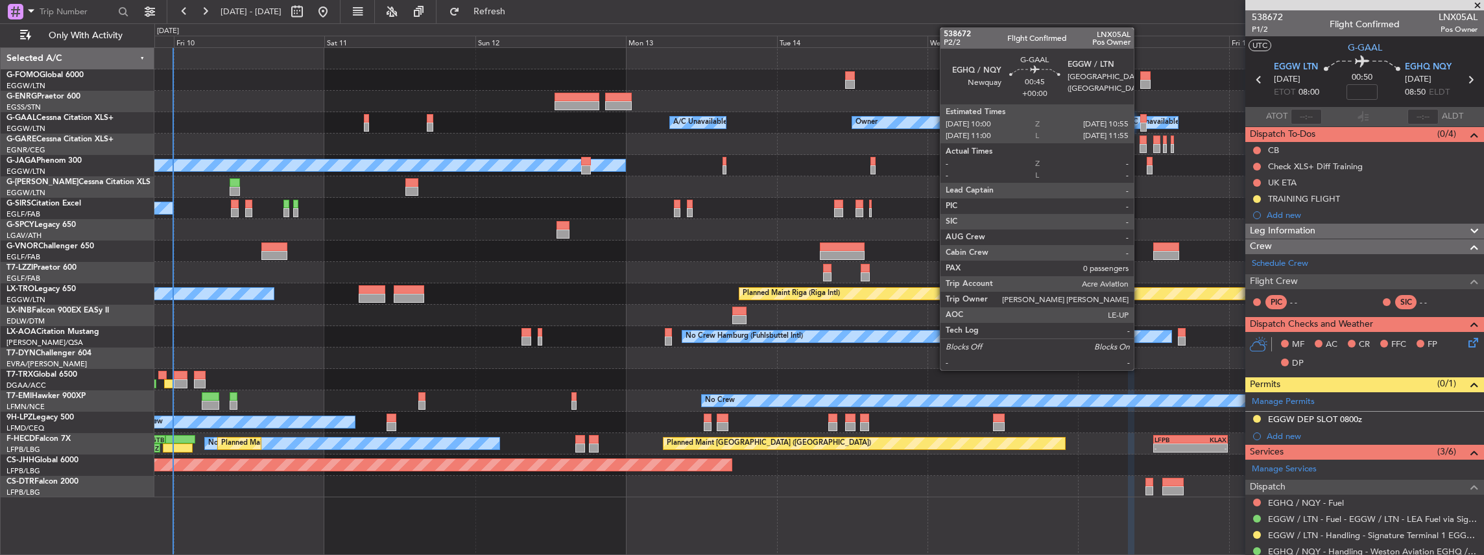
click at [1140, 120] on div at bounding box center [1143, 118] width 6 height 9
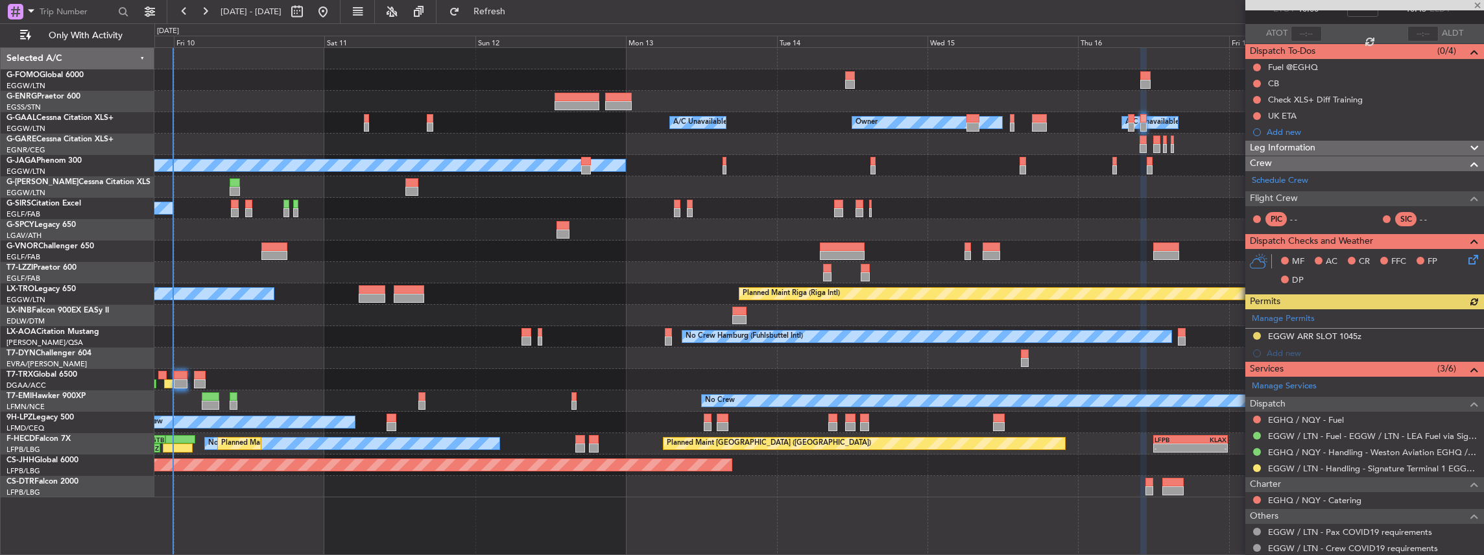
scroll to position [86, 0]
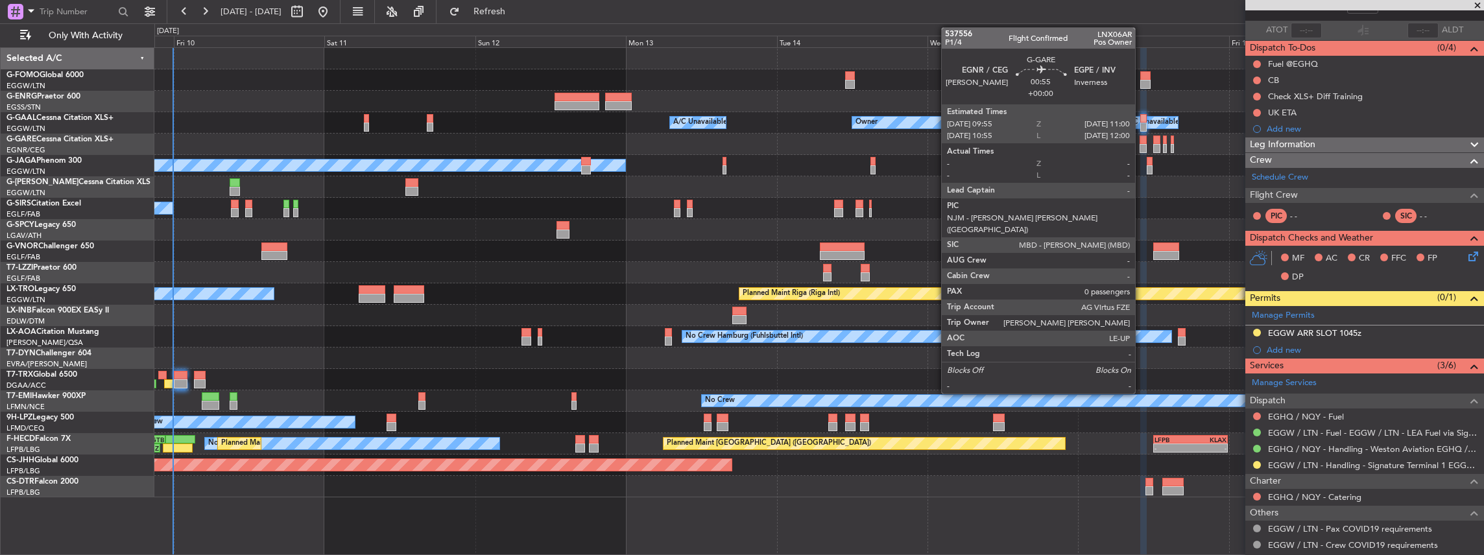
click at [1141, 146] on div at bounding box center [1142, 148] width 7 height 9
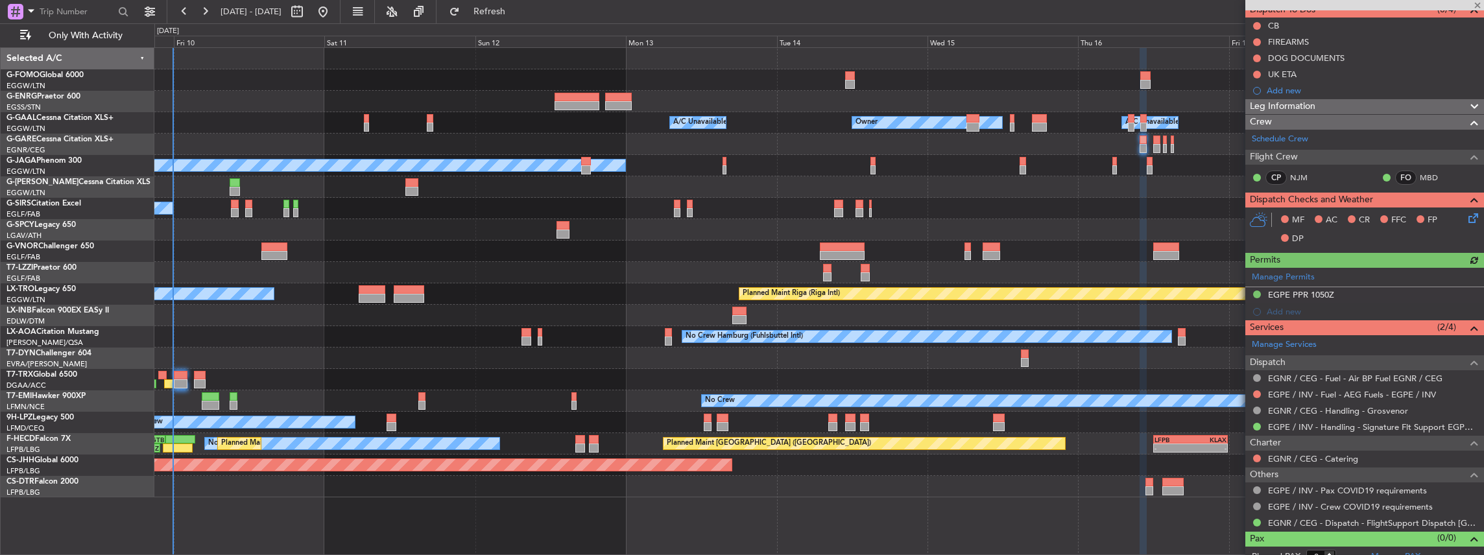
scroll to position [130, 0]
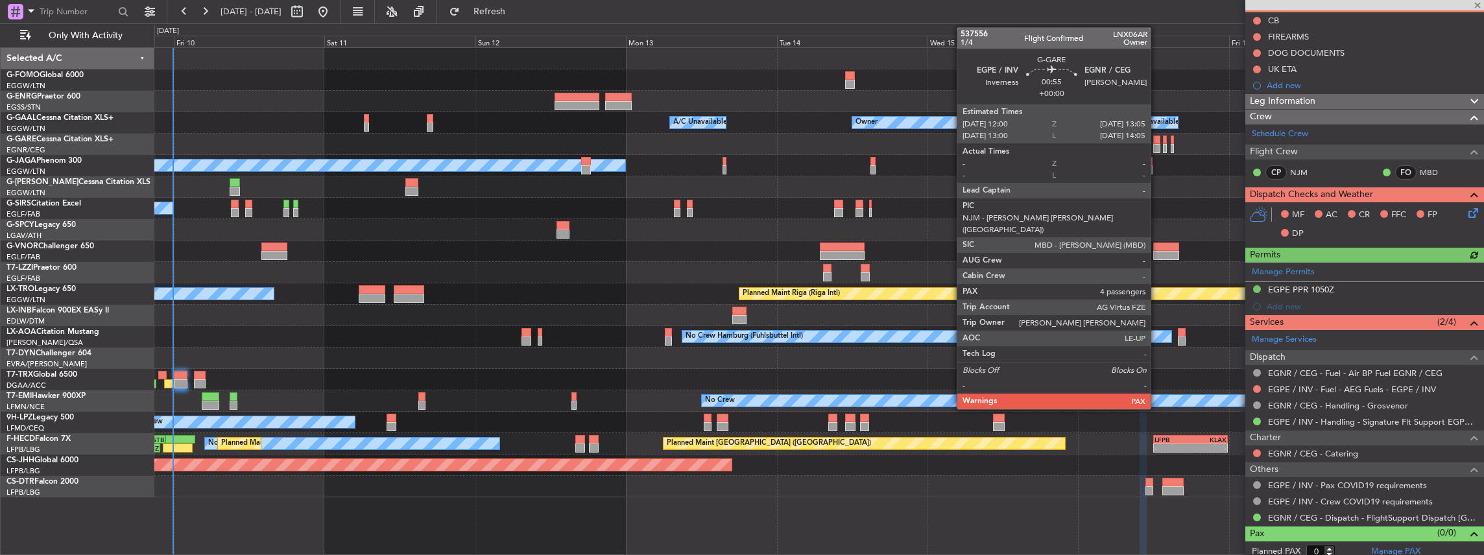
click at [1157, 145] on div at bounding box center [1156, 148] width 7 height 9
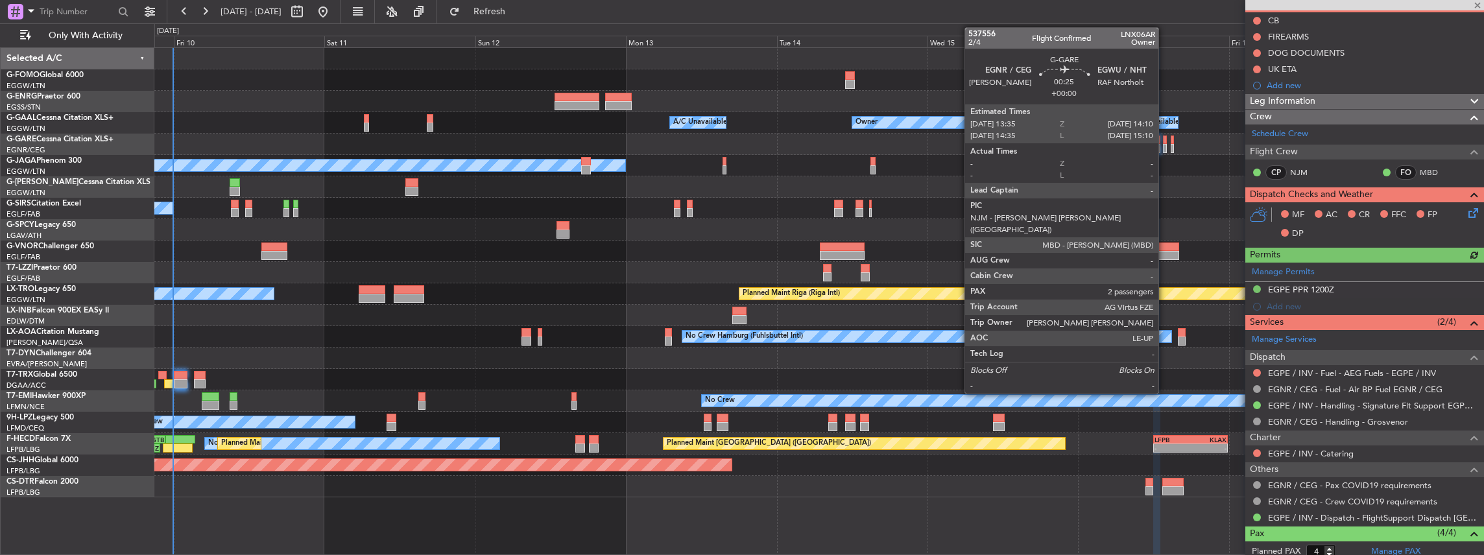
click at [1164, 143] on div at bounding box center [1165, 140] width 4 height 9
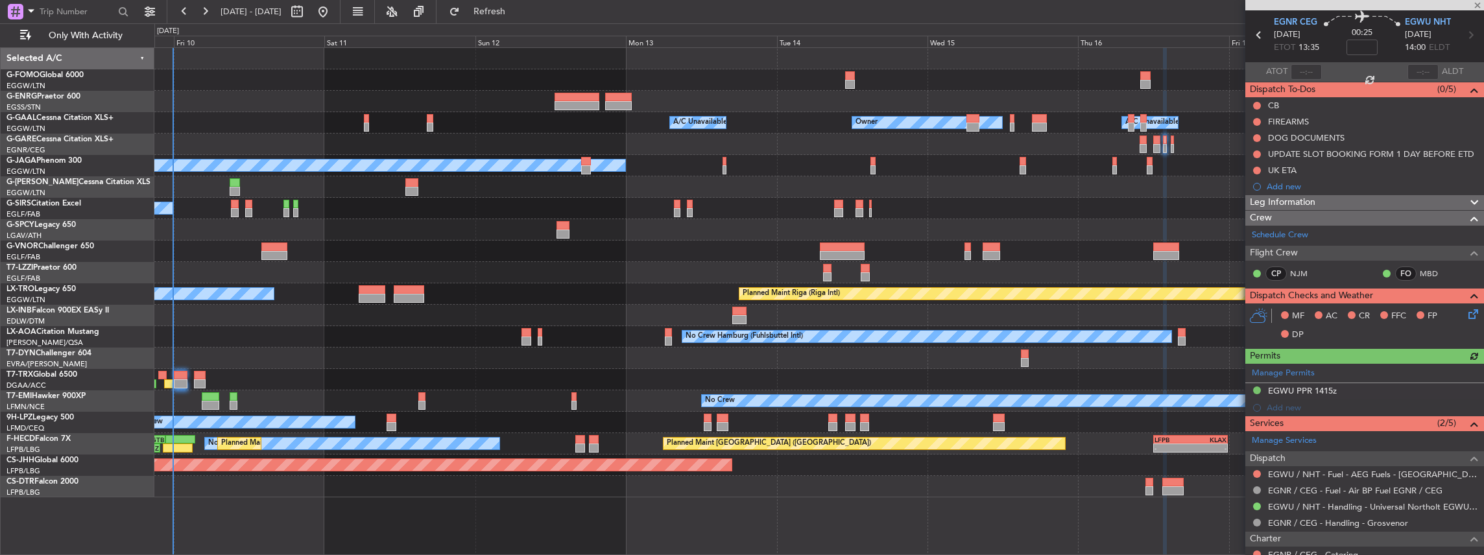
scroll to position [86, 0]
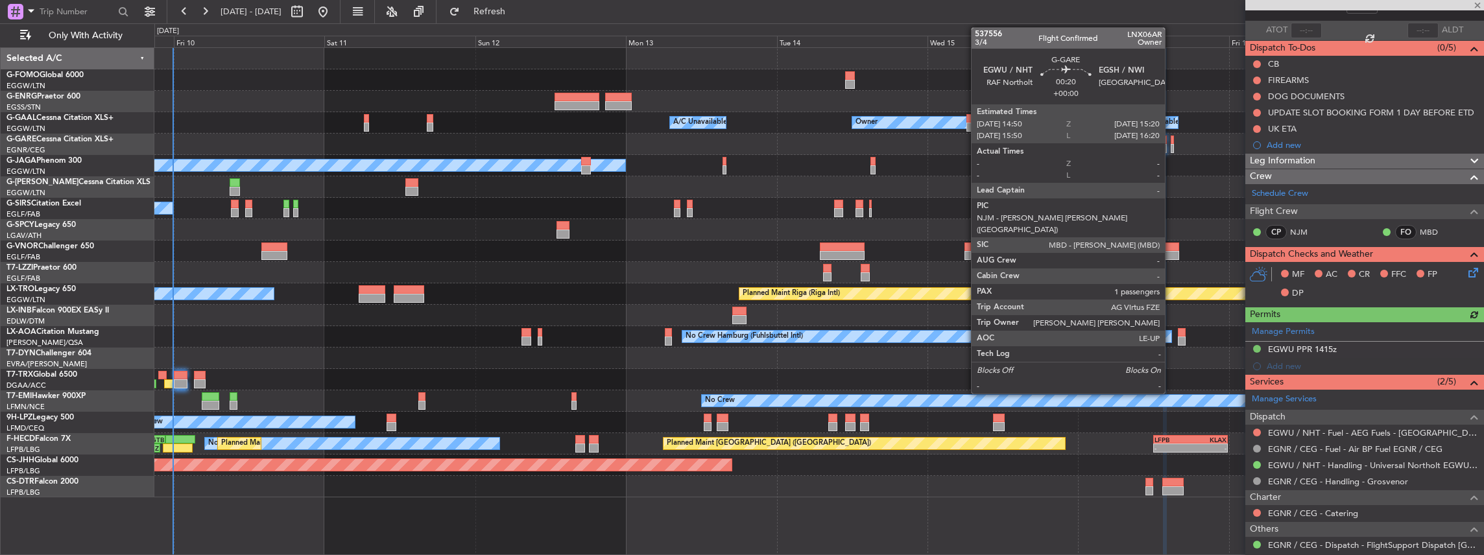
click at [1171, 148] on div at bounding box center [1172, 148] width 3 height 9
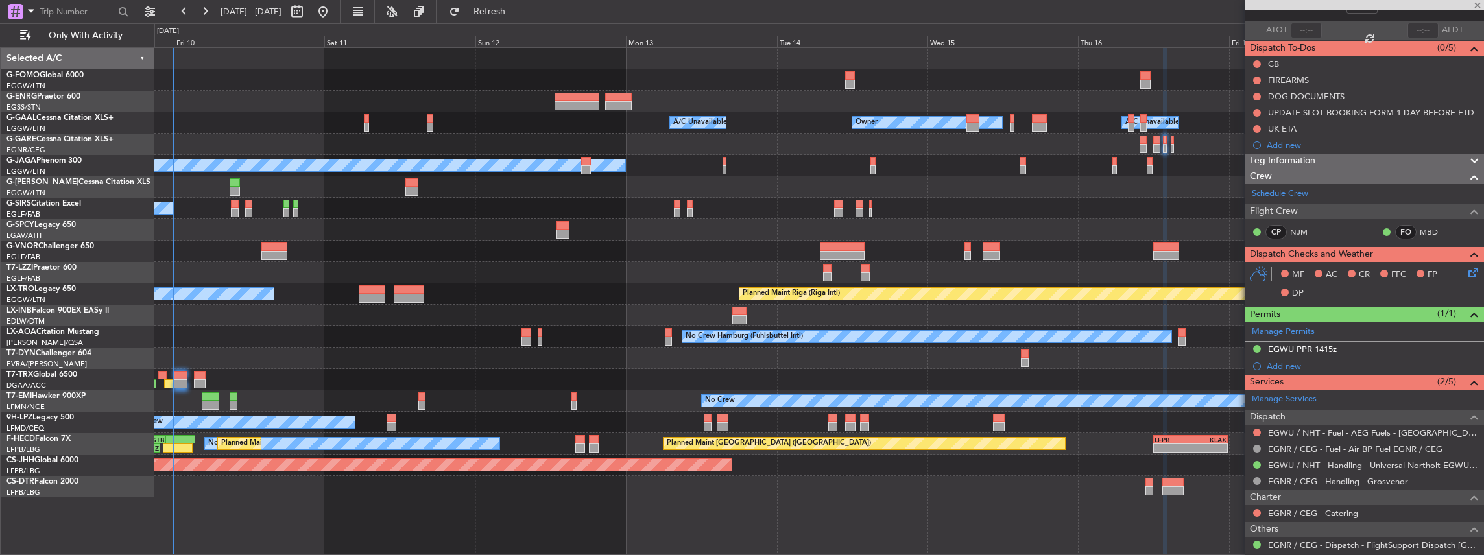
type input "1"
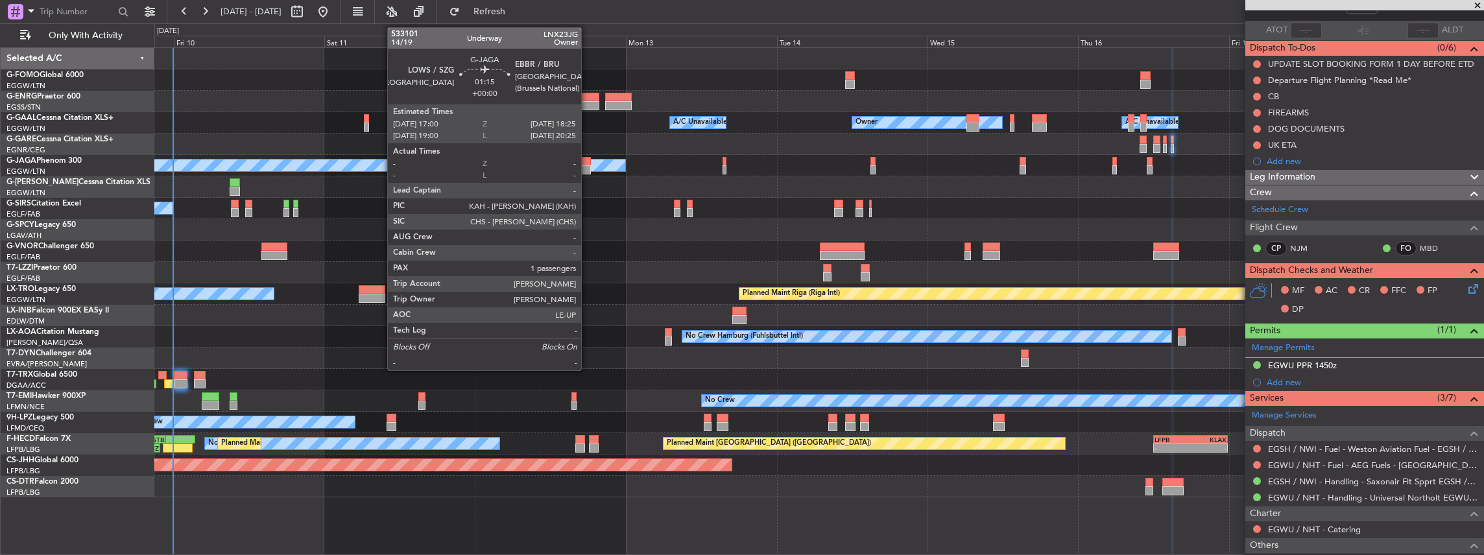
click at [588, 169] on div at bounding box center [585, 169] width 9 height 9
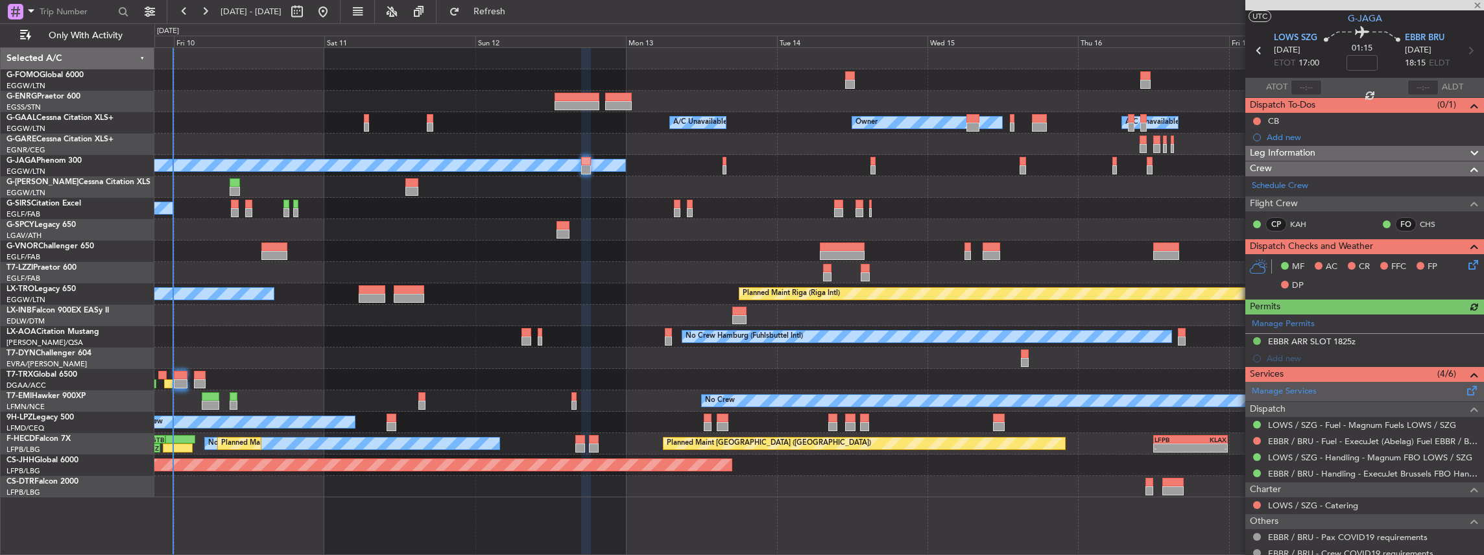
scroll to position [43, 0]
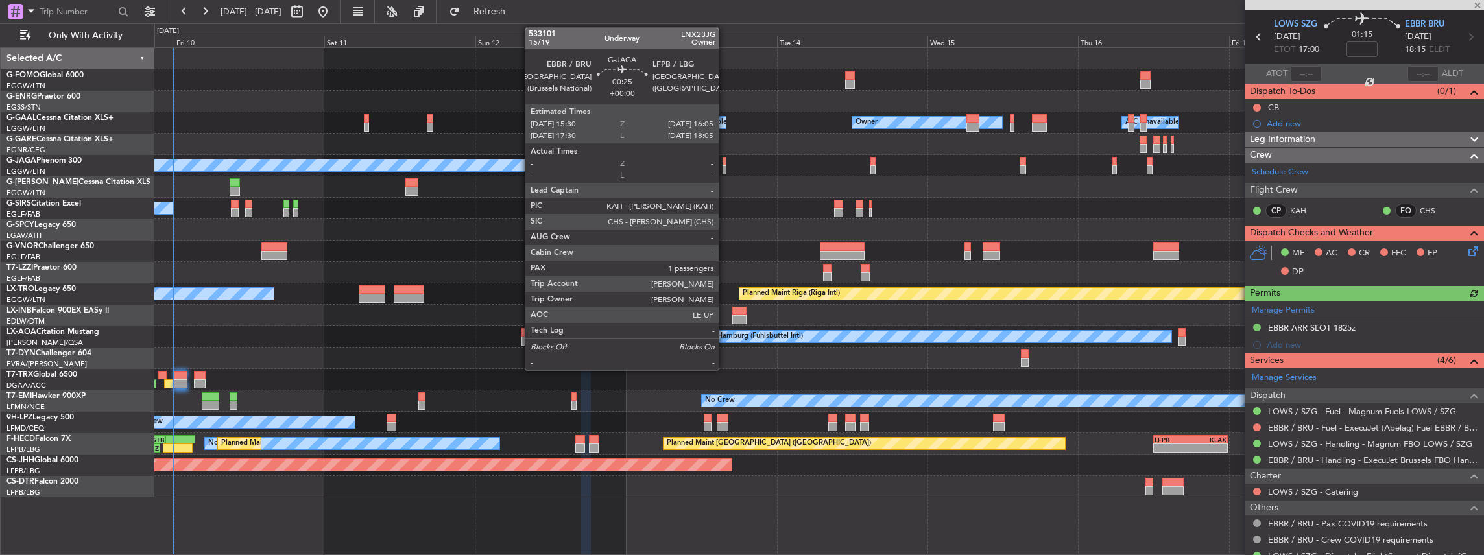
click at [725, 167] on div at bounding box center [724, 169] width 4 height 9
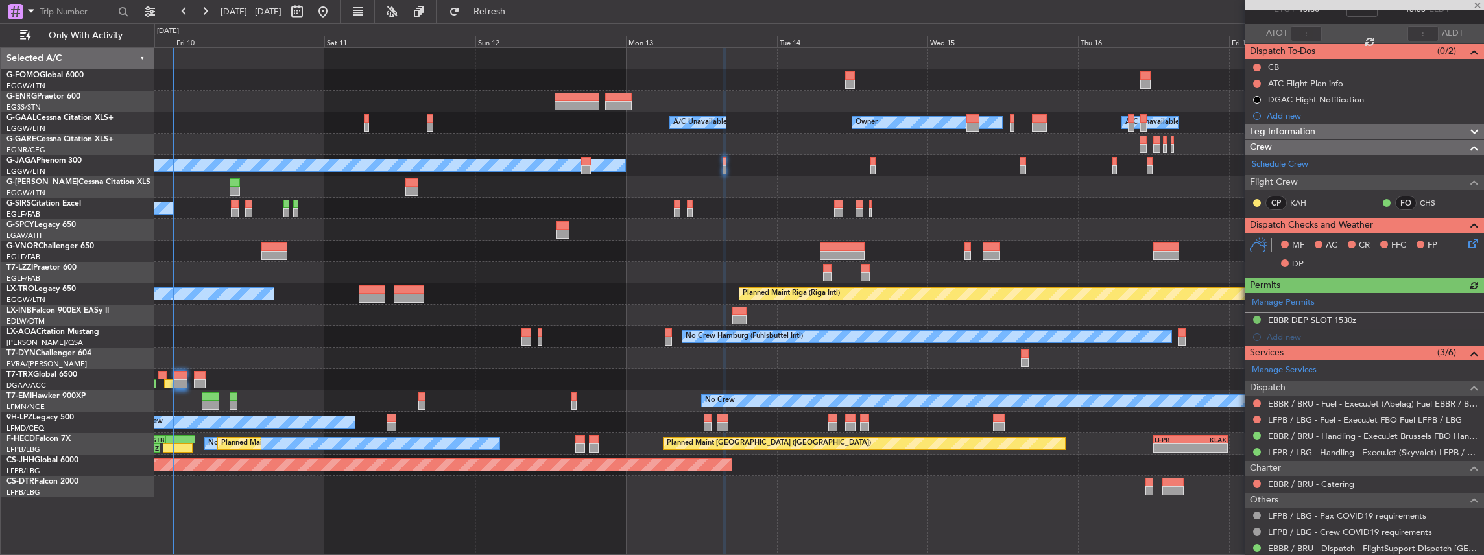
scroll to position [86, 0]
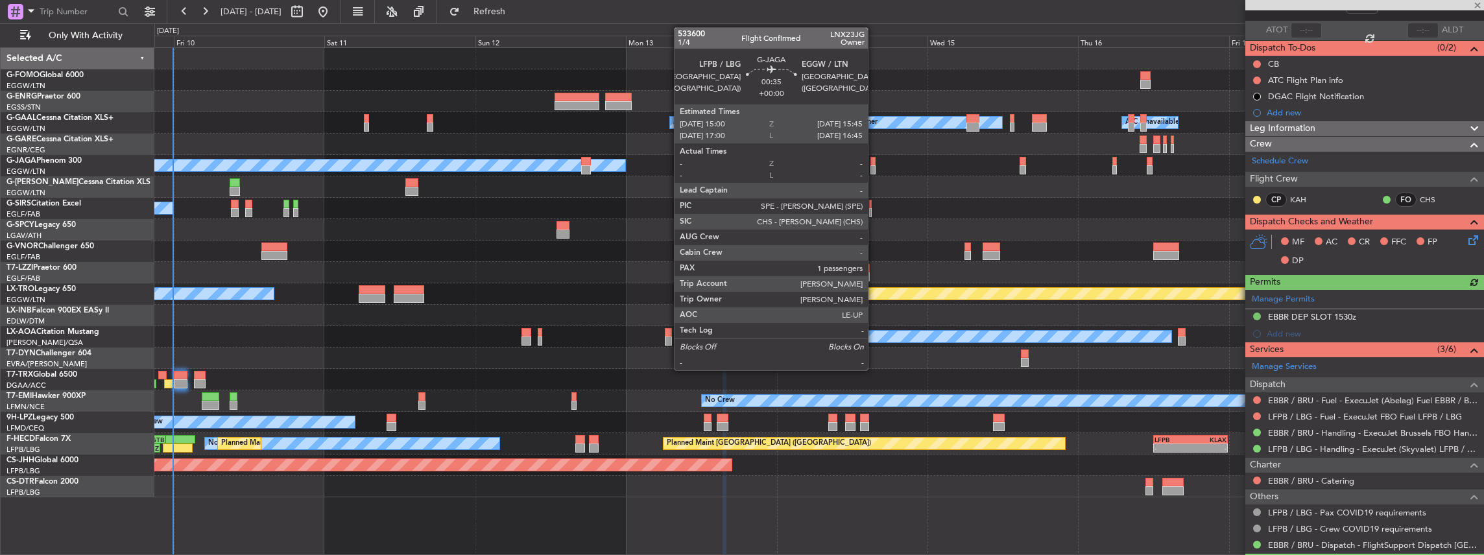
click at [874, 169] on div at bounding box center [872, 169] width 5 height 9
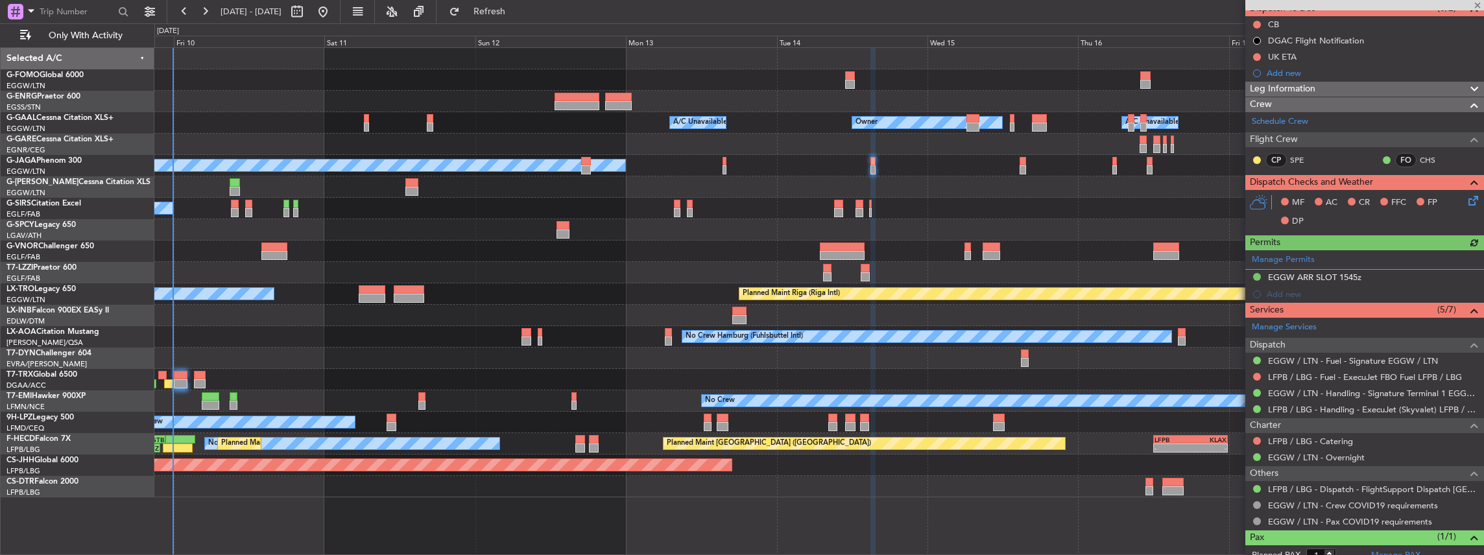
scroll to position [130, 0]
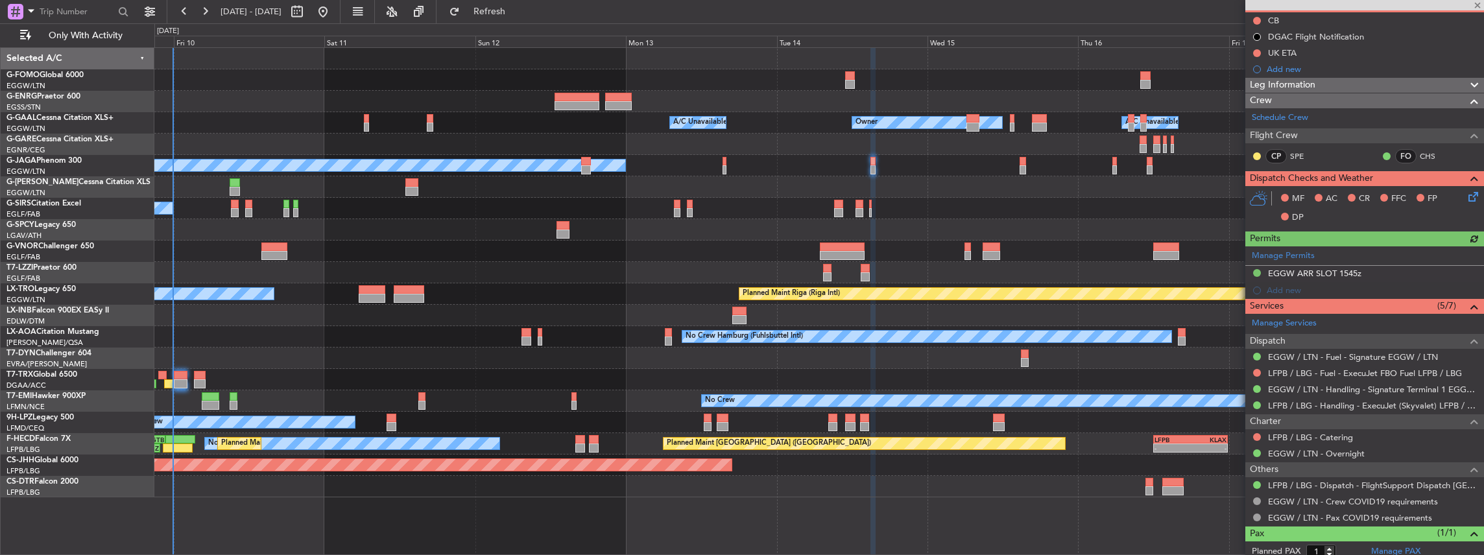
click at [1018, 165] on div "No Crew Planned Maint London (Luton)" at bounding box center [818, 165] width 1329 height 21
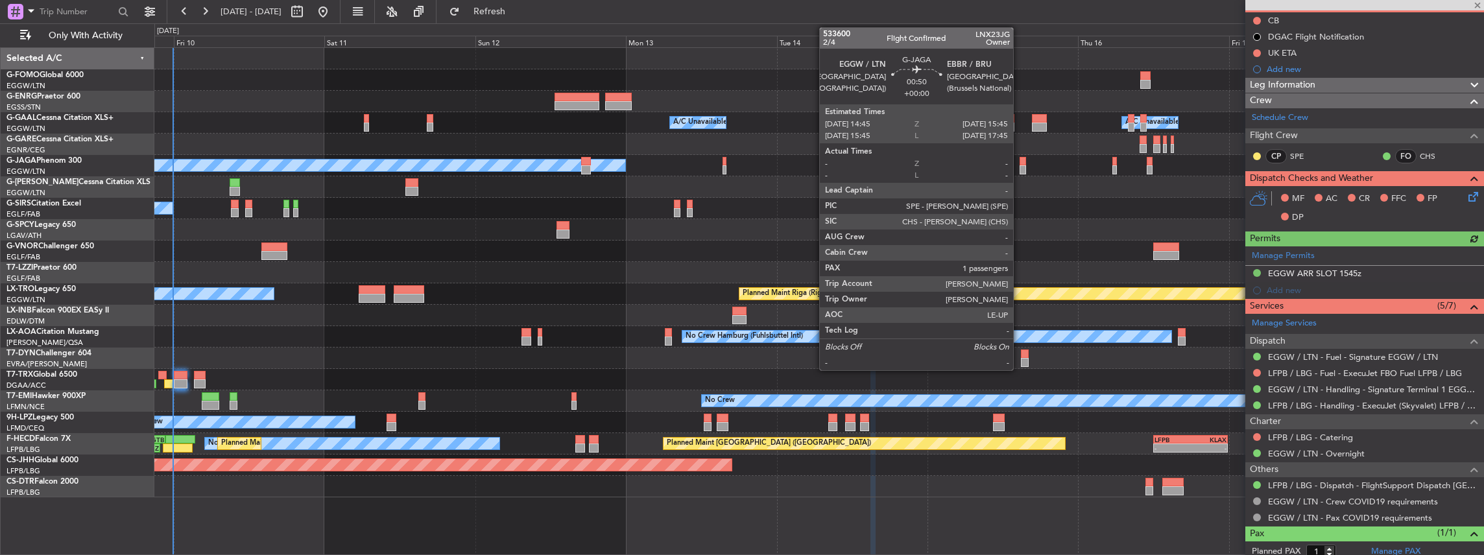
click at [1019, 169] on div at bounding box center [1022, 169] width 6 height 9
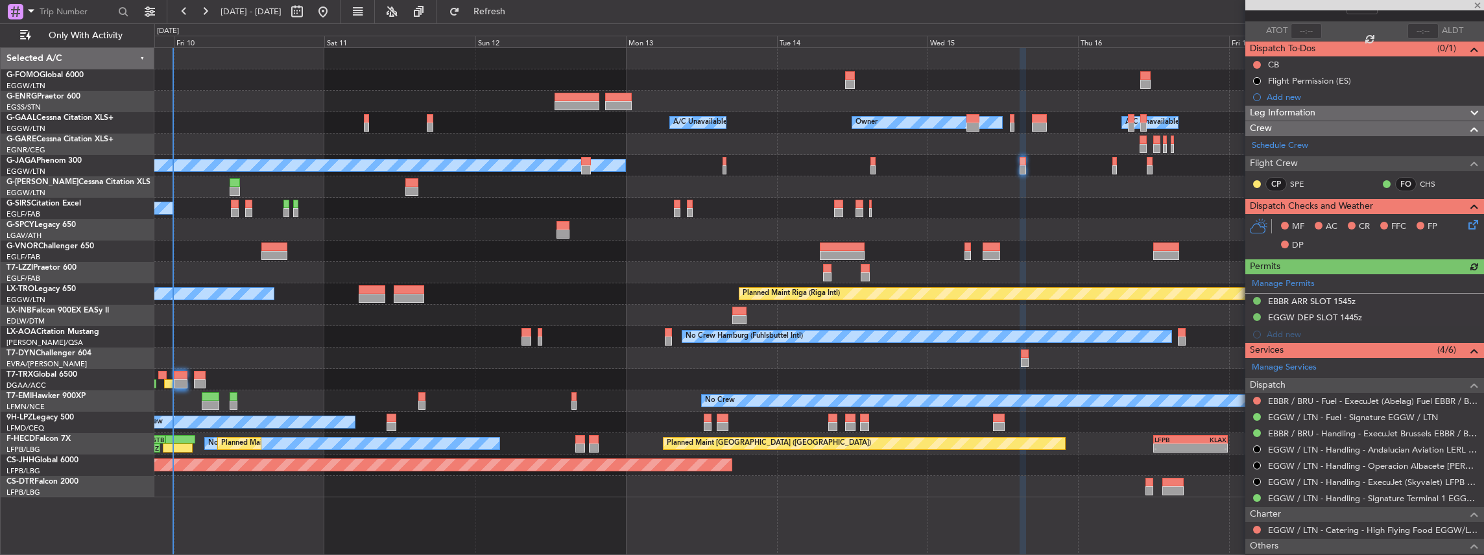
scroll to position [86, 0]
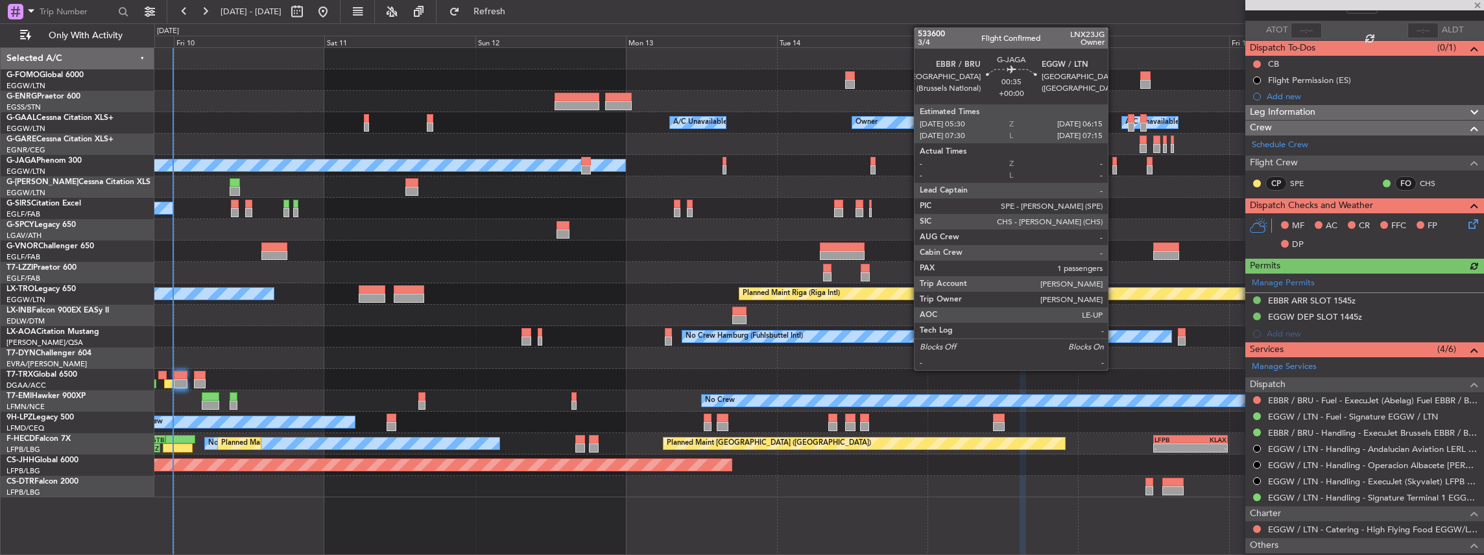
click at [1114, 168] on div at bounding box center [1114, 169] width 5 height 9
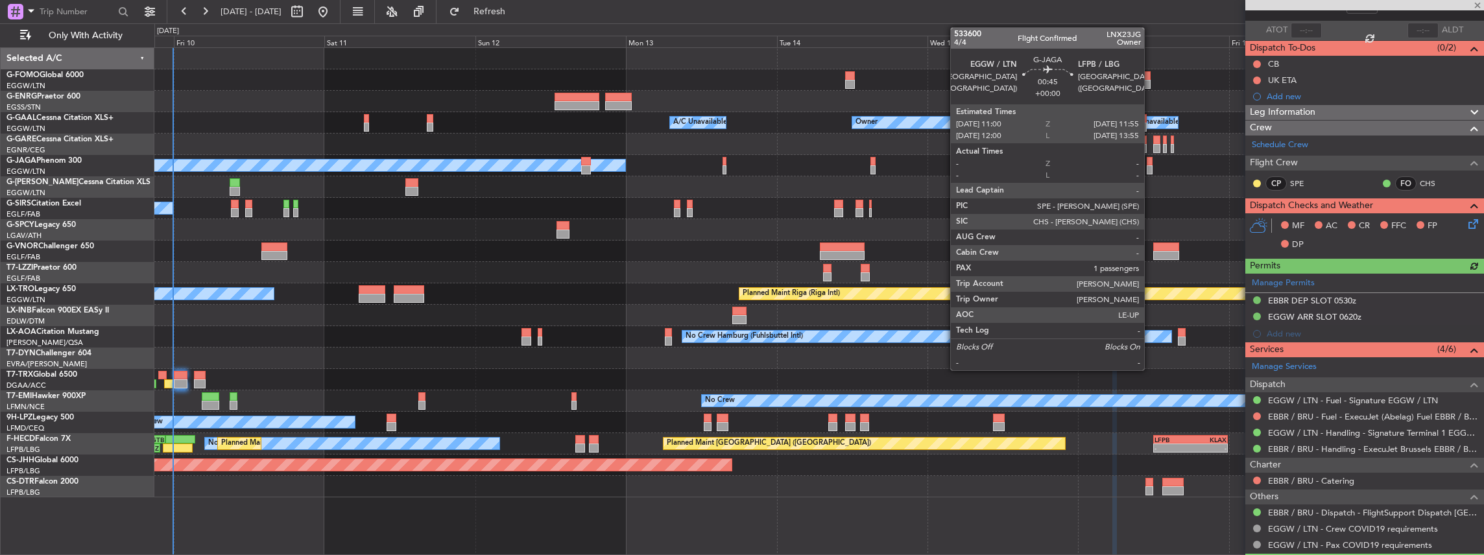
click at [1150, 168] on div at bounding box center [1150, 169] width 6 height 9
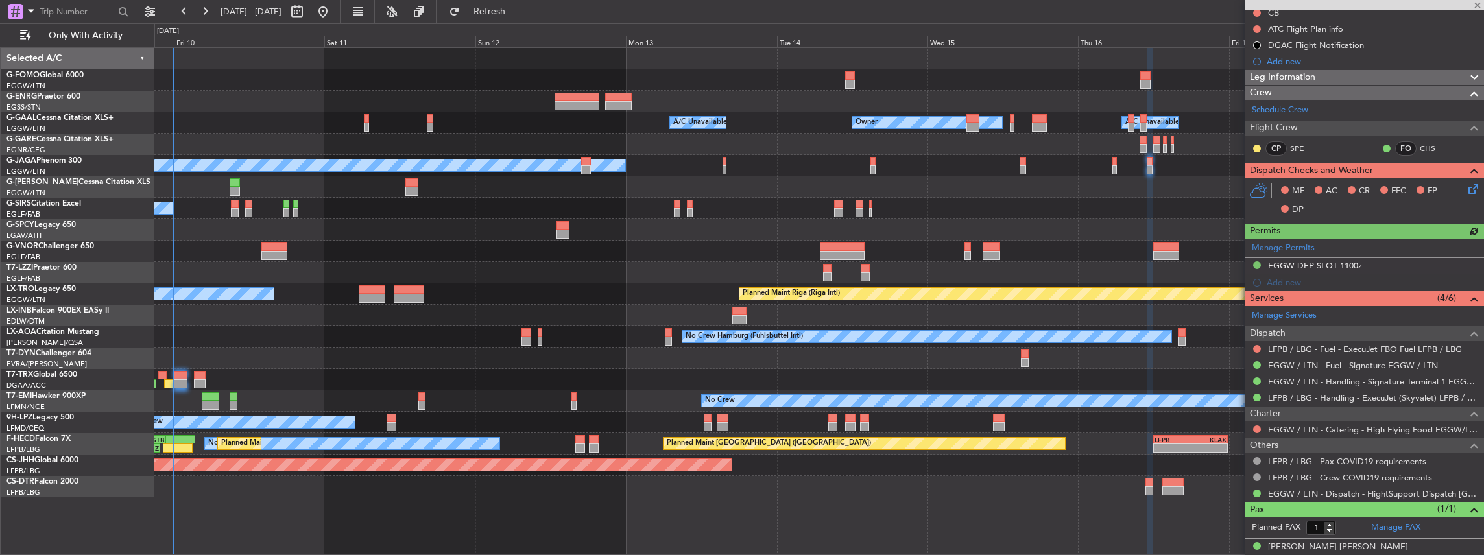
scroll to position [147, 0]
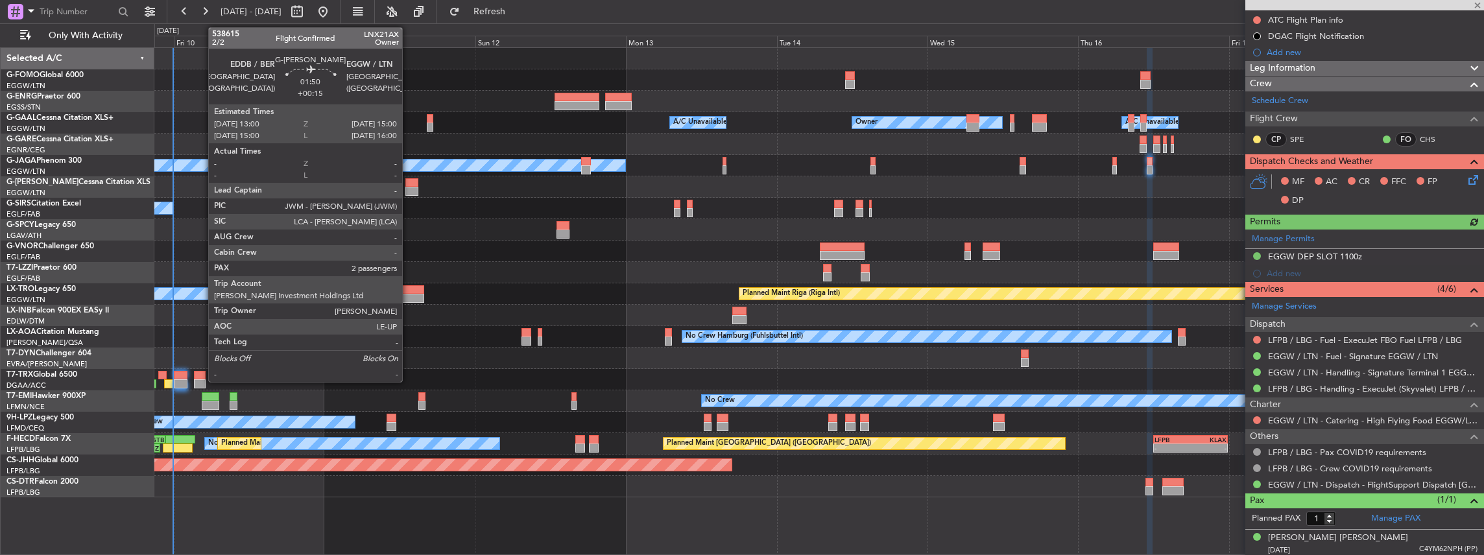
click at [409, 188] on div at bounding box center [411, 191] width 13 height 9
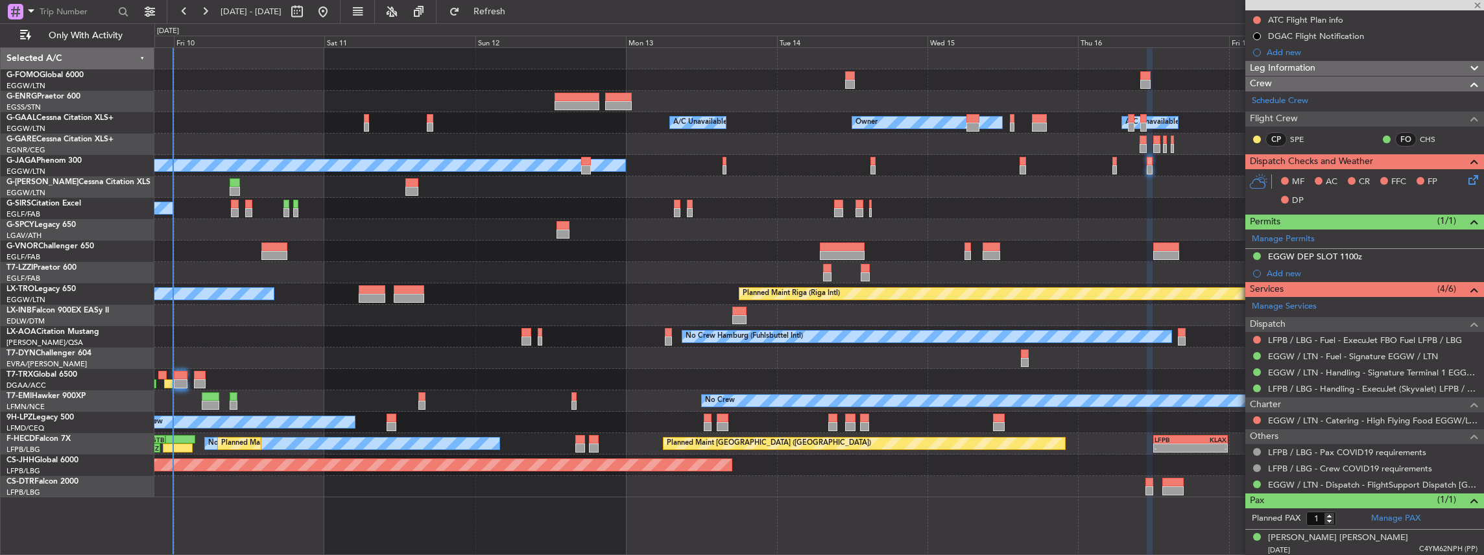
type input "+00:15"
type input "2"
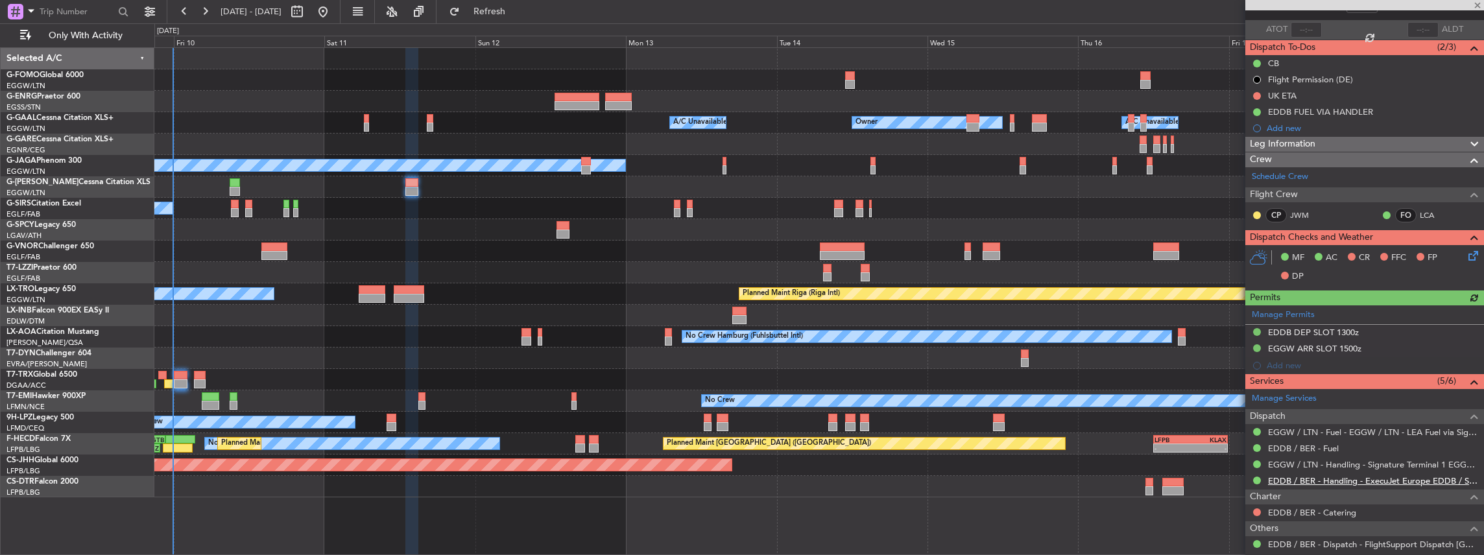
scroll to position [173, 0]
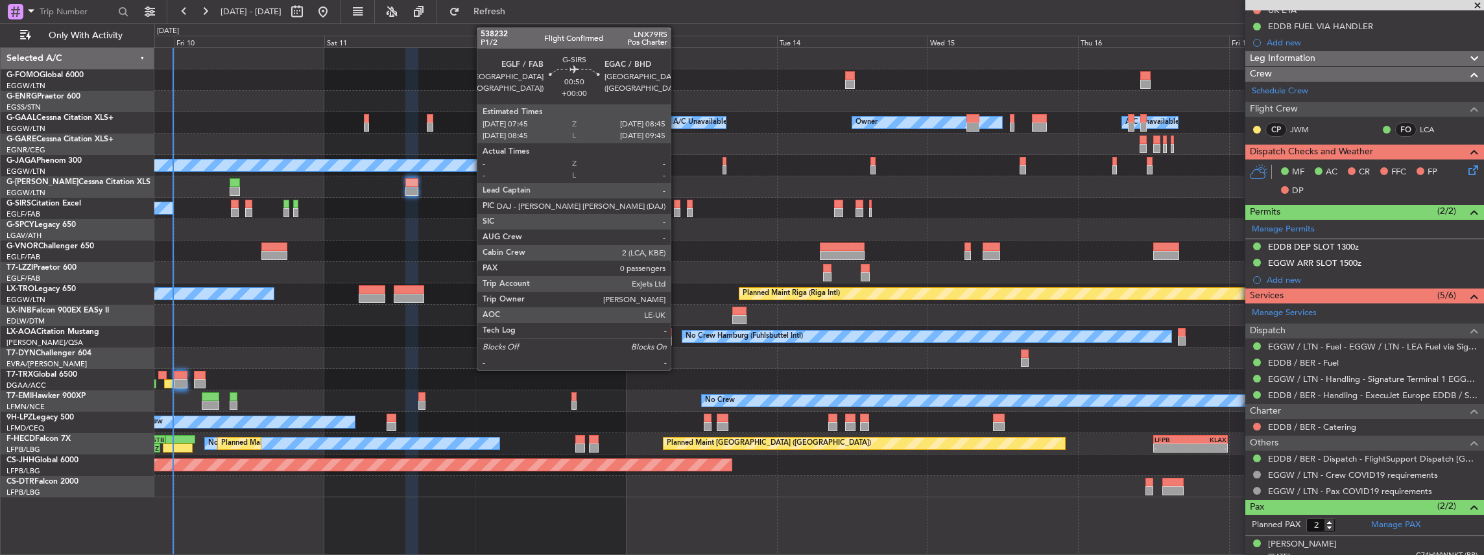
click at [677, 213] on div at bounding box center [677, 212] width 6 height 9
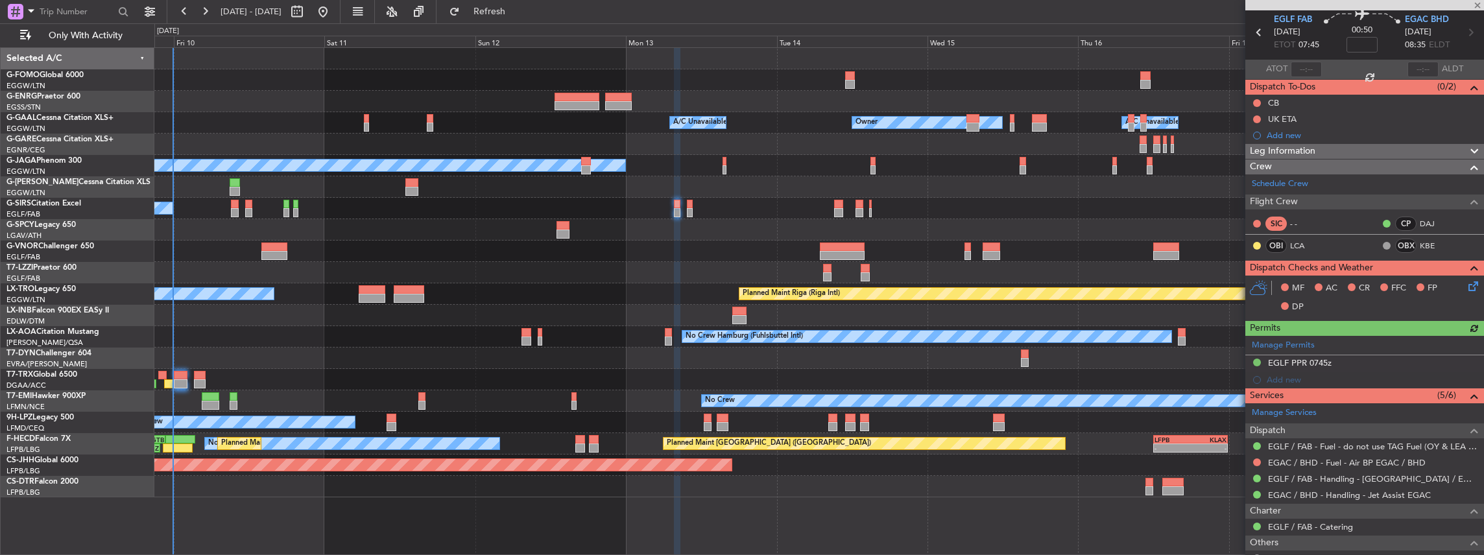
scroll to position [125, 0]
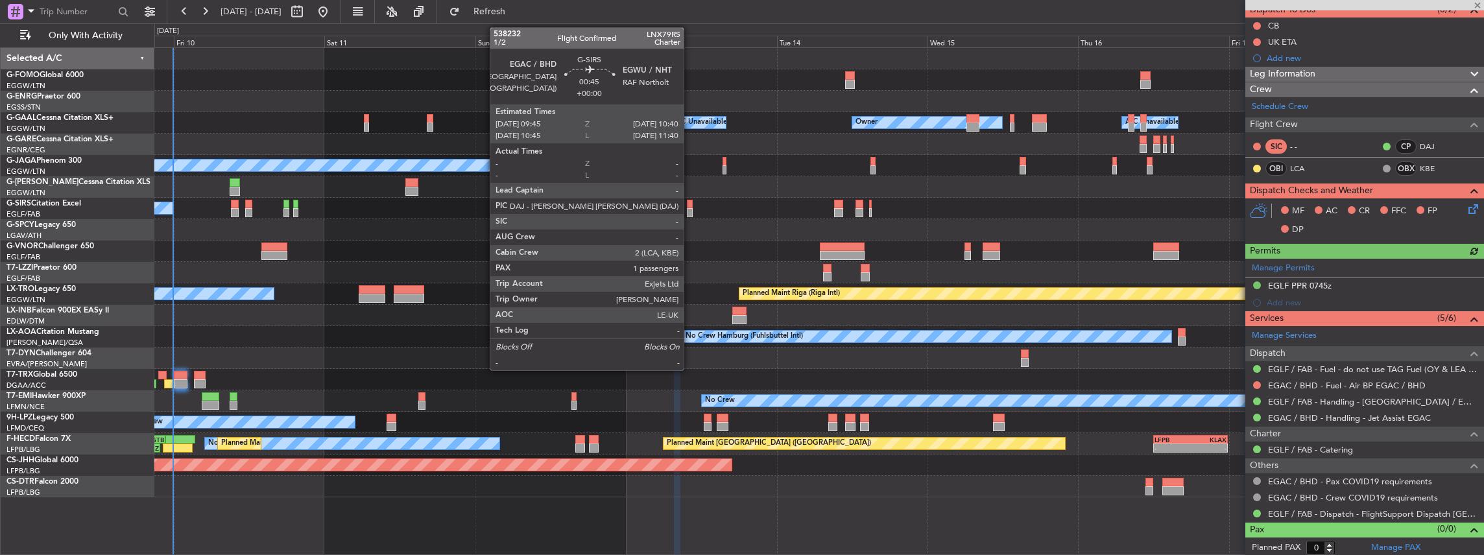
click at [690, 211] on div at bounding box center [690, 212] width 6 height 9
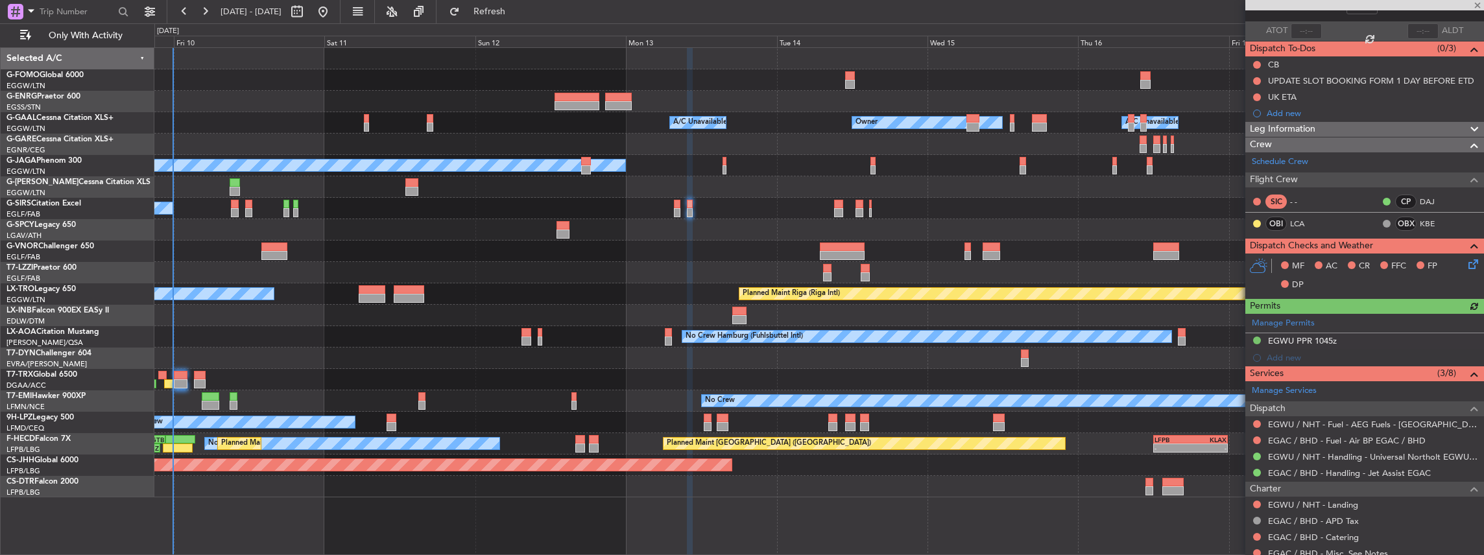
scroll to position [86, 0]
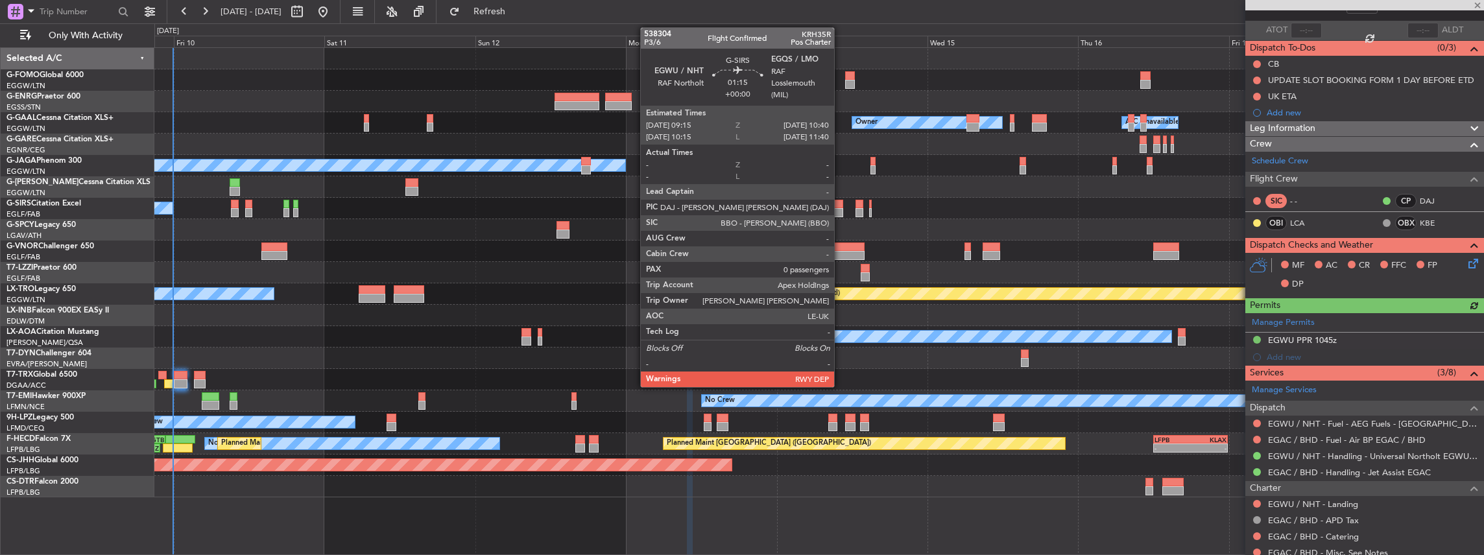
click at [840, 213] on div at bounding box center [838, 212] width 9 height 9
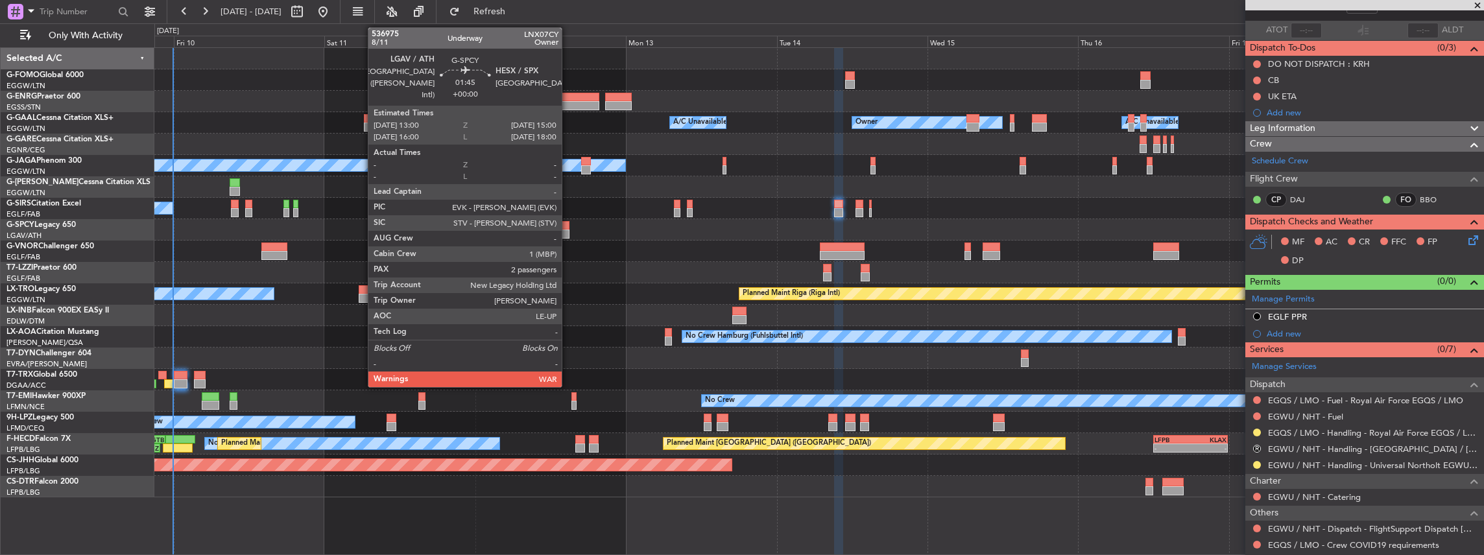
click at [568, 230] on div at bounding box center [562, 234] width 13 height 9
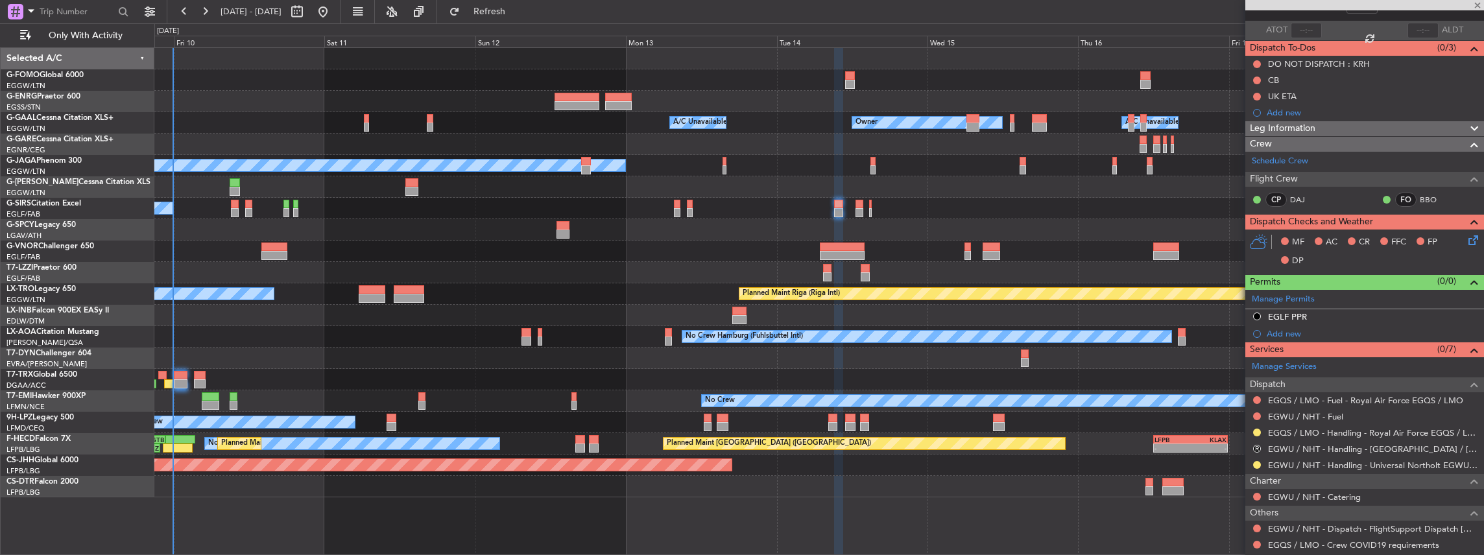
type input "2"
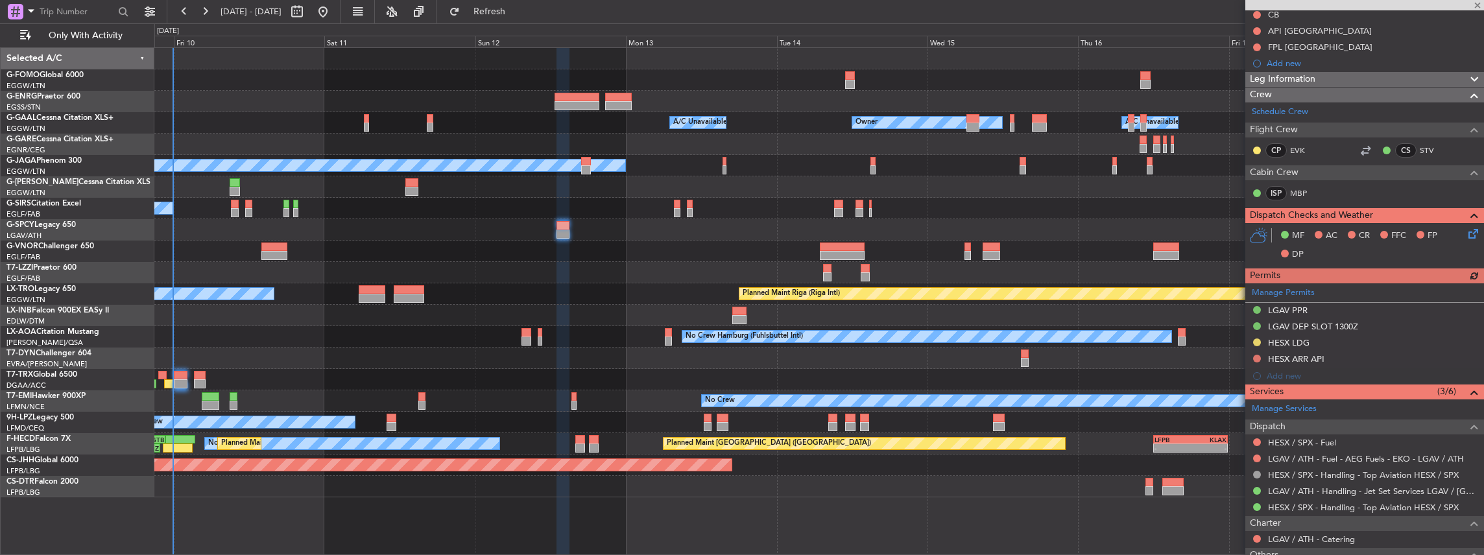
scroll to position [173, 0]
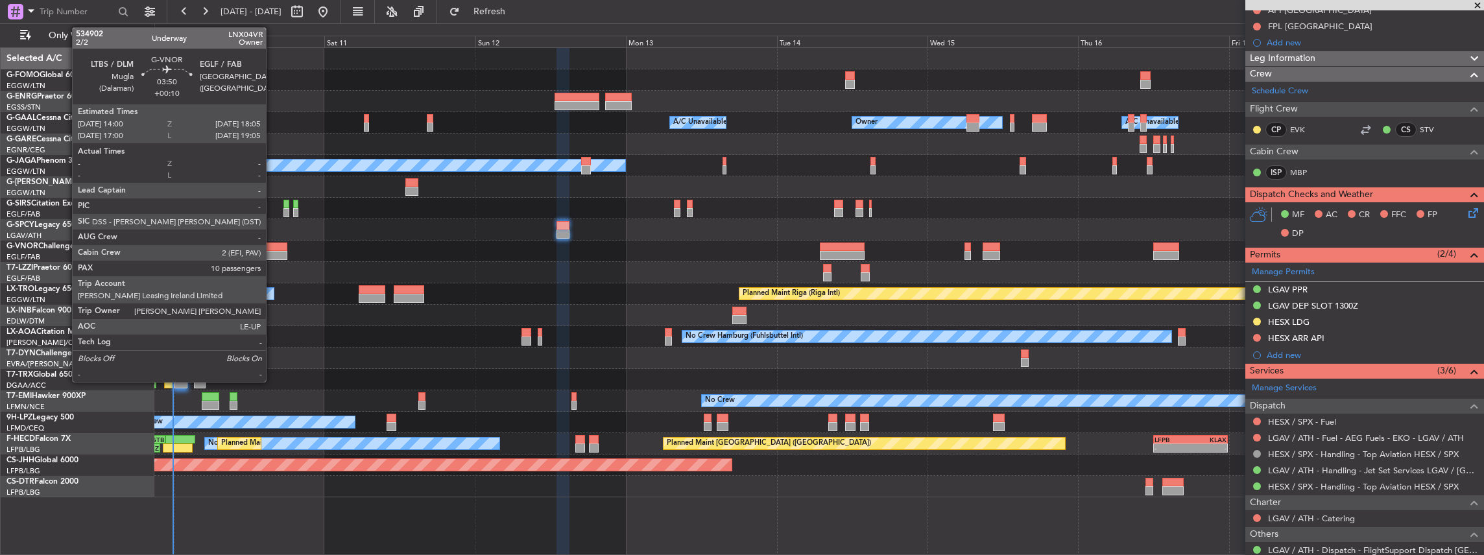
click at [272, 254] on div at bounding box center [274, 255] width 26 height 9
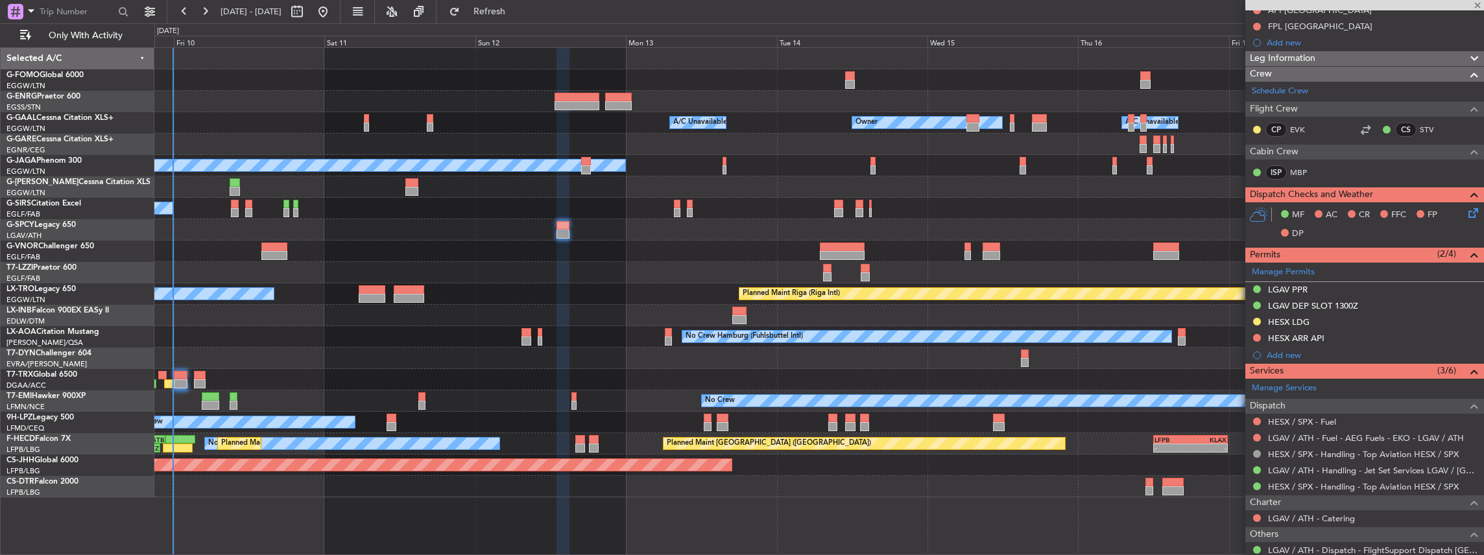
type input "+00:10"
type input "10"
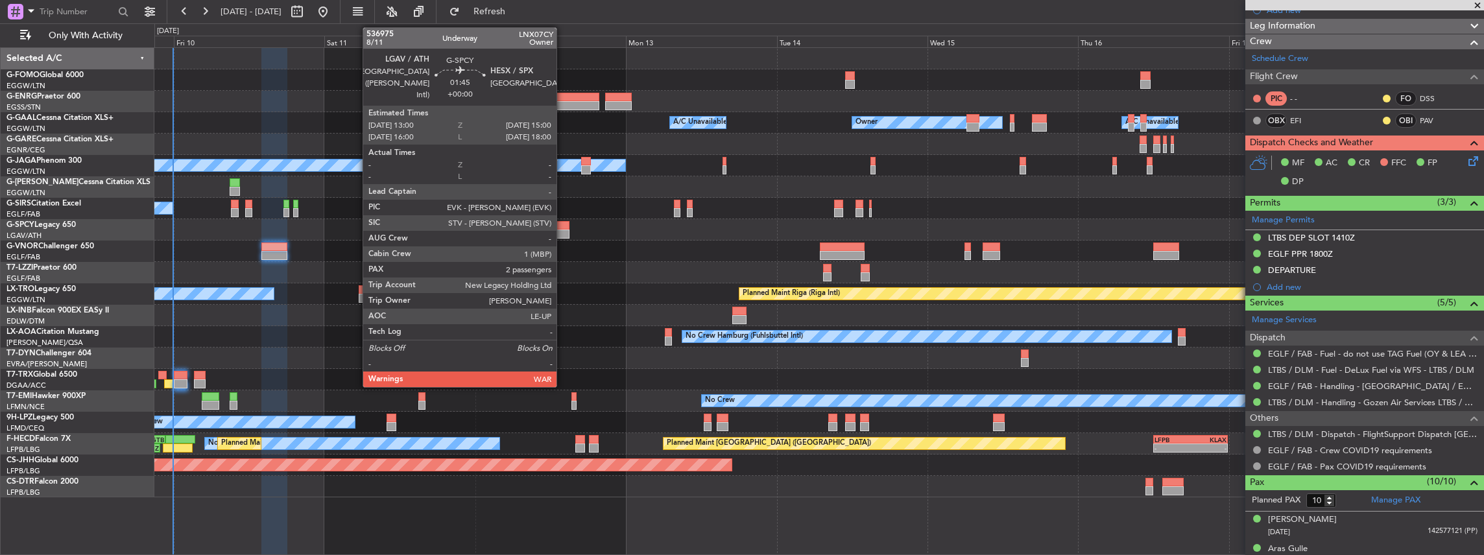
click at [563, 231] on div at bounding box center [562, 234] width 13 height 9
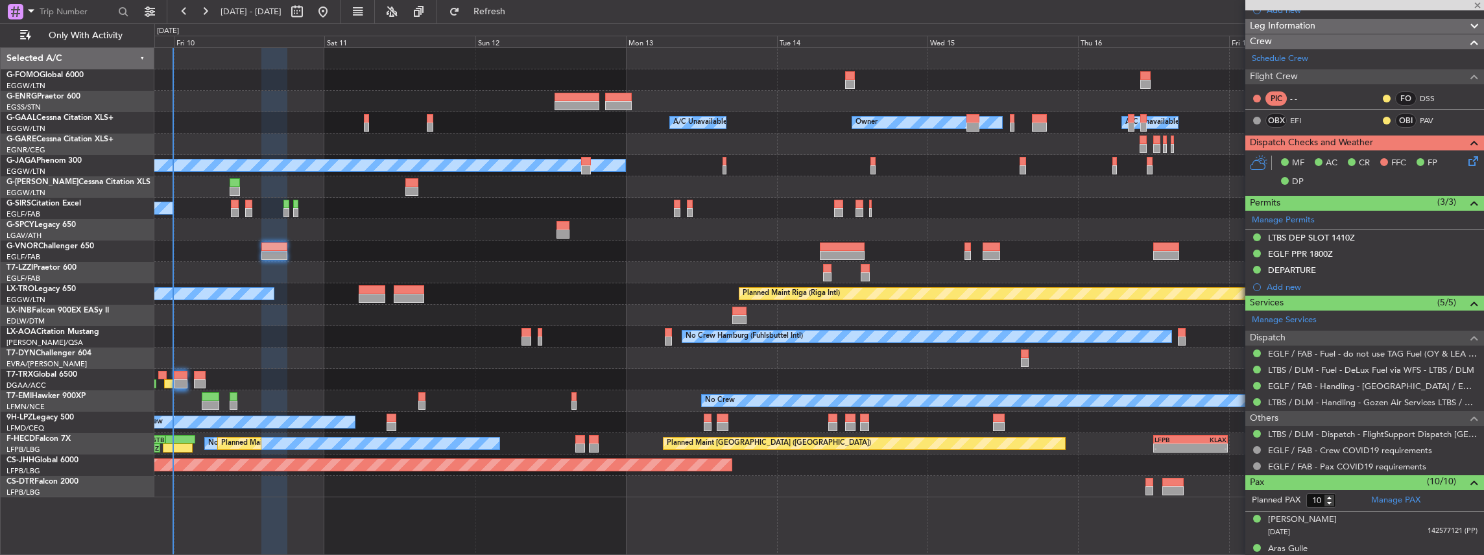
type input "2"
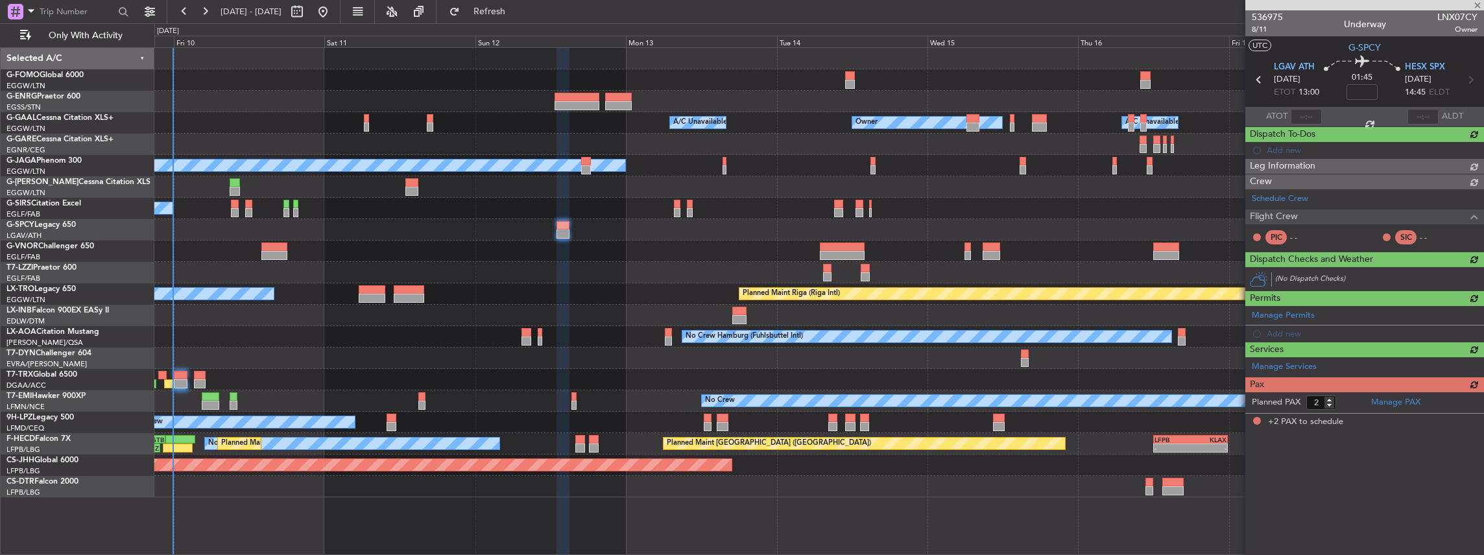
scroll to position [0, 0]
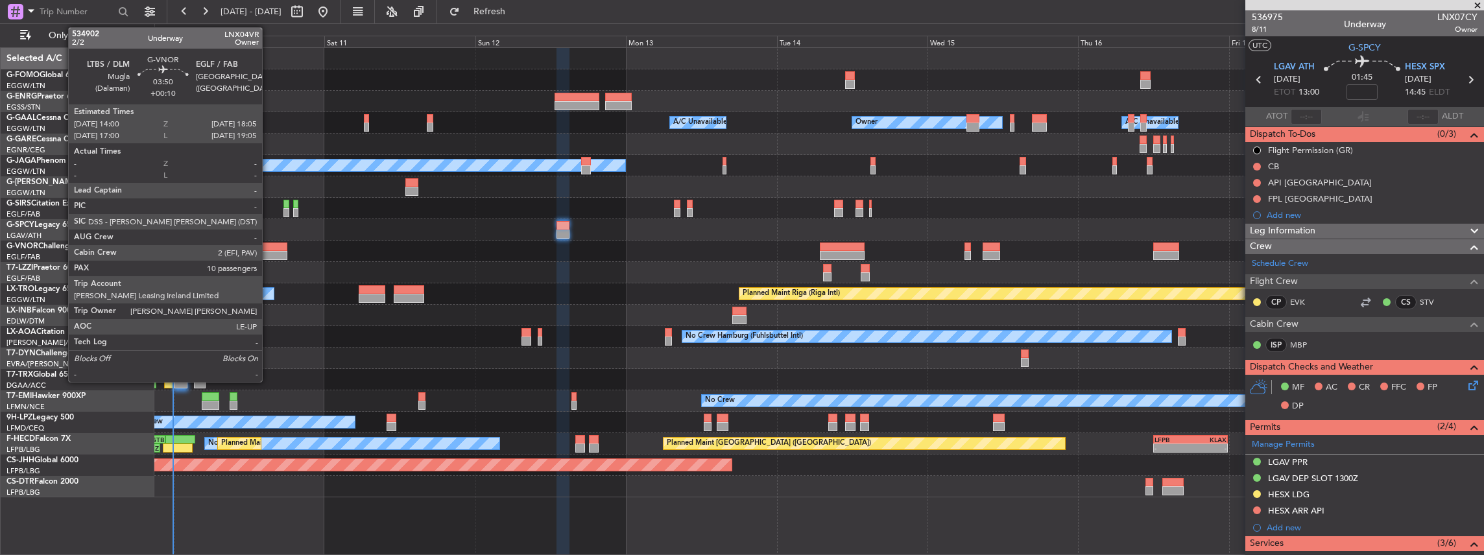
click at [269, 251] on div at bounding box center [274, 255] width 26 height 9
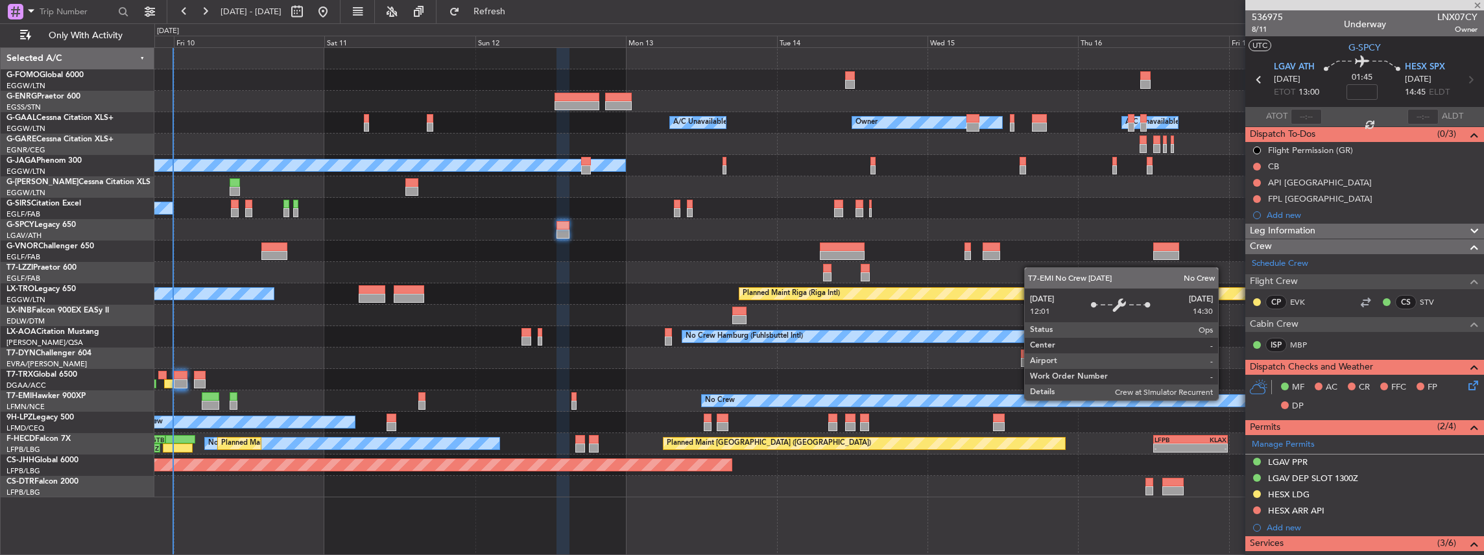
type input "+00:10"
type input "10"
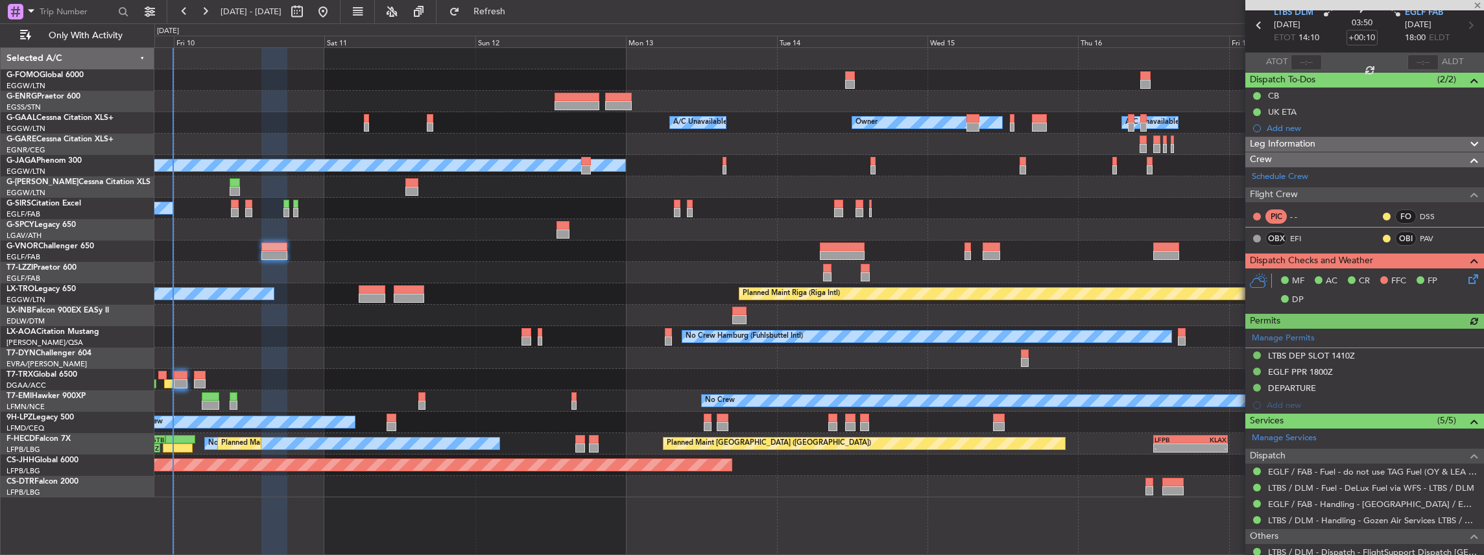
scroll to position [216, 0]
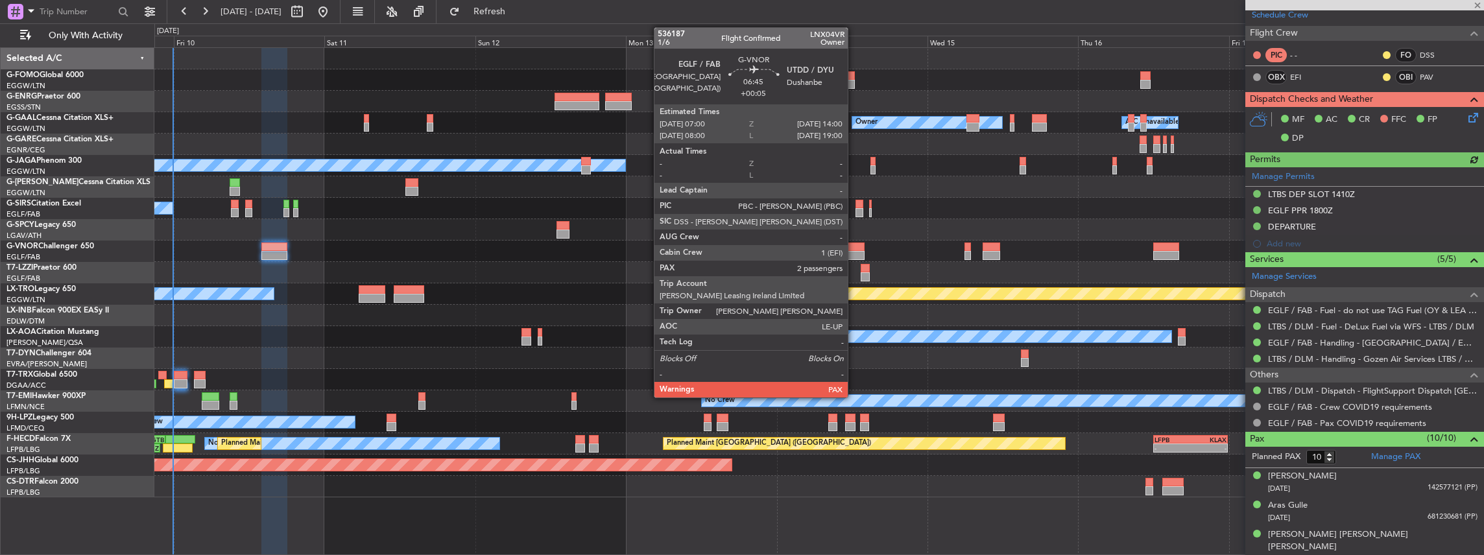
click at [854, 254] on div at bounding box center [842, 255] width 44 height 9
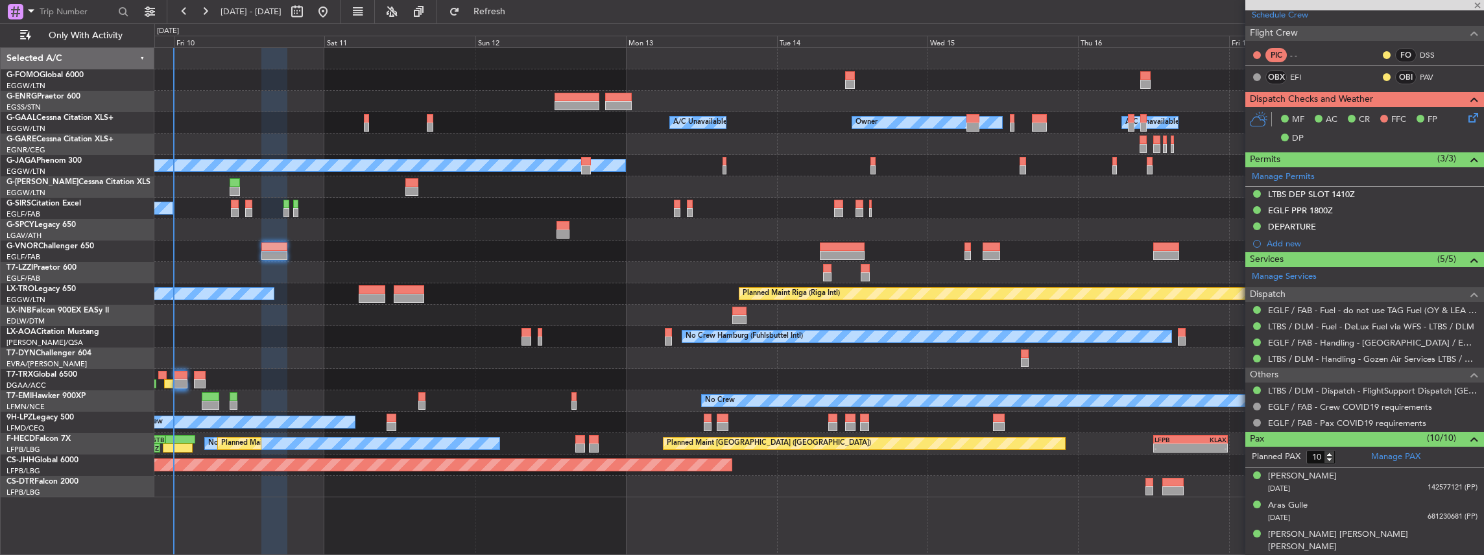
type input "+00:05"
type input "2"
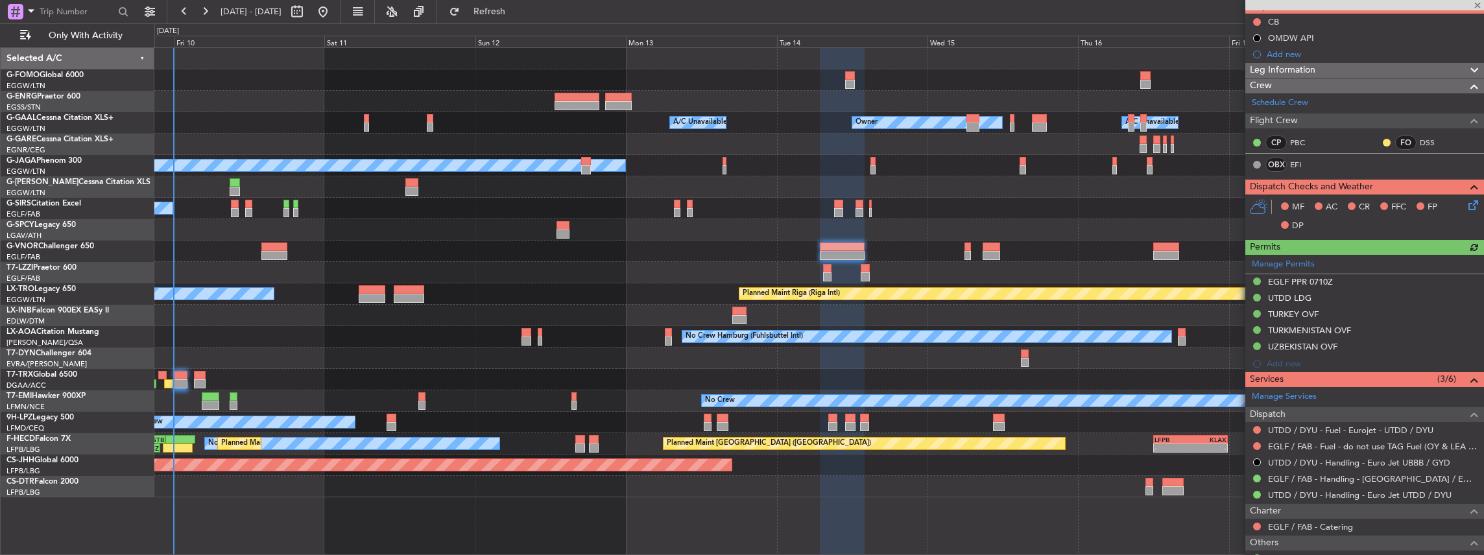
scroll to position [130, 0]
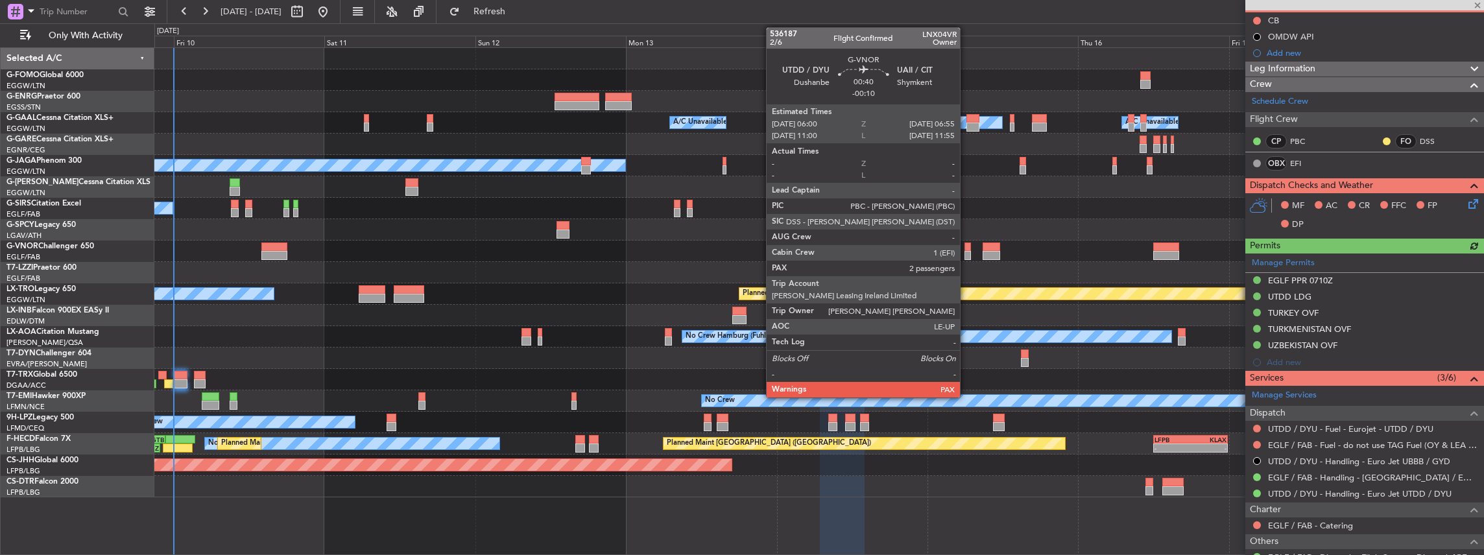
click at [966, 251] on div at bounding box center [967, 255] width 6 height 9
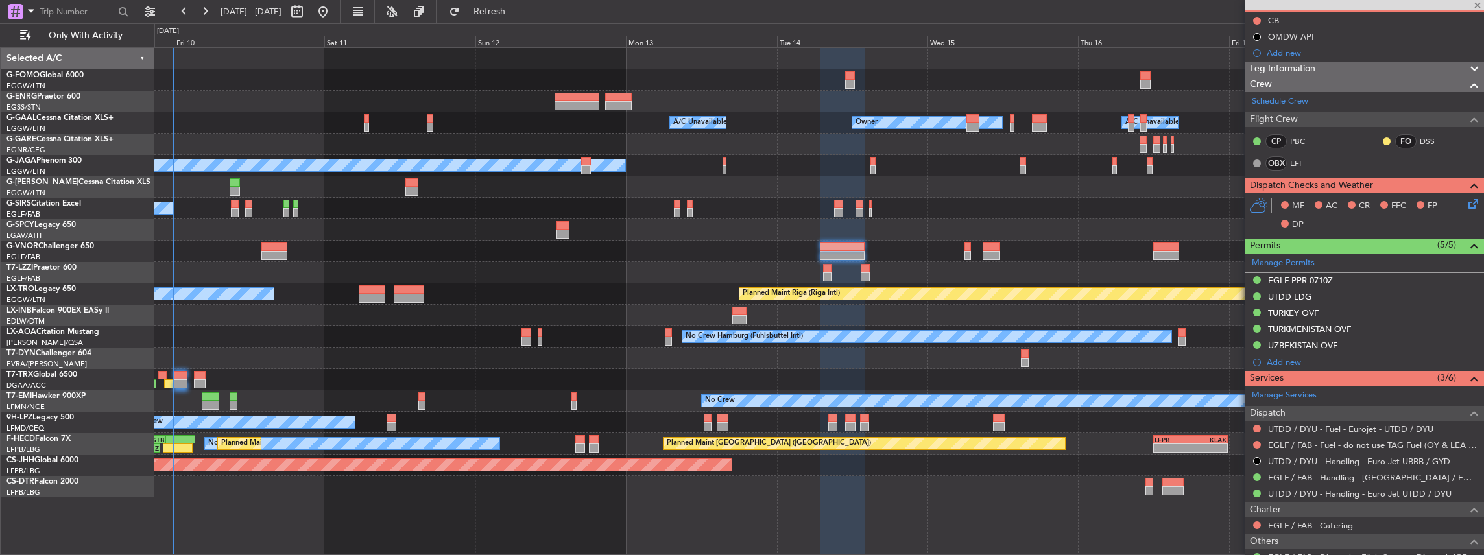
type input "-00:10"
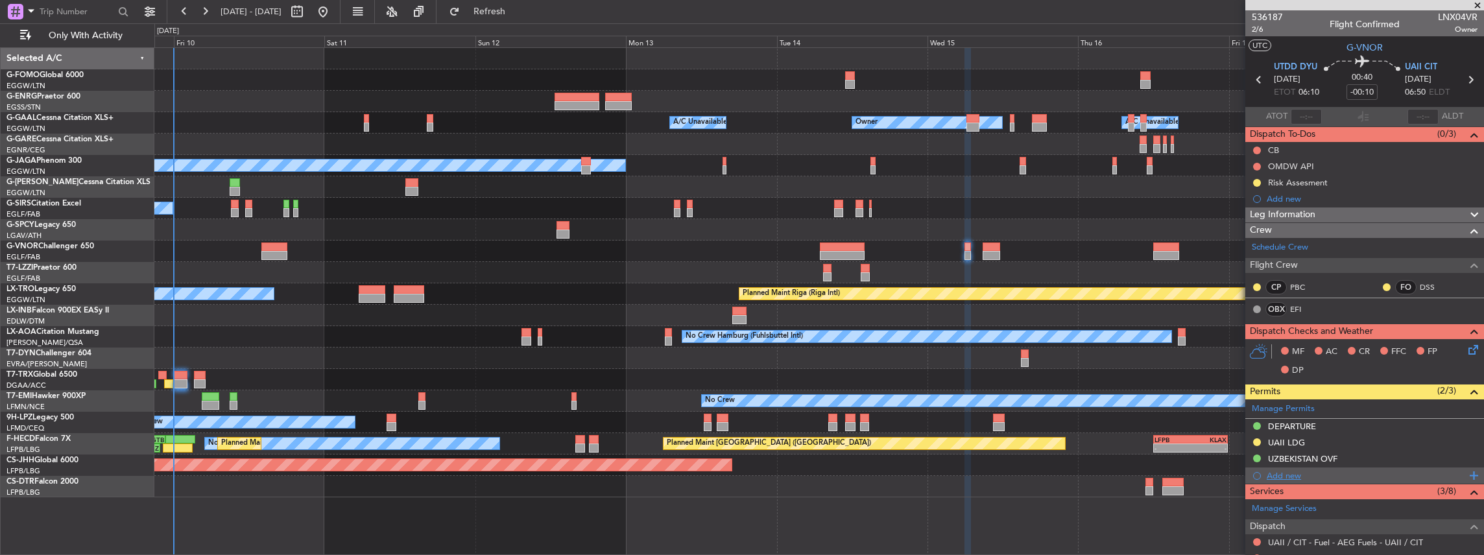
scroll to position [43, 0]
